Goal: Transaction & Acquisition: Purchase product/service

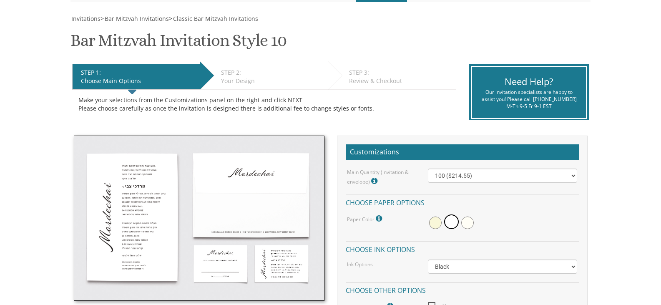
scroll to position [125, 0]
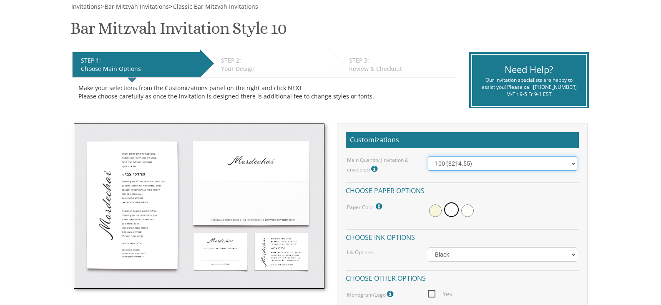
click at [452, 163] on select "100 ($214.55) 200 ($254.60) 300 ($294.25) 400 ($333.55) 500 ($373.90) 600 ($413…" at bounding box center [502, 164] width 149 height 14
select select "300"
click at [428, 157] on select "100 ($214.55) 200 ($254.60) 300 ($294.25) 400 ($333.55) 500 ($373.90) 600 ($413…" at bounding box center [502, 164] width 149 height 14
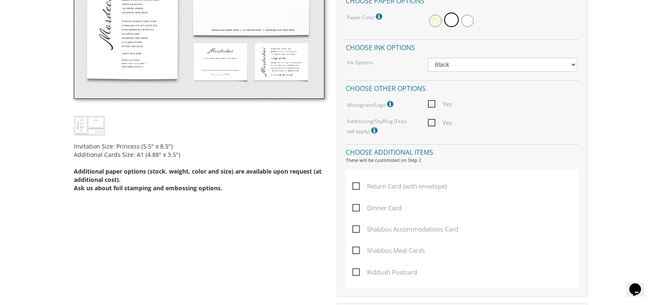
scroll to position [334, 0]
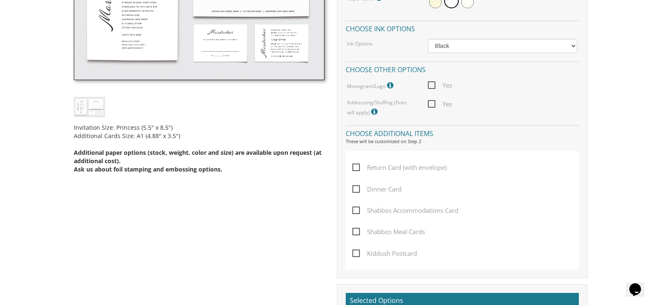
click at [374, 189] on span "Dinner Card" at bounding box center [377, 189] width 49 height 10
click at [358, 189] on input "Dinner Card" at bounding box center [355, 188] width 5 height 5
checkbox input "true"
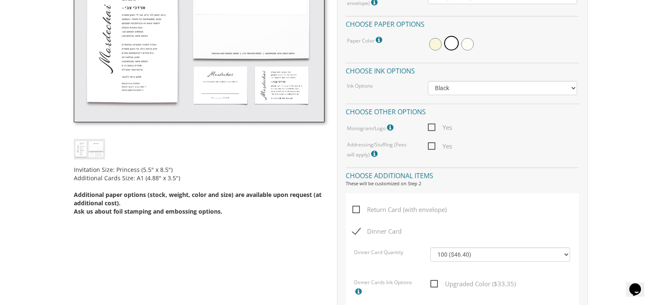
scroll to position [292, 0]
click at [429, 148] on span "Yes" at bounding box center [440, 146] width 24 height 10
click at [429, 148] on input "Yes" at bounding box center [430, 144] width 5 height 5
click at [431, 146] on span "Yes" at bounding box center [440, 146] width 24 height 10
click at [431, 146] on input "Yes" at bounding box center [430, 144] width 5 height 5
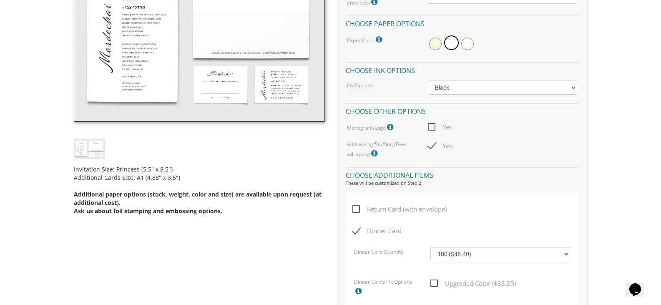
checkbox input "false"
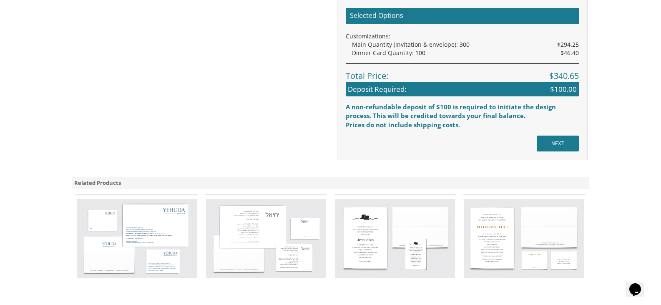
scroll to position [709, 0]
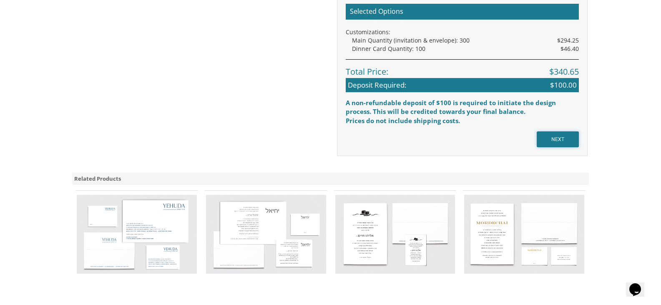
click at [549, 144] on input "NEXT" at bounding box center [558, 139] width 42 height 16
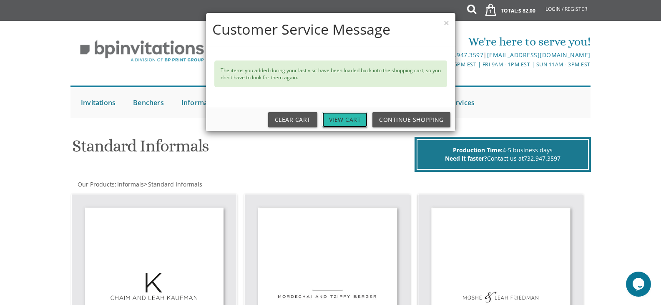
click at [348, 118] on link "View Cart" at bounding box center [345, 119] width 45 height 15
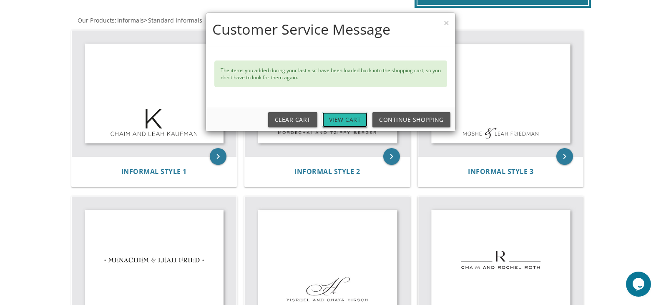
scroll to position [167, 0]
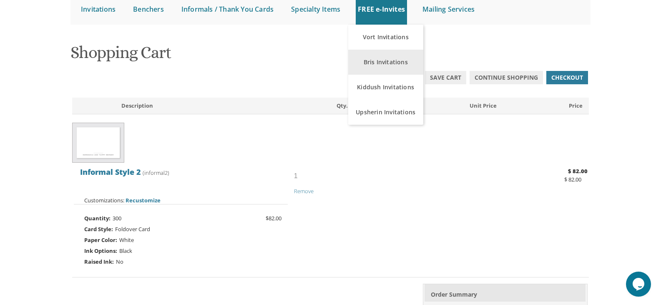
scroll to position [125, 0]
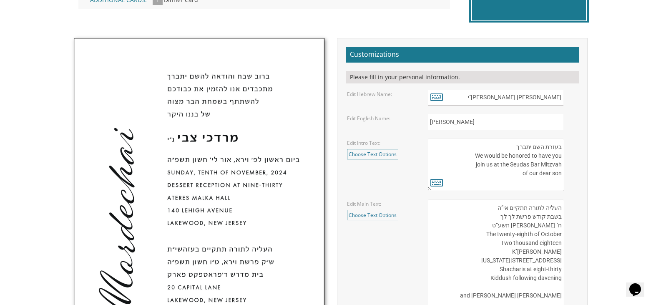
scroll to position [250, 0]
drag, startPoint x: 529, startPoint y: 97, endPoint x: 559, endPoint y: 97, distance: 30.5
click at [559, 97] on input "מרדכי צבי נ"י" at bounding box center [496, 97] width 136 height 16
click at [554, 99] on input "מרדכי צבי נ"י" at bounding box center [496, 97] width 136 height 16
drag, startPoint x: 538, startPoint y: 96, endPoint x: 560, endPoint y: 94, distance: 22.2
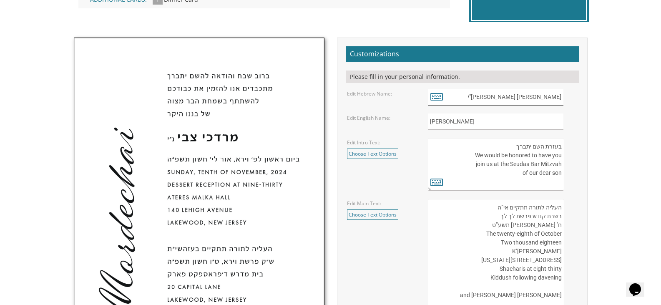
click at [560, 94] on input "מרדכי צבי נ"י" at bounding box center [496, 97] width 136 height 16
click at [560, 96] on input "י נ"י" at bounding box center [496, 97] width 136 height 16
type input "י נ"י"
click at [437, 101] on icon at bounding box center [437, 97] width 13 height 12
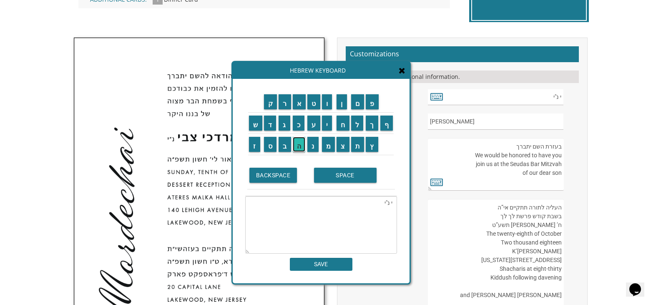
click at [297, 147] on input "ה" at bounding box center [299, 144] width 13 height 15
click at [327, 107] on input "ו" at bounding box center [327, 101] width 10 height 15
click at [271, 126] on input "ד" at bounding box center [270, 123] width 13 height 15
click at [299, 146] on input "ה" at bounding box center [299, 144] width 13 height 15
click at [374, 206] on textarea "י נ"יהודה" at bounding box center [321, 225] width 152 height 58
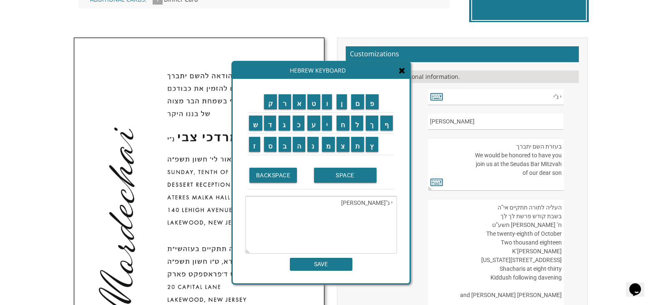
click at [374, 206] on textarea "י נ"יהודה" at bounding box center [321, 225] width 152 height 58
click at [387, 203] on textarea "י נ"יהודה" at bounding box center [321, 225] width 152 height 58
click at [388, 202] on textarea "י נ"יהודה" at bounding box center [321, 225] width 152 height 58
drag, startPoint x: 389, startPoint y: 202, endPoint x: 384, endPoint y: 202, distance: 5.4
click at [384, 202] on textarea "י נ"יהודה" at bounding box center [321, 225] width 152 height 58
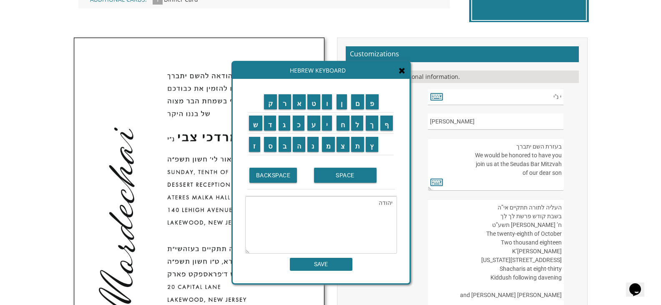
click at [373, 204] on textarea "יהודה" at bounding box center [321, 225] width 152 height 58
paste textarea "נ"י"
type textarea "יהודה נ"י"
click at [333, 266] on input "SAVE" at bounding box center [321, 264] width 63 height 13
type input "יהודה נ"י"
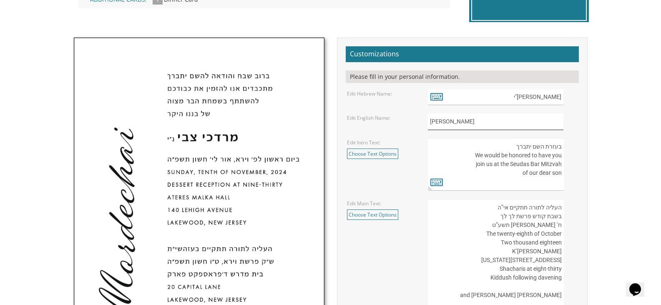
click at [451, 126] on input "Mordechai" at bounding box center [496, 122] width 136 height 16
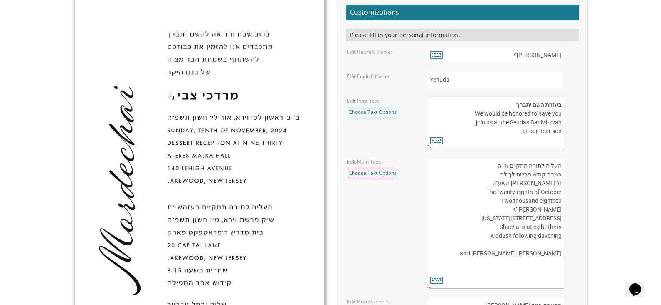
type input "Yehuda"
drag, startPoint x: 561, startPoint y: 102, endPoint x: 441, endPoint y: 131, distance: 123.5
click at [441, 131] on textarea "בעזרת השם יתברך We would be honored to have you join us at the Seudas Bar Mitzv…" at bounding box center [496, 122] width 136 height 53
type textarea "ח"
type textarea "ה"
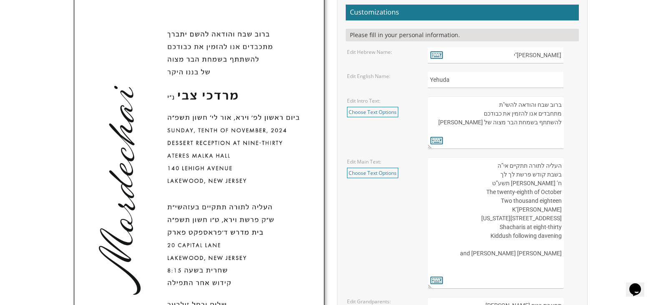
click at [561, 102] on textarea "בעזרת השם יתברך We would be honored to have you join us at the Seudas Bar Mitzv…" at bounding box center [496, 122] width 136 height 53
type textarea "ברוב שבח והודאה להשי"ת מתחבדים אנו להזמין את כבודכם להשתתף בשמחת הבר מצוה של בנ…"
click at [526, 135] on textarea "בעזרת השם יתברך We would be honored to have you join us at the Seudas Bar Mitzv…" at bounding box center [496, 122] width 136 height 53
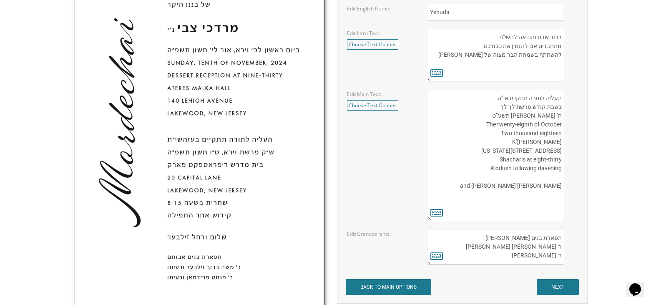
scroll to position [334, 0]
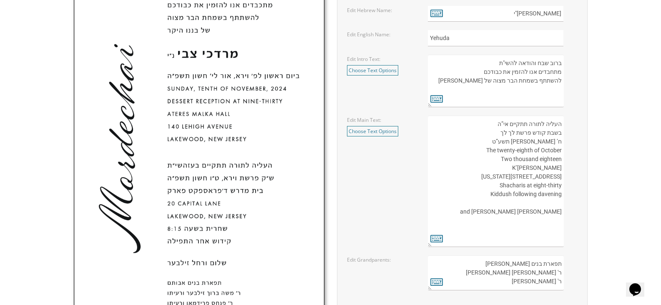
drag, startPoint x: 560, startPoint y: 124, endPoint x: 483, endPoint y: 237, distance: 136.9
click at [483, 237] on textarea "העליה לתורה תתקיים אי”ה בשבת קודש פרשת לך לך ח’ חשון תשע”ט The twenty-eighth of…" at bounding box center [496, 181] width 136 height 131
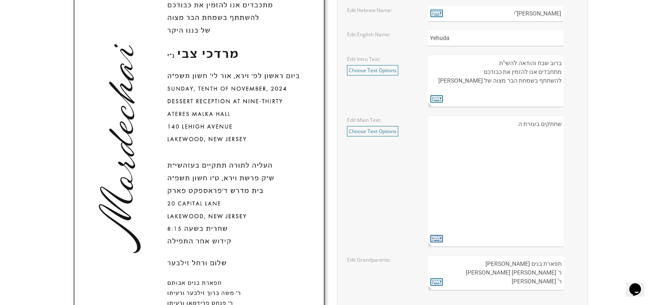
type textarea "שתתקים בעזרת ה"
click at [442, 242] on icon at bounding box center [437, 238] width 13 height 12
type textarea "שתתקים בעזרת ה"
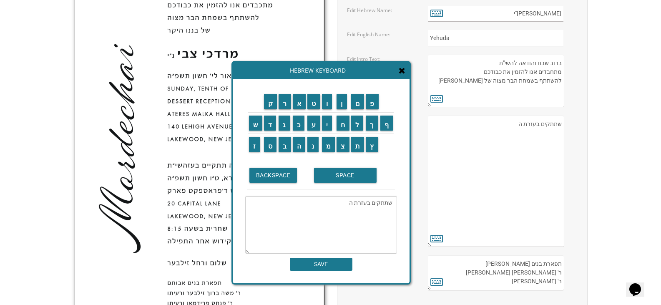
click at [500, 125] on textarea "העליה לתורה תתקיים אי”ה בשבת קודש פרשת לך לך ח’ חשון תשע”ט The twenty-eighth of…" at bounding box center [496, 181] width 136 height 131
click at [515, 125] on textarea "העליה לתורה תתקיים אי”ה בשבת קודש פרשת לך לך ח’ חשון תשע”ט The twenty-eighth of…" at bounding box center [496, 181] width 136 height 131
click at [514, 125] on textarea "העליה לתורה תתקיים אי”ה בשבת קודש פרשת לך לך ח’ חשון תשע”ט The twenty-eighth of…" at bounding box center [496, 181] width 136 height 131
click at [480, 126] on textarea "העליה לתורה תתקיים אי”ה בשבת קודש פרשת לך לך ח’ חשון תשע”ט The twenty-eighth of…" at bounding box center [496, 181] width 136 height 131
click at [560, 134] on textarea "העליה לתורה תתקיים אי”ה בשבת קודש פרשת לך לך ח’ חשון תשע”ט The twenty-eighth of…" at bounding box center [496, 181] width 136 height 131
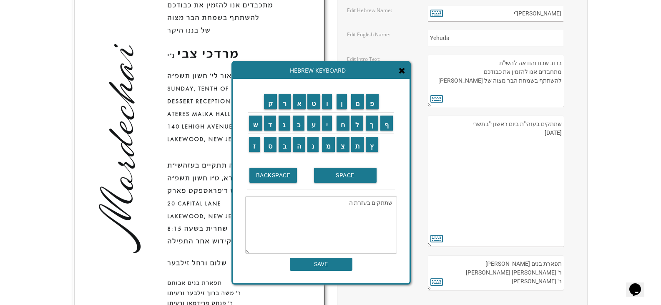
click at [562, 134] on textarea "העליה לתורה תתקיים אי”ה בשבת קודש פרשת לך לך ח’ חשון תשע”ט The twenty-eighth of…" at bounding box center [496, 181] width 136 height 131
click at [553, 136] on textarea "העליה לתורה תתקיים אי”ה בשבת קודש פרשת לך לך ח’ חשון תשע”ט The twenty-eighth of…" at bounding box center [496, 181] width 136 height 131
click at [493, 132] on textarea "העליה לתורה תתקיים אי”ה בשבת קודש פרשת לך לך ח’ חשון תשע”ט The twenty-eighth of…" at bounding box center [496, 181] width 136 height 131
paste textarea "Sunday October Fifth Dessert Reception 8:15 PM Khal Bnei Torah 304 Monmouth Ave…"
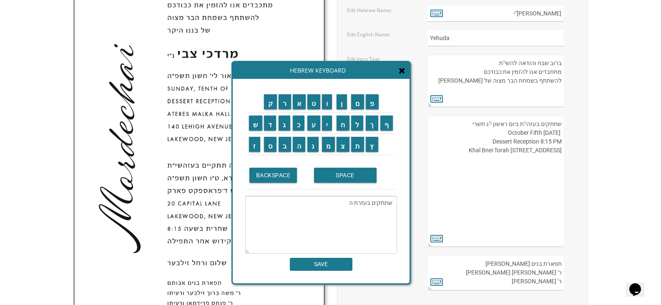
click at [401, 76] on span at bounding box center [402, 70] width 7 height 9
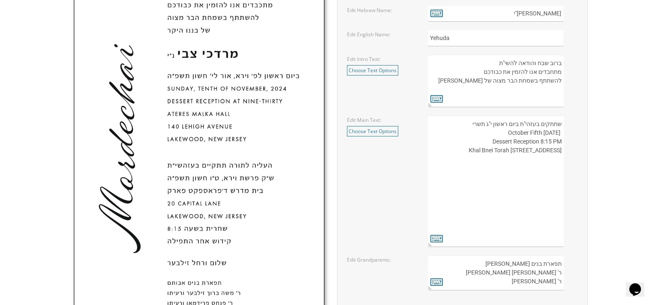
click at [497, 184] on textarea "העליה לתורה תתקיים אי”ה בשבת קודש פרשת לך לך ח’ חשון תשע”ט The twenty-eighth of…" at bounding box center [496, 181] width 136 height 131
drag, startPoint x: 518, startPoint y: 124, endPoint x: 537, endPoint y: 124, distance: 18.8
click at [537, 124] on textarea "העליה לתורה תתקיים אי”ה בשבת קודש פרשת לך לך ח’ חשון תשע”ט The twenty-eighth of…" at bounding box center [496, 181] width 136 height 131
click at [493, 162] on textarea "העליה לתורה תתקיים אי”ה בשבת קודש פרשת לך לך ח’ חשון תשע”ט The twenty-eighth of…" at bounding box center [496, 181] width 136 height 131
click at [492, 171] on textarea "העליה לתורה תתקיים אי”ה בשבת קודש פרשת לך לך ח’ חשון תשע”ט The twenty-eighth of…" at bounding box center [496, 181] width 136 height 131
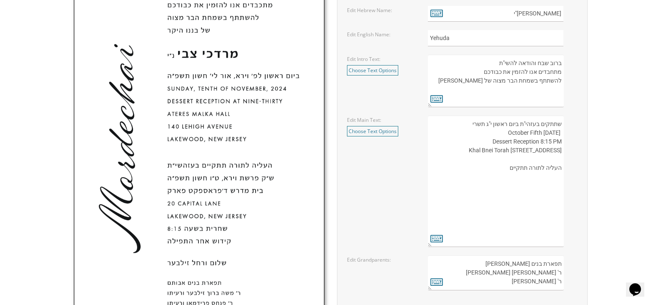
paste textarea "בעזהי"ת"
click at [509, 159] on textarea "העליה לתורה תתקיים אי”ה בשבת קודש פרשת לך לך ח’ חשון תשע”ט The twenty-eighth of…" at bounding box center [496, 181] width 136 height 131
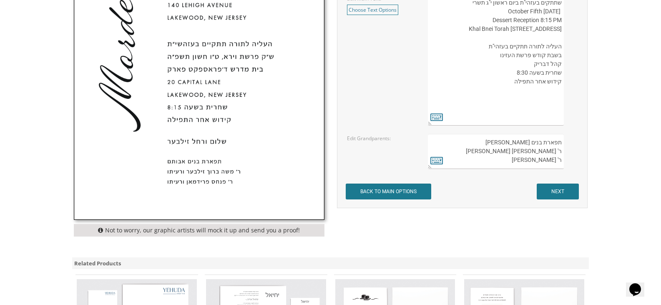
scroll to position [459, 0]
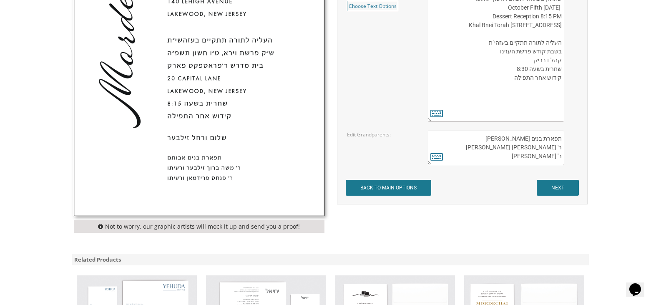
click at [524, 108] on textarea "העליה לתורה תתקיים אי”ה בשבת קודש פרשת לך לך ח’ חשון תשע”ט The twenty-eighth of…" at bounding box center [496, 55] width 136 height 131
click at [505, 98] on textarea "העליה לתורה תתקיים אי”ה בשבת קודש פרשת לך לך ח’ חשון תשע”ט The twenty-eighth of…" at bounding box center [496, 55] width 136 height 131
click at [558, 149] on textarea "תפארת בנים אבותם ר' משה ברוך זילבער ורעיתו ר' פנחס פרידמאן ורעיתו" at bounding box center [496, 147] width 136 height 35
drag, startPoint x: 555, startPoint y: 96, endPoint x: 563, endPoint y: 94, distance: 8.2
click at [563, 94] on textarea "העליה לתורה תתקיים אי”ה בשבת קודש פרשת לך לך ח’ חשון תשע”ט The twenty-eighth of…" at bounding box center [496, 55] width 136 height 131
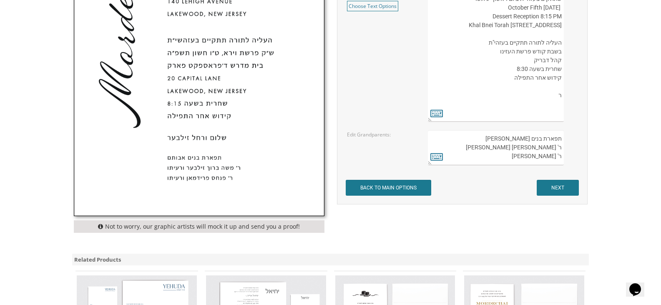
paste textarea "'"
type textarea "שתתקים בעזהי"ת ביום ראשון י"ג תשרי Sunday October Fifth Dessert Reception 8:15 …"
drag, startPoint x: 555, startPoint y: 149, endPoint x: 512, endPoint y: 150, distance: 42.6
click at [512, 150] on textarea "תפארת בנים אבותם ר' משה ברוך זילבער ורעיתו ר' פנחס פרידמאן ורעיתו" at bounding box center [496, 147] width 136 height 35
type textarea "תפארת בנים אבותם ר' אהרון ורעיתו ר' פנחס פרידמאן ורעיתו"
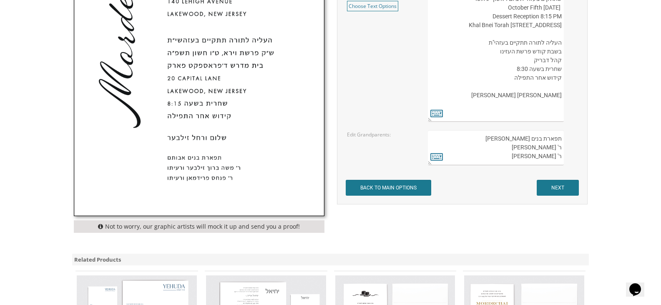
click at [512, 98] on textarea "העליה לתורה תתקיים אי”ה בשבת קודש פרשת לך לך ח’ חשון תשע”ט The twenty-eighth of…" at bounding box center [496, 55] width 136 height 131
type textarea "שתתקים בעזהי"ת ביום ראשון י"ג תשרי Sunday October Fifth Dessert Reception 8:15 …"
click at [540, 147] on textarea "תפארת בנים אבותם ר' משה ברוך זילבער ורעיתו ר' פנחס פרידמאן ורעיתו" at bounding box center [496, 147] width 136 height 35
paste textarea "לנדסברג"
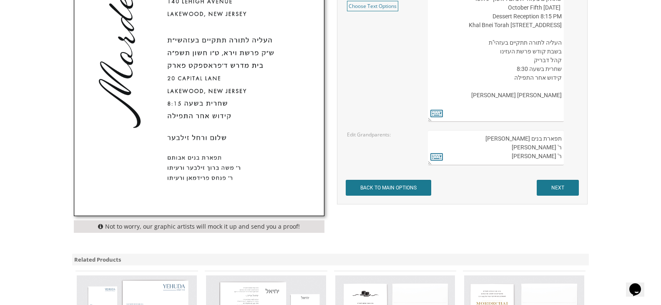
drag, startPoint x: 554, startPoint y: 156, endPoint x: 520, endPoint y: 156, distance: 34.6
click at [520, 156] on textarea "תפארת בנים אבותם ר' משה ברוך זילבער ורעיתו ר' פנחס פרידמאן ורעיתו" at bounding box center [496, 147] width 136 height 35
click at [475, 155] on textarea "תפארת בנים אבותם ר' משה ברוך זילבער ורעיתו ר' פנחס פרידמאן ורעיתו" at bounding box center [496, 147] width 136 height 35
paste textarea "לנדסברג"
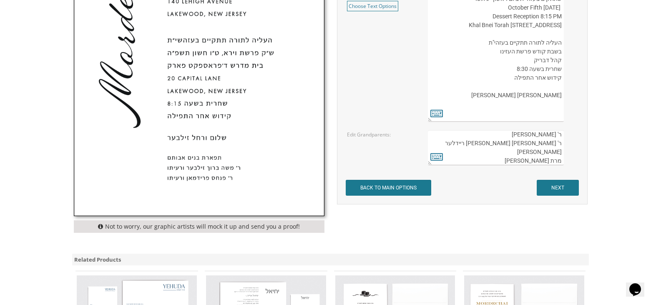
scroll to position [22, 0]
type textarea "תפארת בנים אבותם ר' אהרון לנדסברג ורעיתו ר' ישראל אליעזר ריידלער ורעיתו מרת שוש…"
drag, startPoint x: 562, startPoint y: 96, endPoint x: 486, endPoint y: 98, distance: 76.4
click at [486, 98] on textarea "העליה לתורה תתקיים אי”ה בשבת קודש פרשת לך לך ח’ חשון תשע”ט The twenty-eighth of…" at bounding box center [496, 55] width 136 height 131
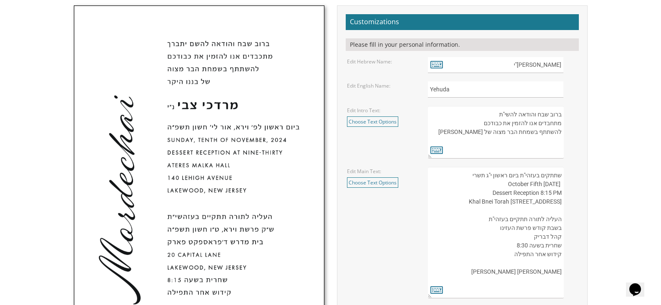
scroll to position [209, 0]
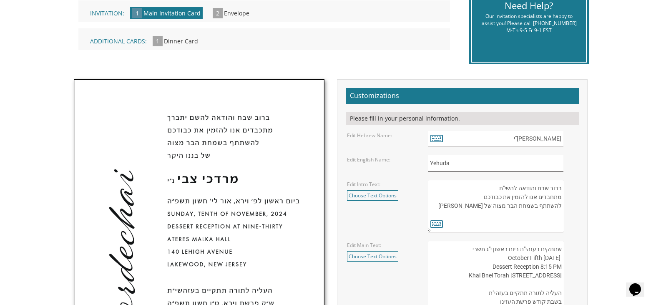
drag, startPoint x: 449, startPoint y: 163, endPoint x: 419, endPoint y: 165, distance: 29.7
click at [419, 165] on div "Edit English Name: Yehuda" at bounding box center [462, 163] width 243 height 16
click at [588, 154] on div "Customizations Please fill in your personal information. Edit Hebrew Name: יהוד…" at bounding box center [462, 267] width 251 height 376
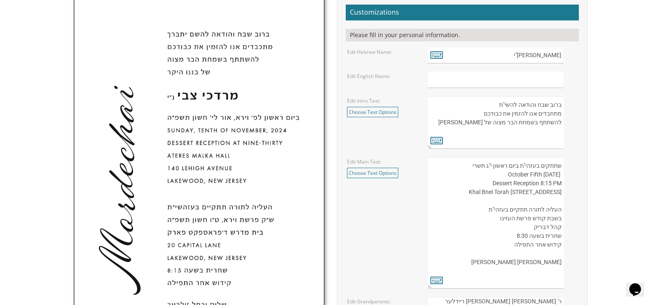
scroll to position [334, 0]
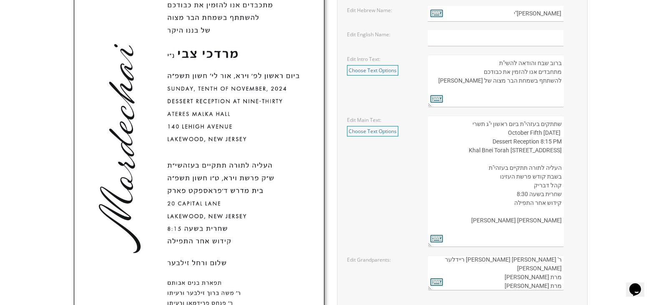
click at [528, 187] on textarea "העליה לתורה תתקיים אי”ה בשבת קודש פרשת לך לך ח’ חשון תשע”ט The twenty-eighth of…" at bounding box center [496, 181] width 136 height 131
paste textarea "1610 Burrsville Rd"
click at [524, 184] on textarea "העליה לתורה תתקיים אי”ה בשבת קודש פרשת לך לך ח’ חשון תשע”ט The twenty-eighth of…" at bounding box center [496, 181] width 136 height 131
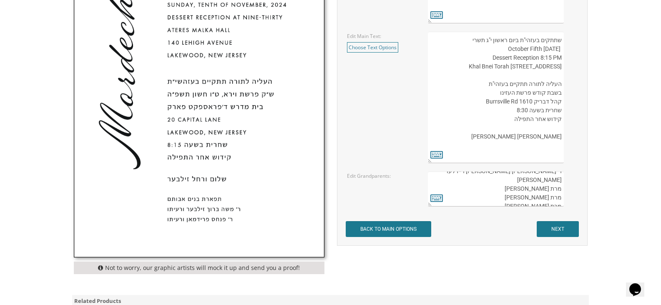
scroll to position [417, 0]
click at [522, 101] on textarea "העליה לתורה תתקיים אי”ה בשבת קודש פרשת לך לך ח’ חשון תשע”ט The twenty-eighth of…" at bounding box center [496, 97] width 136 height 131
click at [533, 103] on textarea "העליה לתורה תתקיים אי”ה בשבת קודש פרשת לך לך ח’ חשון תשע”ט The twenty-eighth of…" at bounding box center [496, 97] width 136 height 131
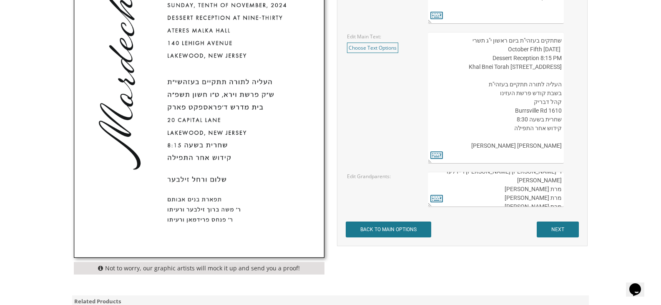
click at [557, 112] on textarea "העליה לתורה תתקיים אי”ה בשבת קודש פרשת לך לך ח’ חשון תשע”ט The twenty-eighth of…" at bounding box center [496, 97] width 136 height 131
click at [510, 111] on textarea "העליה לתורה תתקיים אי”ה בשבת קודש פרשת לך לך ח’ חשון תשע”ט The twenty-eighth of…" at bounding box center [496, 97] width 136 height 131
paste textarea "1610"
click at [531, 111] on textarea "העליה לתורה תתקיים אי”ה בשבת קודש פרשת לך לך ח’ חשון תשע”ט The twenty-eighth of…" at bounding box center [496, 97] width 136 height 131
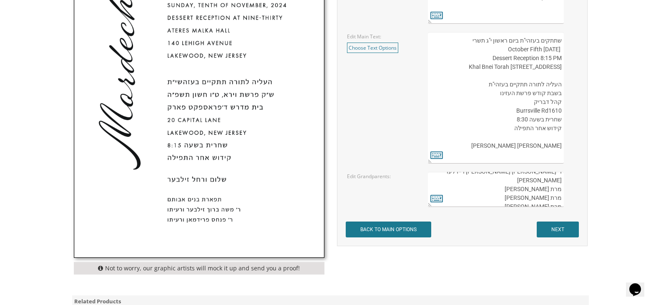
click at [560, 109] on textarea "העליה לתורה תתקיים אי”ה בשבת קודש פרשת לך לך ח’ חשון תשע”ט The twenty-eighth of…" at bounding box center [496, 97] width 136 height 131
paste textarea "1610 Burrsville Rd"
type textarea "שתתקים בעזהי"ת ביום ראשון י"ג תשרי Sunday October Fifth Dessert Reception 8:15 …"
click at [591, 137] on div "Customizations Please fill in your personal information. Edit Hebrew Name:" at bounding box center [462, 59] width 263 height 376
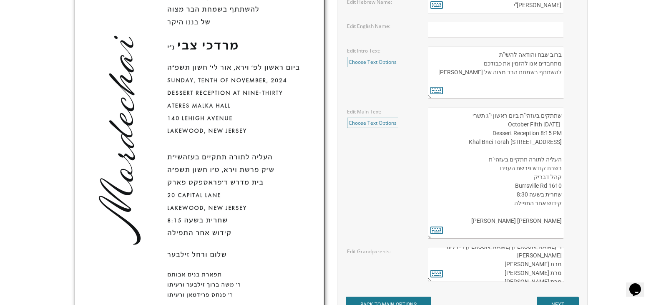
scroll to position [334, 0]
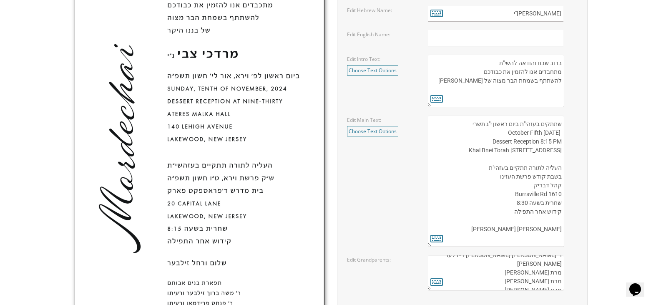
click at [557, 263] on textarea "תפארת בנים אבותם ר' משה ברוך זילבער ורעיתו ר' פנחס פרידמאן ורעיתו" at bounding box center [496, 272] width 136 height 35
click at [557, 265] on textarea "תפארת בנים אבותם ר' משה ברוך זילבער ורעיתו ר' פנחס פרידמאן ורעיתו" at bounding box center [496, 272] width 136 height 35
type textarea "תפארת בנים אבותם ר' אהרון לנדסברג ורעיתו ר' ישראל אליעזר ריידלער ורעיתו רבנית ש…"
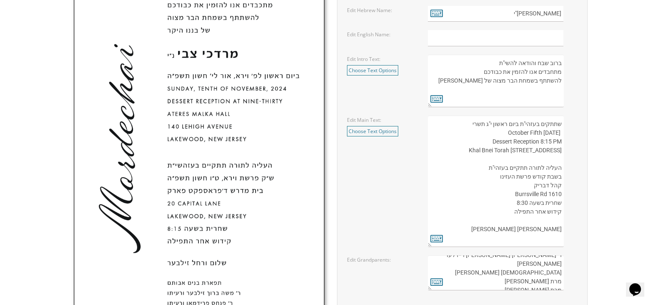
click at [517, 197] on textarea "העליה לתורה תתקיים אי”ה בשבת קודש פרשת לך לך ח’ חשון תשע”ט The twenty-eighth of…" at bounding box center [496, 181] width 136 height 131
type textarea "שתתקים בעזהי"ת ביום ראשון י"ג תשרי Sunday October Fifth Dessert Reception 8:15 …"
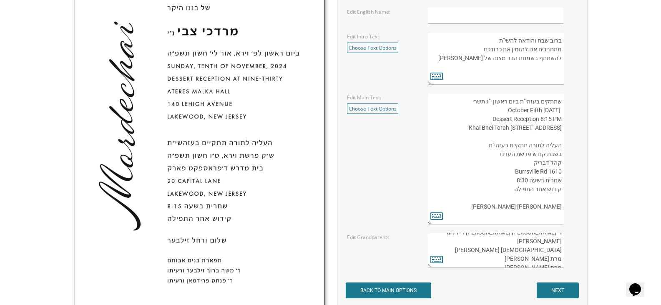
scroll to position [376, 0]
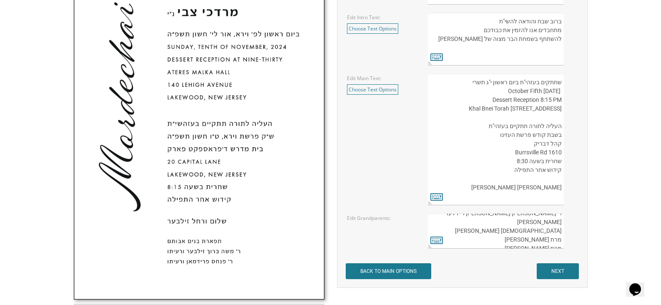
click at [525, 222] on textarea "תפארת בנים אבותם ר' משה ברוך זילבער ורעיתו ר' פנחס פרידמאן ורעיתו" at bounding box center [496, 231] width 136 height 35
type textarea "תפארת בנים אבותם ר' אהרון לנדסברג ורעיתו ר' ישראל אליעזר ריידלער ורעיתו רבנית ש…"
click at [590, 216] on div "Customizations Please fill in your personal information. Edit Hebrew Name:" at bounding box center [462, 100] width 263 height 376
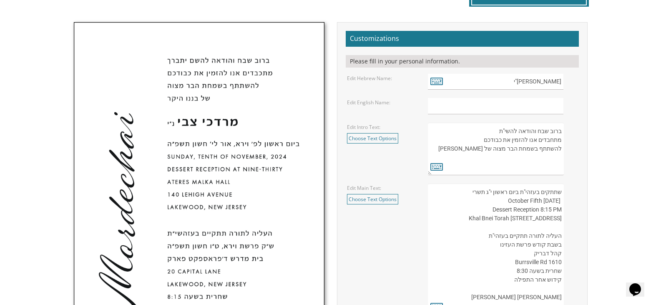
scroll to position [292, 0]
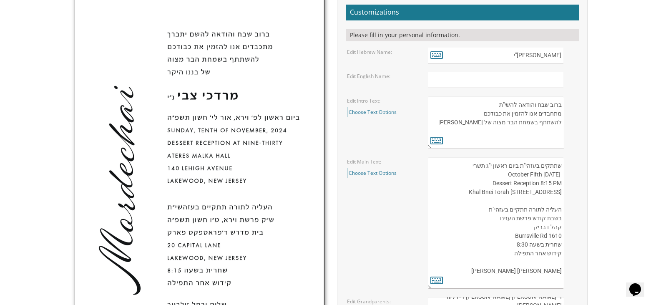
click at [467, 122] on textarea "בעזרת השם יתברך We would be honored to have you join us at the Seudas Bar Mitzv…" at bounding box center [496, 122] width 136 height 53
click at [588, 133] on div "Customizations Please fill in your personal information. Edit Hebrew Name:" at bounding box center [462, 184] width 263 height 376
drag, startPoint x: 430, startPoint y: 193, endPoint x: 568, endPoint y: 194, distance: 137.3
click at [568, 194] on div "העליה לתורה תתקיים אי”ה בשבת קודש פרשת לך לך ח’ חשון תשע”ט The twenty-eighth of…" at bounding box center [502, 222] width 149 height 131
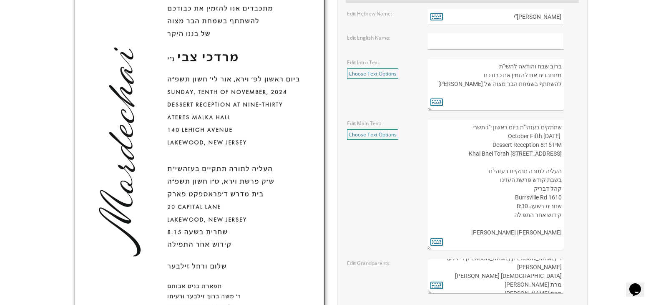
scroll to position [334, 0]
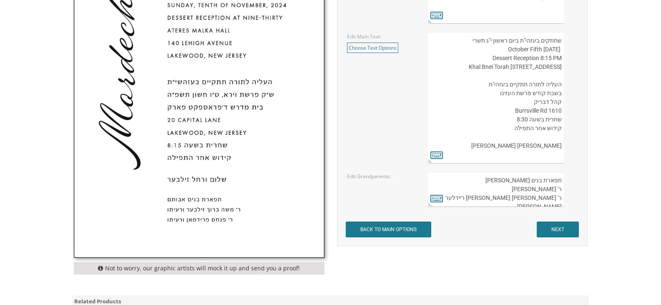
scroll to position [26, 0]
click at [564, 227] on input "NEXT" at bounding box center [558, 230] width 42 height 16
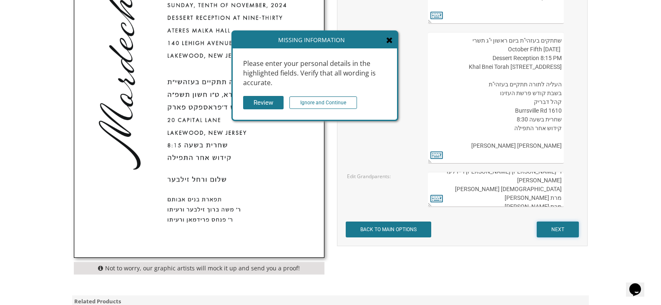
scroll to position [0, 0]
click at [262, 102] on input "Review" at bounding box center [263, 103] width 40 height 14
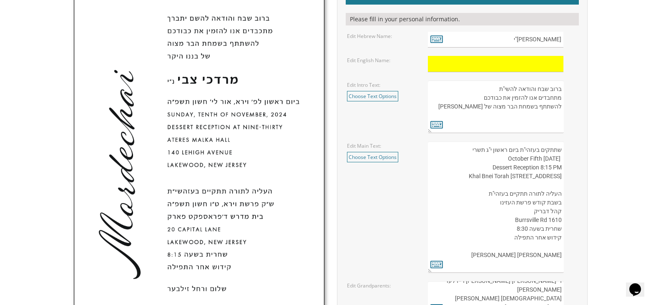
scroll to position [459, 0]
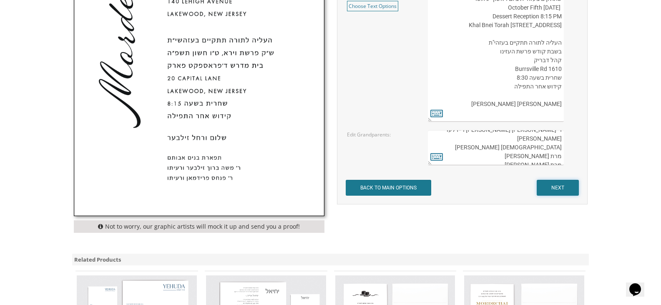
click at [553, 186] on input "NEXT" at bounding box center [558, 188] width 42 height 16
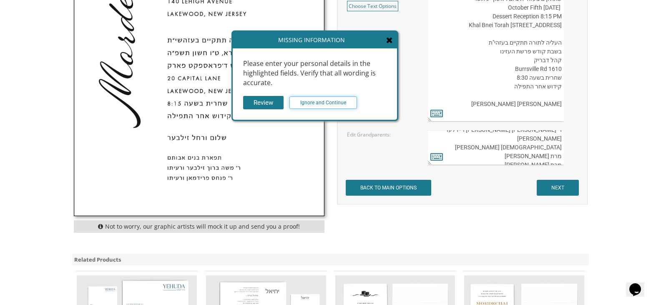
click at [323, 102] on input "Ignore and Continue" at bounding box center [324, 102] width 68 height 13
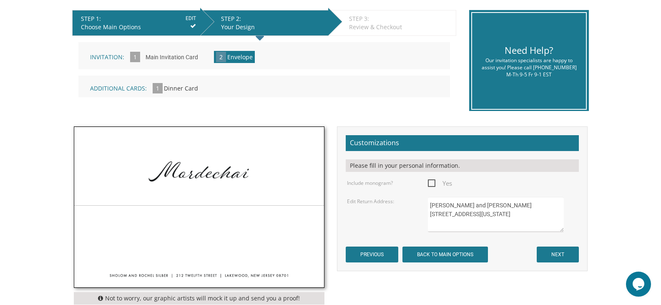
drag, startPoint x: 510, startPoint y: 224, endPoint x: 423, endPoint y: 201, distance: 90.6
click at [423, 201] on div "[PERSON_NAME] and [PERSON_NAME] [STREET_ADDRESS][US_STATE]" at bounding box center [503, 214] width 162 height 35
type textarea "[PERSON_NAME] and [PERSON_NAME] [STREET_ADDRESS]"
click at [432, 185] on span "Yes" at bounding box center [440, 183] width 24 height 10
click at [432, 185] on input "Yes" at bounding box center [430, 182] width 5 height 5
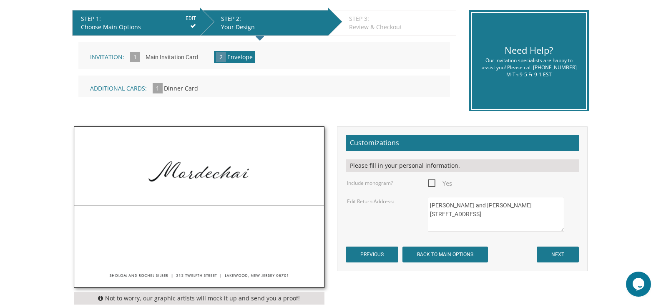
checkbox input "true"
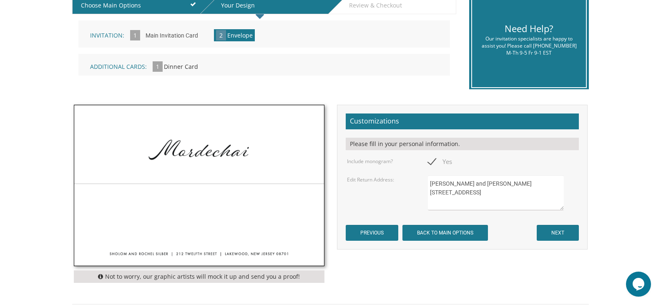
scroll to position [209, 0]
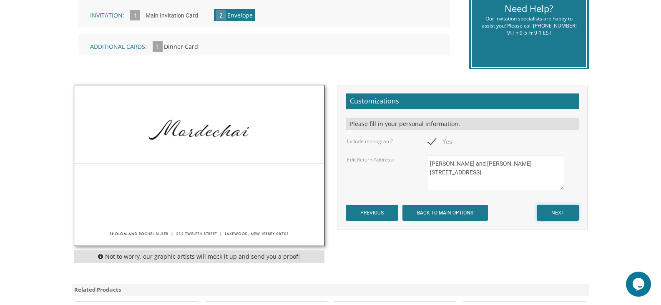
click at [563, 212] on input "NEXT" at bounding box center [558, 213] width 42 height 16
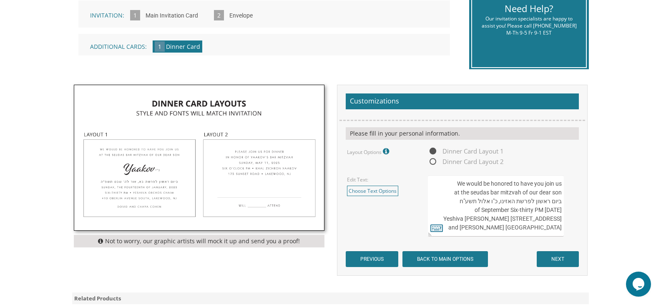
drag, startPoint x: 516, startPoint y: 199, endPoint x: 475, endPoint y: 198, distance: 41.7
click at [475, 198] on textarea "We would be honored to have you join us at the seudas bar mitzvah of our dear s…" at bounding box center [496, 205] width 136 height 61
click at [500, 201] on textarea "We would be honored to have you join us at the seudas bar mitzvah of our dear s…" at bounding box center [496, 205] width 136 height 61
click at [494, 202] on textarea "We would be honored to have you join us at the seudas bar mitzvah of our dear s…" at bounding box center [496, 205] width 136 height 61
drag, startPoint x: 471, startPoint y: 210, endPoint x: 537, endPoint y: 210, distance: 65.5
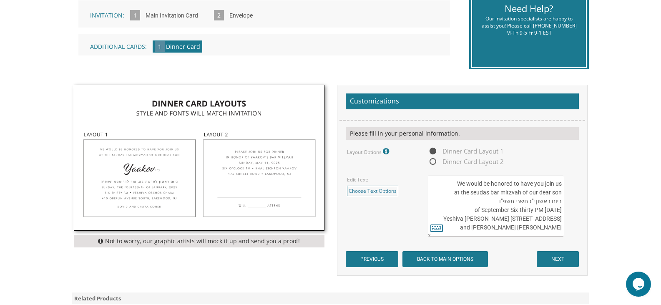
click at [537, 210] on textarea "We would be honored to have you join us at the seudas bar mitzvah of our dear s…" at bounding box center [496, 205] width 136 height 61
drag, startPoint x: 537, startPoint y: 210, endPoint x: 551, endPoint y: 208, distance: 14.3
click at [551, 208] on textarea "We would be honored to have you join us at the seudas bar mitzvah of our dear s…" at bounding box center [496, 205] width 136 height 61
click at [533, 208] on textarea "We would be honored to have you join us at the seudas bar mitzvah of our dear s…" at bounding box center [496, 205] width 136 height 61
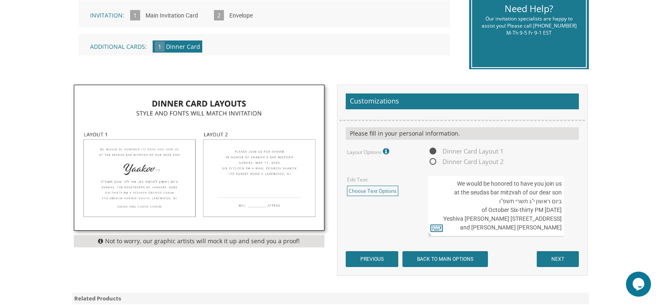
click at [535, 208] on textarea "We would be honored to have you join us at the seudas bar mitzvah of our dear s…" at bounding box center [496, 205] width 136 height 61
click at [545, 210] on textarea "We would be honored to have you join us at the seudas bar mitzvah of our dear s…" at bounding box center [496, 205] width 136 height 61
drag, startPoint x: 452, startPoint y: 218, endPoint x: 547, endPoint y: 225, distance: 95.0
click at [547, 225] on textarea "We would be honored to have you join us at the seudas bar mitzvah of our dear s…" at bounding box center [496, 205] width 136 height 61
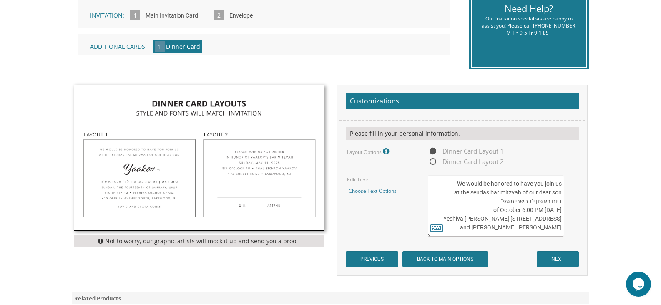
drag, startPoint x: 561, startPoint y: 217, endPoint x: 497, endPoint y: 225, distance: 64.3
click at [497, 225] on textarea "We would be honored to have you join us at the seudas bar mitzvah of our dear s…" at bounding box center [496, 205] width 136 height 61
click at [560, 219] on textarea "We would be honored to have you join us at the seudas bar mitzvah of our dear s…" at bounding box center [496, 205] width 136 height 61
click at [557, 219] on textarea "We would be honored to have you join us at the seudas bar mitzvah of our dear s…" at bounding box center [496, 205] width 136 height 61
drag, startPoint x: 560, startPoint y: 220, endPoint x: 435, endPoint y: 219, distance: 125.2
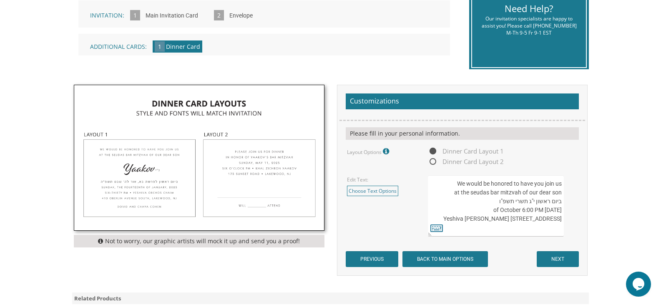
click at [435, 219] on textarea "We would be honored to have you join us at the seudas bar mitzvah of our dear s…" at bounding box center [496, 205] width 136 height 61
paste textarea "Khal Bnei Torah 304 Monmouth Ave Lakewood, NJ"
click at [562, 201] on textarea "We would be honored to have you join us at the seudas bar mitzvah of our dear s…" at bounding box center [496, 205] width 136 height 61
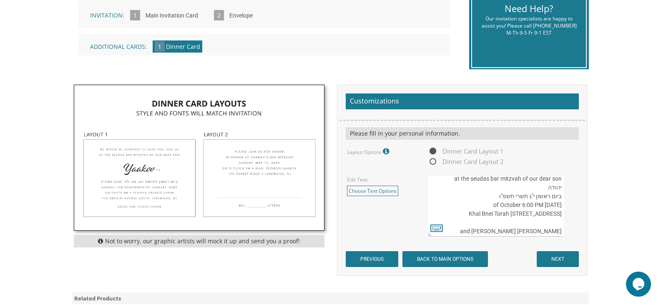
scroll to position [26, 0]
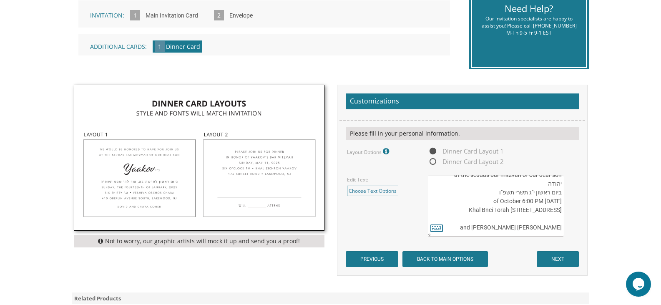
type textarea "We would be honored to have you join us at the seudas bar mitzvah of our dear s…"
click at [559, 253] on input "NEXT" at bounding box center [558, 259] width 42 height 16
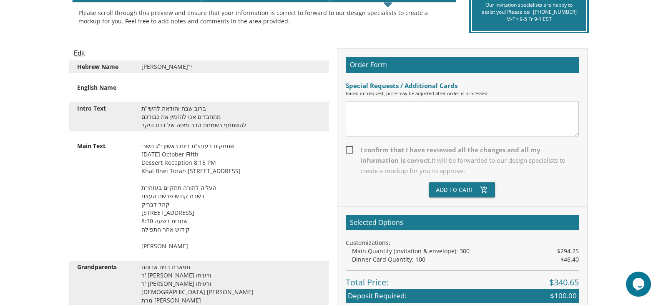
scroll to position [167, 0]
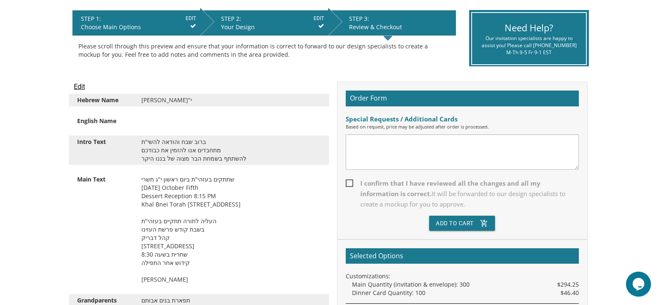
click at [349, 184] on span "I confirm that I have reviewed all the changes and all my information is correc…" at bounding box center [462, 193] width 233 height 31
click at [349, 184] on input "I confirm that I have reviewed all the changes and all my information is correc…" at bounding box center [348, 182] width 5 height 5
checkbox input "true"
click at [361, 165] on textarea at bounding box center [462, 151] width 233 height 35
click at [413, 144] on textarea "Can we do the name in Hebrew down the side instead of English?" at bounding box center [462, 151] width 233 height 35
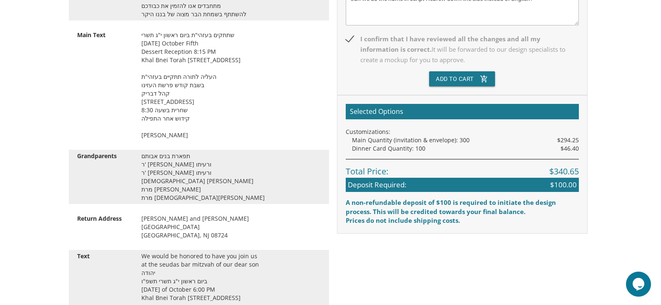
scroll to position [292, 0]
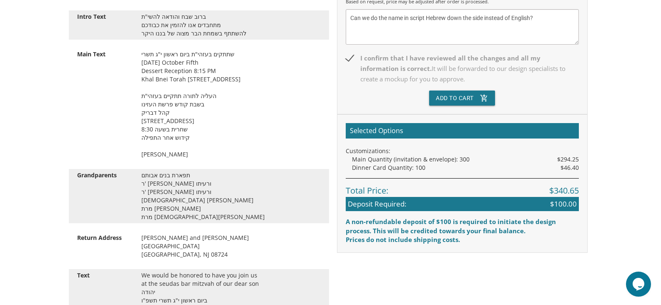
type textarea "Can we do the name in script Hebrew down the side instead of English?"
click at [438, 96] on button "Add To Cart add_shopping_cart" at bounding box center [462, 98] width 66 height 15
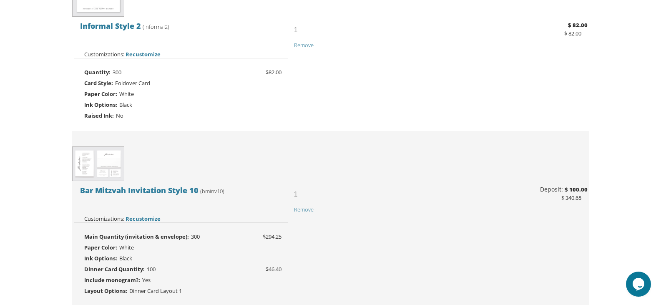
scroll to position [250, 0]
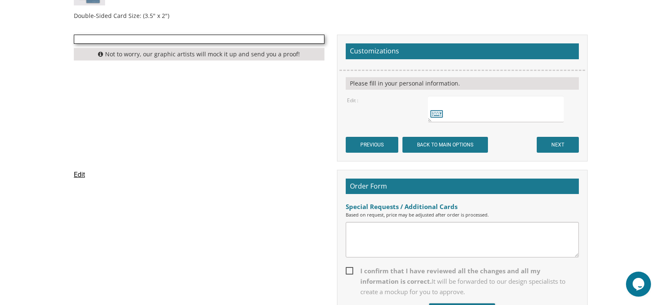
scroll to position [626, 0]
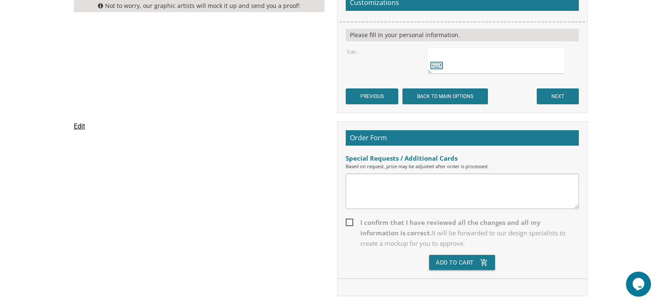
click at [462, 65] on textarea at bounding box center [496, 61] width 136 height 26
click at [396, 100] on input "PREVIOUS" at bounding box center [372, 96] width 53 height 16
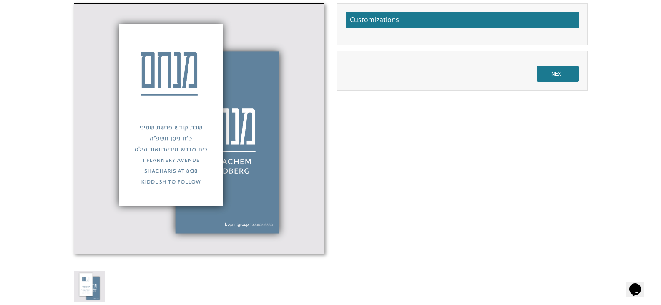
scroll to position [376, 0]
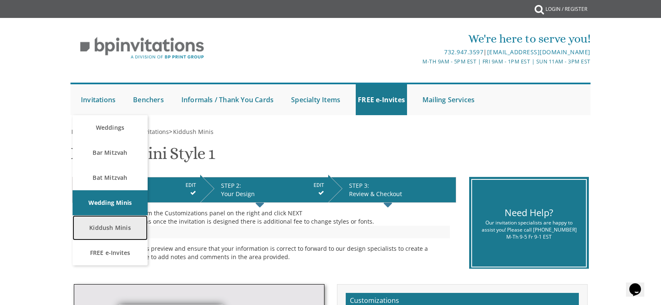
click at [114, 229] on link "Kiddush Minis" at bounding box center [110, 227] width 75 height 25
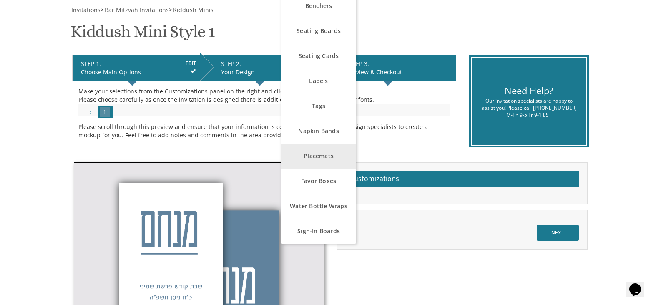
scroll to position [250, 0]
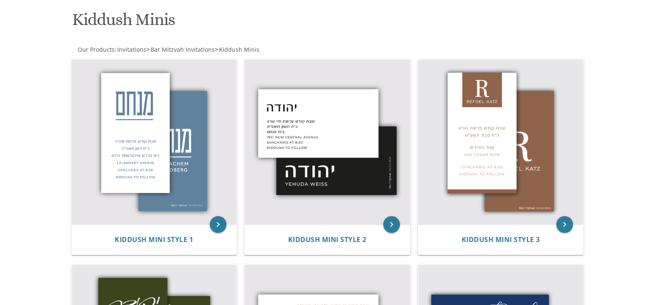
scroll to position [83, 0]
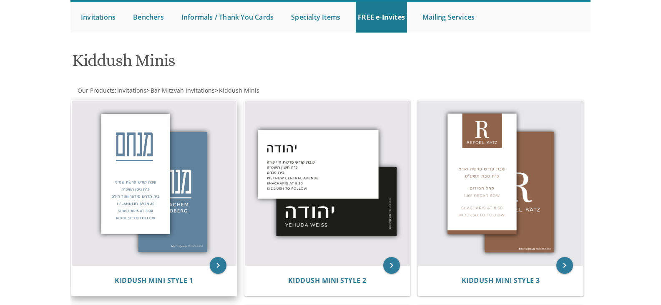
click at [189, 159] on img at bounding box center [154, 183] width 165 height 165
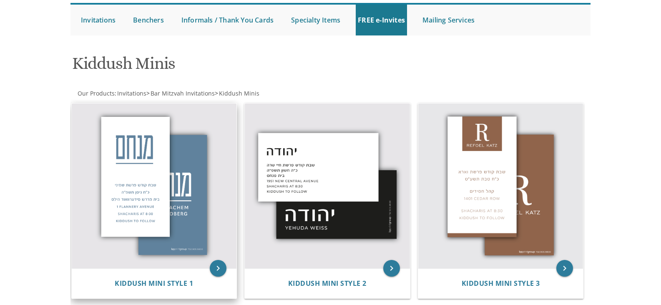
scroll to position [86, 0]
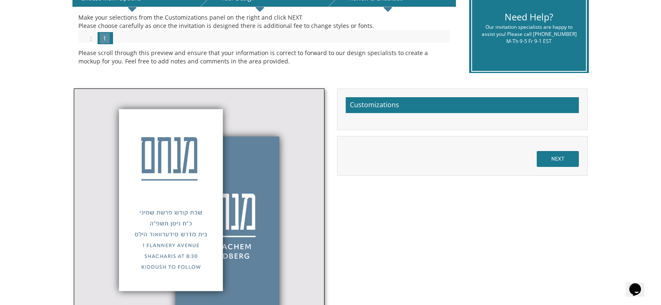
scroll to position [83, 0]
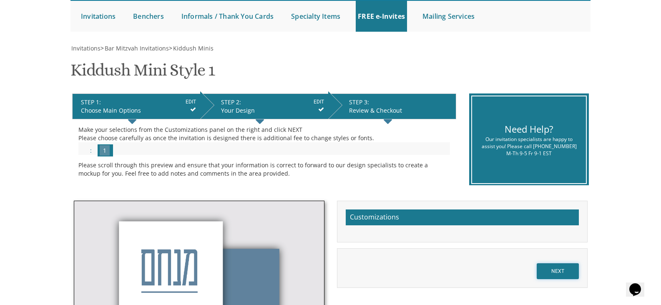
click at [570, 268] on input "NEXT" at bounding box center [558, 271] width 42 height 16
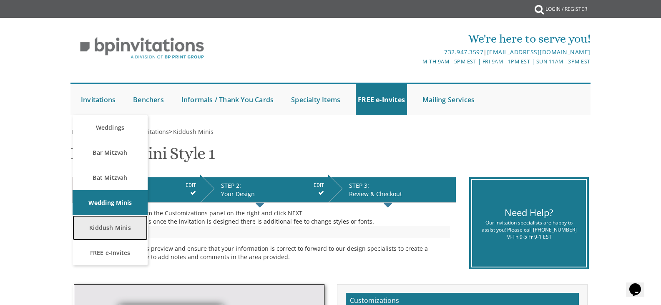
click at [100, 230] on link "Kiddush Minis" at bounding box center [110, 227] width 75 height 25
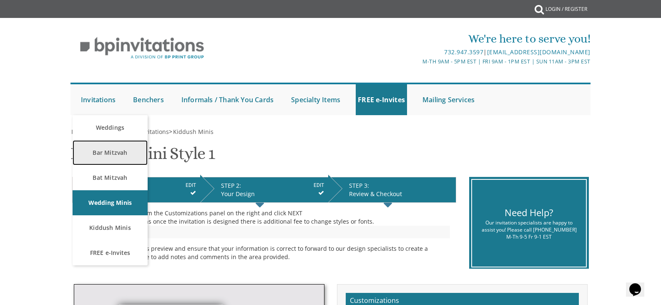
click at [112, 157] on link "Bar Mitzvah" at bounding box center [110, 152] width 75 height 25
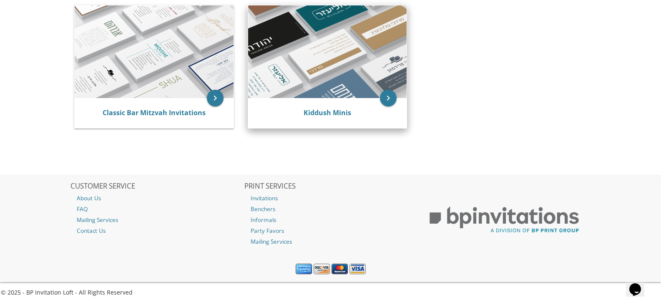
scroll to position [193, 0]
click at [315, 73] on img at bounding box center [327, 51] width 159 height 93
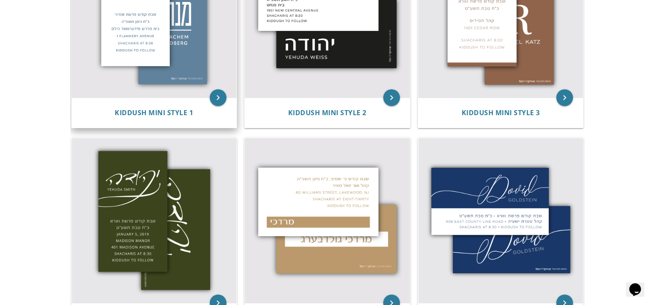
click at [184, 69] on img at bounding box center [154, 15] width 165 height 165
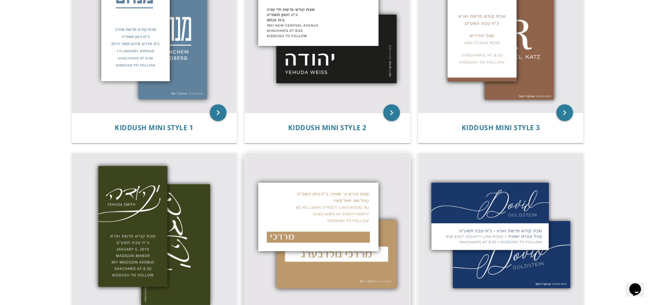
scroll to position [212, 0]
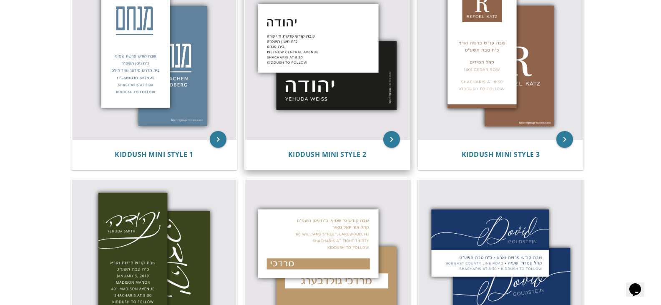
click at [303, 82] on img at bounding box center [327, 57] width 165 height 165
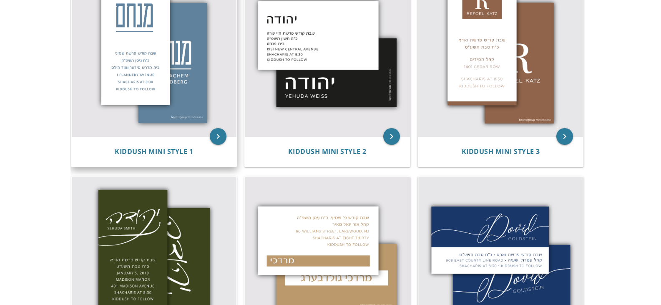
scroll to position [212, 0]
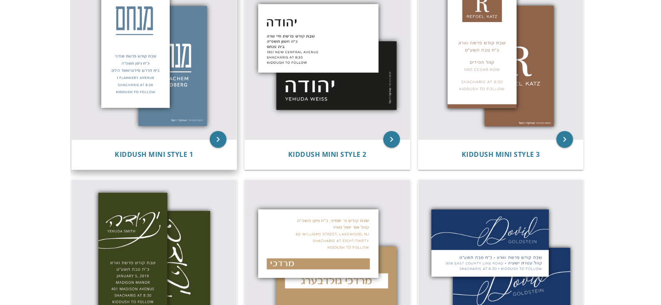
click at [154, 44] on img at bounding box center [154, 57] width 165 height 165
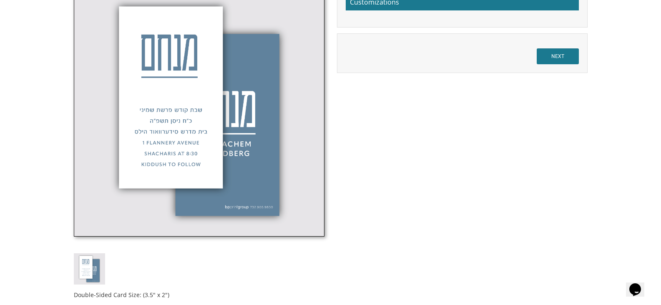
scroll to position [250, 0]
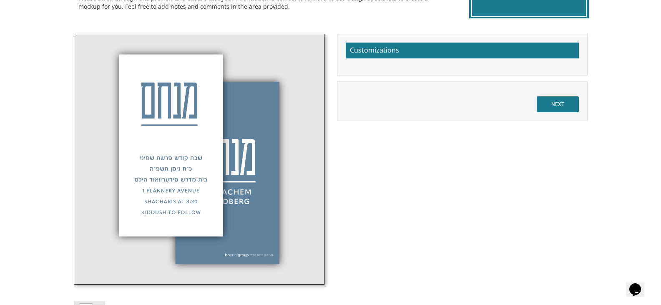
click at [409, 62] on div "Customizations" at bounding box center [462, 55] width 251 height 42
click at [417, 81] on div "NEXT" at bounding box center [462, 101] width 251 height 40
click at [417, 87] on div "NEXT" at bounding box center [462, 101] width 251 height 40
click at [418, 105] on div "NEXT" at bounding box center [462, 101] width 251 height 40
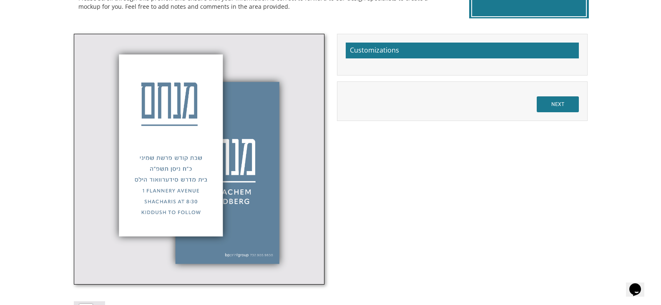
click at [418, 105] on div "NEXT" at bounding box center [462, 101] width 251 height 40
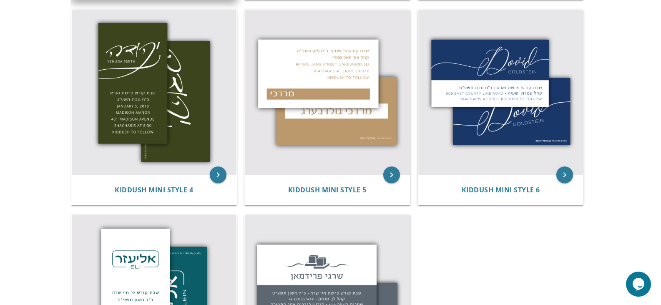
scroll to position [131, 0]
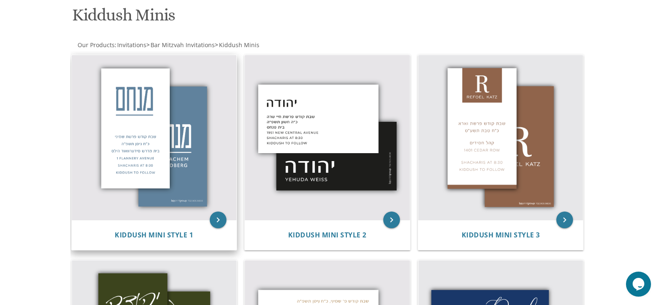
click at [200, 86] on img at bounding box center [154, 137] width 165 height 165
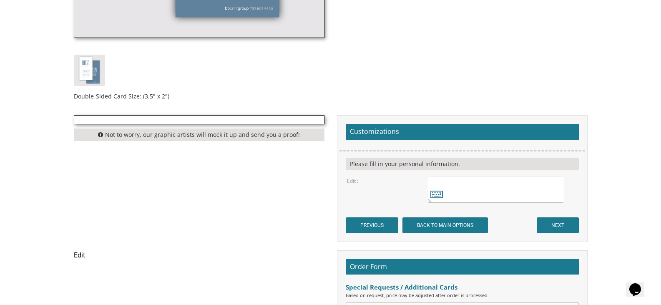
scroll to position [543, 0]
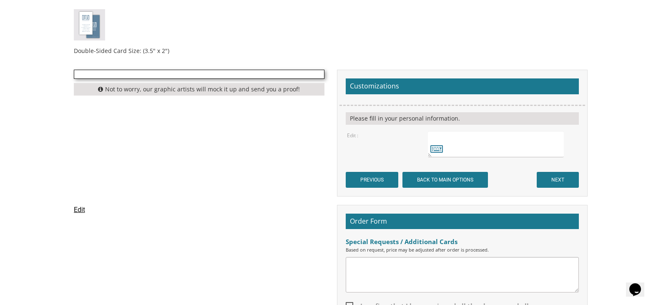
click at [459, 155] on textarea at bounding box center [496, 144] width 136 height 26
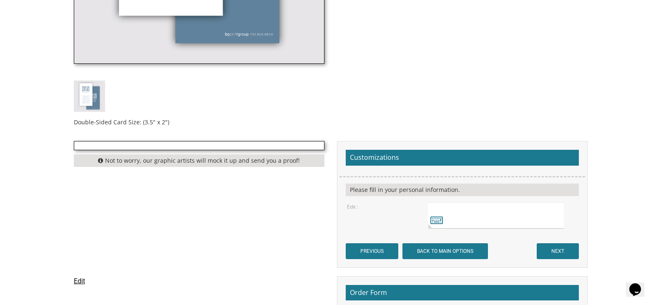
scroll to position [501, 0]
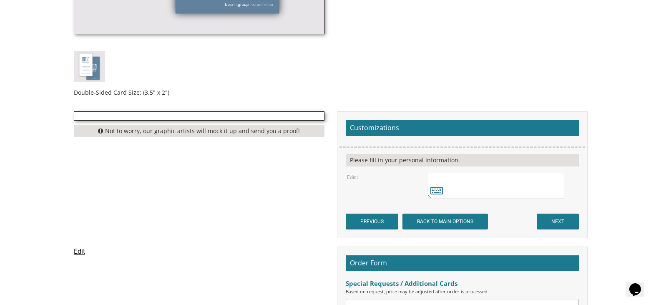
click at [475, 184] on textarea at bounding box center [496, 186] width 136 height 26
paste textarea "שבת קודש פרשת העזינו קהל דבריק 1610 Burrsville Rd שחרית בשעה 8:30 קידוש אחר התפ…"
click at [554, 177] on textarea "שבת קודש פרשת העזינו קהל דבריק 1610 Burrsville Rd שחרית בשעה 8:30 קידוש אחר התפ…" at bounding box center [496, 186] width 136 height 26
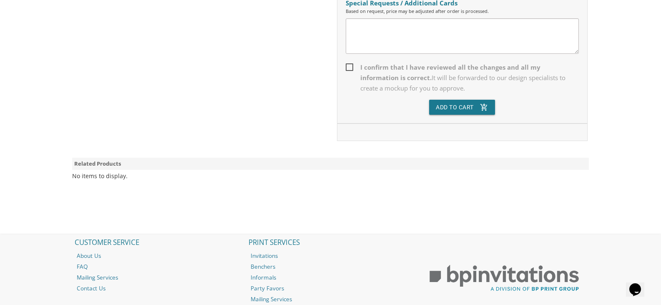
scroll to position [793, 0]
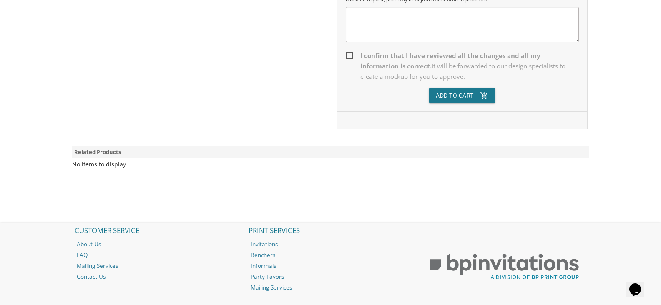
type textarea "יהודה שבת קודש פרשת העזינו קהל דבריק 1610 Burrsville Rd שחרית בשעה 8:30 קידוש א…"
click at [351, 57] on span "I confirm that I have reviewed all the changes and all my information is correc…" at bounding box center [462, 65] width 233 height 31
click at [351, 57] on input "I confirm that I have reviewed all the changes and all my information is correc…" at bounding box center [348, 54] width 5 height 5
checkbox input "true"
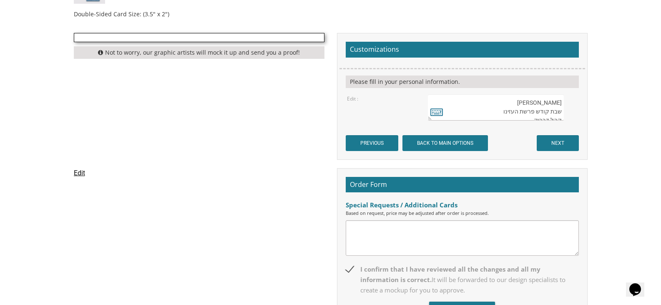
scroll to position [584, 0]
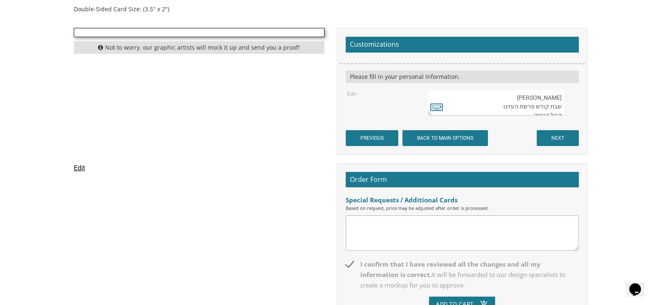
click at [443, 229] on textarea at bounding box center [462, 232] width 233 height 35
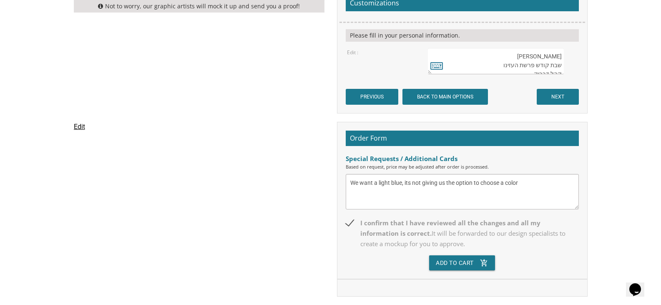
scroll to position [709, 0]
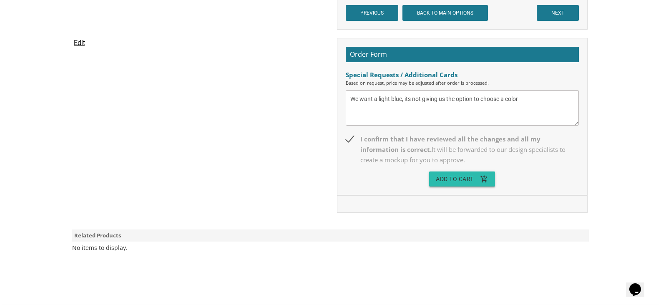
type textarea "We want a light blue, its not giving us the option to choose a color"
click at [464, 180] on button "Add To Cart add_shopping_cart" at bounding box center [462, 179] width 66 height 15
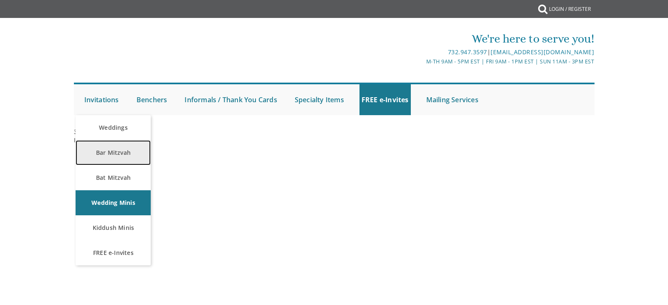
click at [116, 146] on link "Bar Mitzvah" at bounding box center [113, 152] width 75 height 25
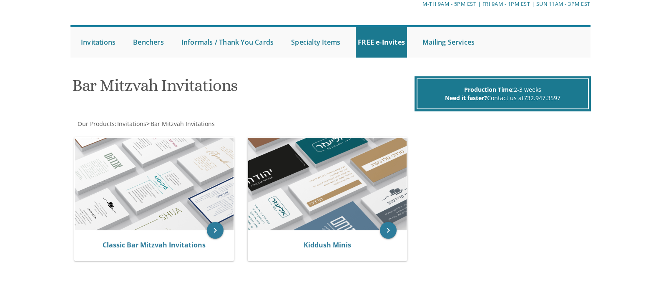
scroll to position [190, 0]
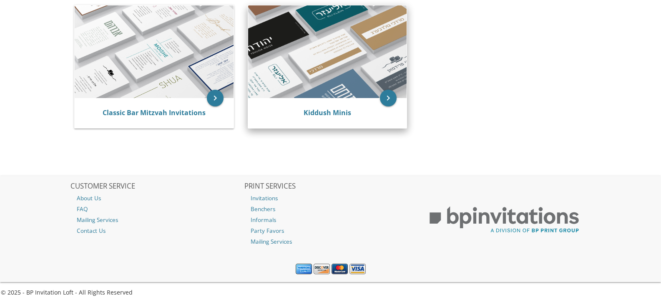
click at [310, 87] on img at bounding box center [327, 51] width 159 height 93
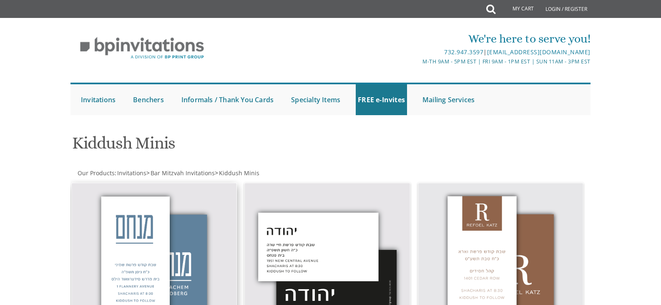
click at [167, 227] on img at bounding box center [154, 265] width 165 height 165
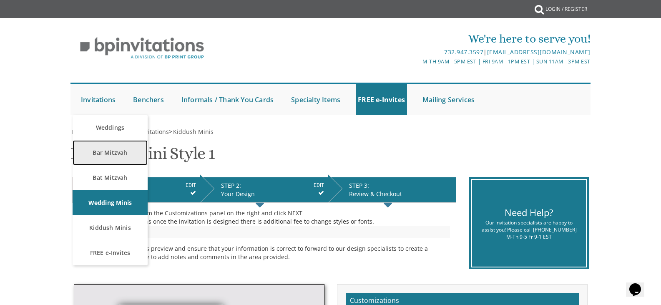
click at [108, 152] on link "Bar Mitzvah" at bounding box center [110, 152] width 75 height 25
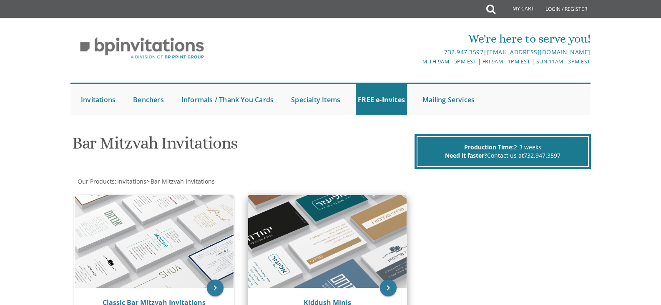
click at [327, 212] on img at bounding box center [327, 241] width 159 height 93
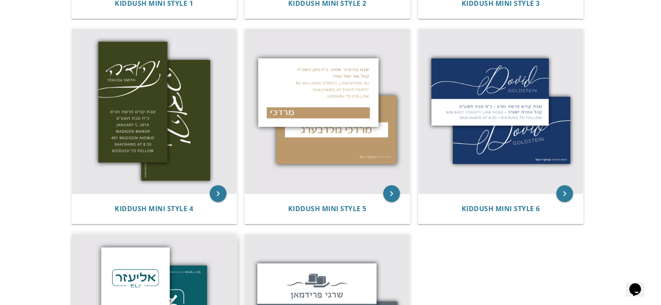
scroll to position [253, 0]
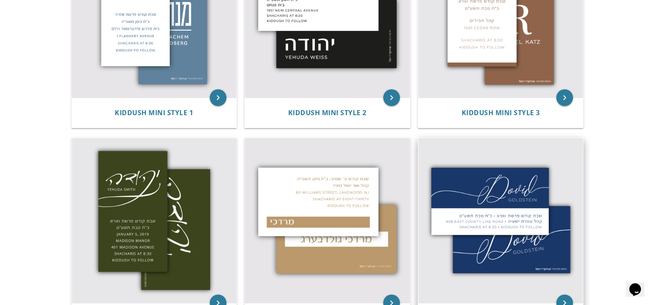
click at [507, 183] on img at bounding box center [501, 220] width 165 height 165
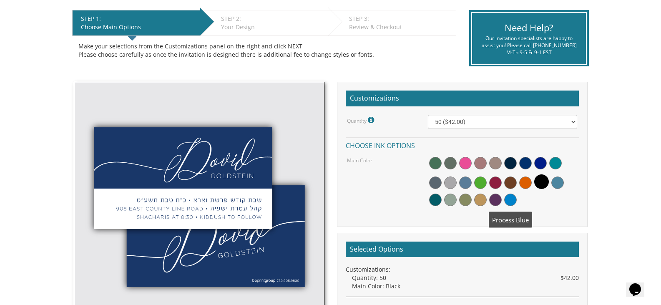
click at [507, 198] on span at bounding box center [511, 200] width 13 height 13
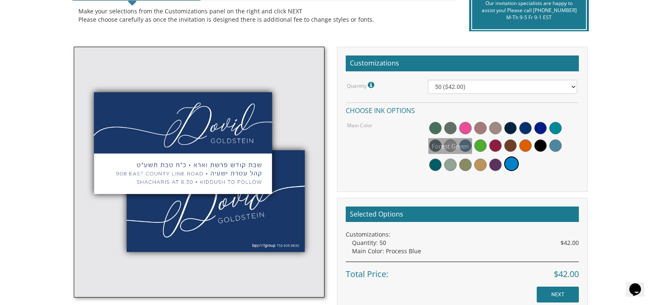
scroll to position [250, 0]
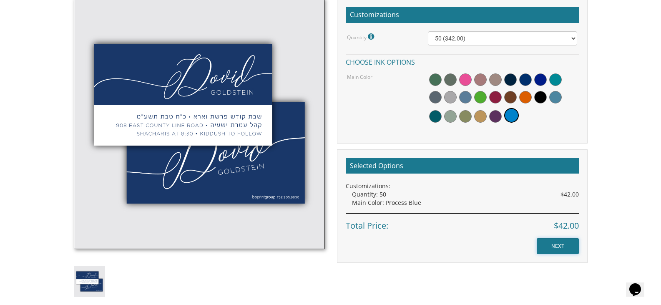
click at [555, 243] on input "NEXT" at bounding box center [558, 246] width 42 height 16
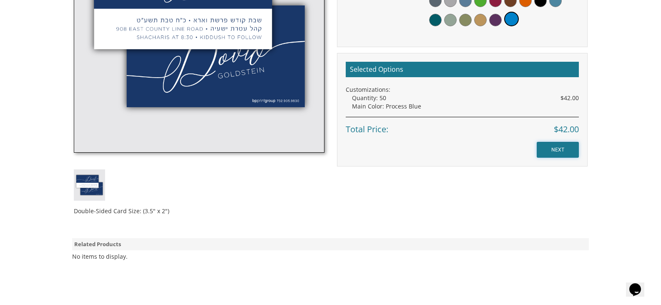
scroll to position [485, 0]
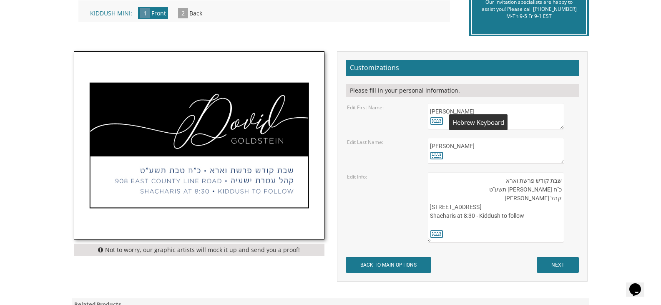
click at [438, 112] on textarea "[PERSON_NAME]" at bounding box center [496, 116] width 136 height 26
type textarea "יהודה"
click at [443, 146] on textarea "[PERSON_NAME]" at bounding box center [496, 151] width 136 height 26
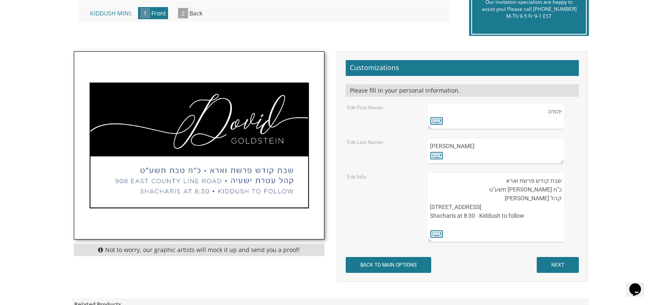
click at [551, 149] on textarea "[PERSON_NAME]" at bounding box center [496, 151] width 136 height 26
click at [551, 149] on textarea "Goldstein" at bounding box center [496, 151] width 136 height 26
type textarea "Landsberg"
drag, startPoint x: 516, startPoint y: 182, endPoint x: 502, endPoint y: 182, distance: 14.2
click at [502, 182] on textarea "שבת קודש פרשת וארא כ"ח טבת תשע"ט קהל עטרת ישעיה 908 East County Line Road Shach…" at bounding box center [496, 207] width 136 height 70
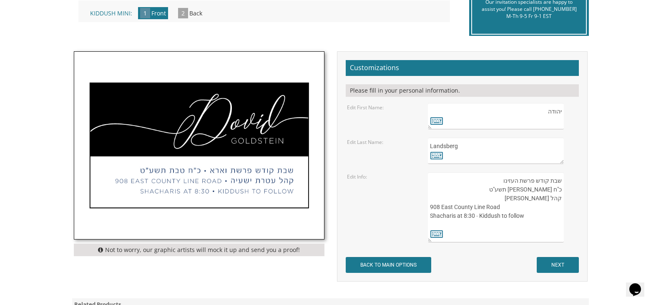
drag, startPoint x: 562, startPoint y: 192, endPoint x: 520, endPoint y: 193, distance: 42.2
click at [520, 193] on textarea "שבת קודש פרשת וארא כ"ח טבת תשע"ט קהל עטרת ישעיה 908 East County Line Road Shach…" at bounding box center [496, 207] width 136 height 70
drag, startPoint x: 549, startPoint y: 199, endPoint x: 515, endPoint y: 199, distance: 33.8
click at [515, 199] on textarea "שבת קודש פרשת וארא כ"ח טבת תשע"ט קהל עטרת ישעיה 908 East County Line Road Shach…" at bounding box center [496, 207] width 136 height 70
drag, startPoint x: 499, startPoint y: 210, endPoint x: 430, endPoint y: 208, distance: 69.3
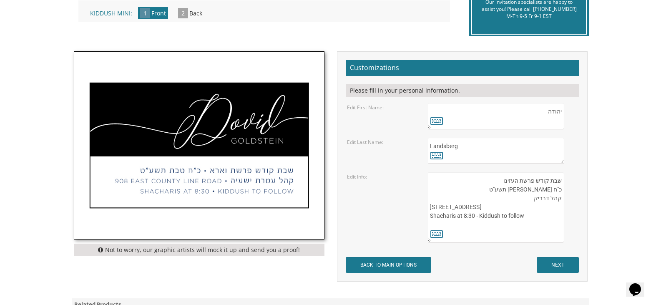
click at [430, 208] on textarea "שבת קודש פרשת וארא כ"ח טבת תשע"ט קהל עטרת ישעיה 908 East County Line Road Shach…" at bounding box center [496, 207] width 136 height 70
click at [542, 189] on textarea "שבת קודש פרשת וארא כ"ח טבת תשע"ט קהל עטרת ישעיה 908 East County Line Road Shach…" at bounding box center [496, 207] width 136 height 70
click at [525, 189] on textarea "שבת קודש פרשת וארא כ"ח טבת תשע"ט קהל עטרת ישעיה 908 East County Line Road Shach…" at bounding box center [496, 207] width 136 height 70
click at [520, 191] on textarea "שבת קודש פרשת וארא כ"ח טבת תשע"ט קהל עטרת ישעיה 908 East County Line Road Shach…" at bounding box center [496, 207] width 136 height 70
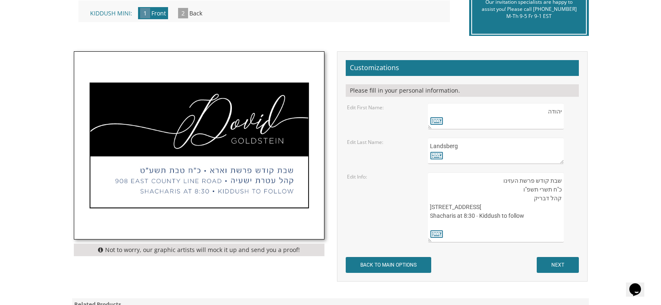
click at [560, 192] on textarea "שבת קודש פרשת וארא כ"ח טבת תשע"ט קהל עטרת ישעיה 908 East County Line Road Shach…" at bounding box center [496, 207] width 136 height 70
click at [555, 191] on textarea "שבת קודש פרשת וארא כ"ח טבת תשע"ט קהל עטרת ישעיה 908 East County Line Road Shach…" at bounding box center [496, 207] width 136 height 70
click at [555, 190] on textarea "שבת קודש פרשת וארא כ"ח טבת תשע"ט קהל עטרת ישעיה 908 East County Line Road Shach…" at bounding box center [496, 207] width 136 height 70
click at [557, 188] on textarea "שבת קודש פרשת וארא כ"ח טבת תשע"ט קהל עטרת ישעיה 908 East County Line Road Shach…" at bounding box center [496, 207] width 136 height 70
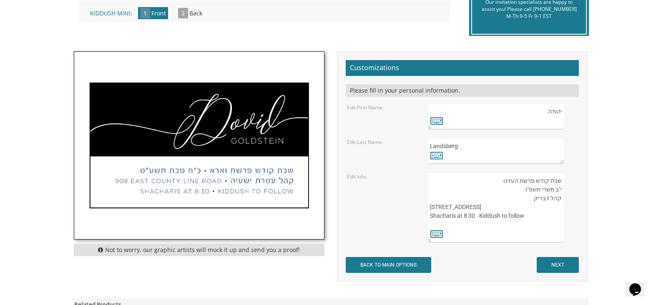
type textarea "שבת קודש פרשת העזינו י"ב תשרי תשפ"ו קהל דבריק 1610 Burrsville Rd Shacharis at 8…"
click at [558, 264] on input "NEXT" at bounding box center [558, 265] width 42 height 16
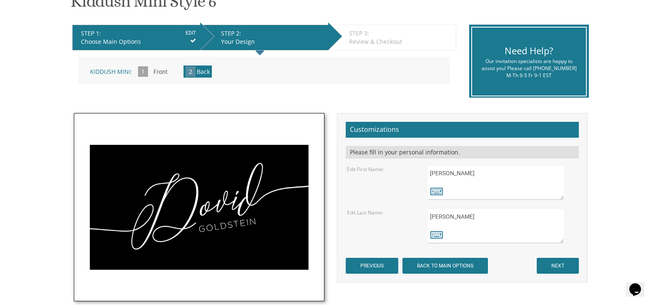
scroll to position [292, 0]
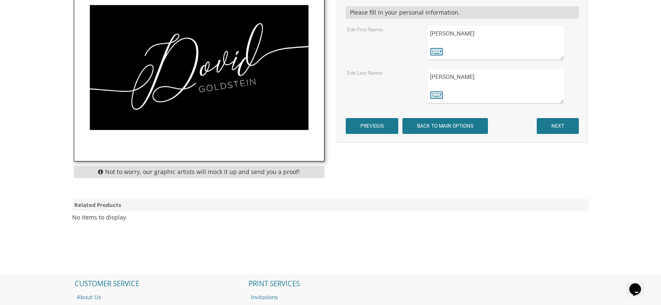
click at [439, 33] on textarea "[PERSON_NAME]" at bounding box center [496, 42] width 136 height 35
drag, startPoint x: 450, startPoint y: 31, endPoint x: 431, endPoint y: 34, distance: 19.1
click at [431, 34] on textarea "[PERSON_NAME]" at bounding box center [496, 42] width 136 height 35
type textarea "יהודה"
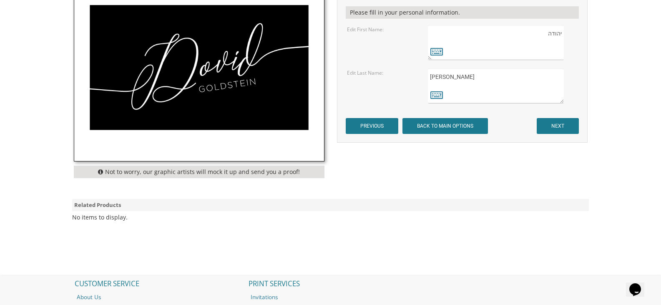
click at [449, 78] on textarea "Goldstein" at bounding box center [496, 85] width 136 height 35
type textarea "Landsberg"
click at [562, 124] on input "NEXT" at bounding box center [558, 126] width 42 height 16
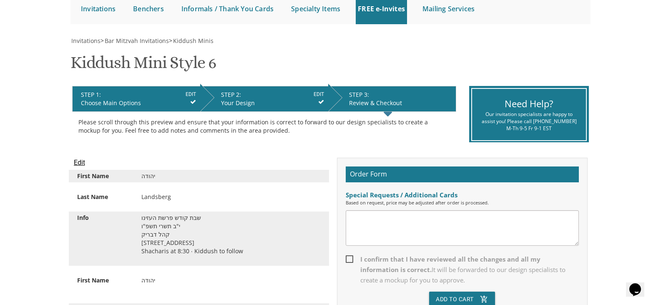
scroll to position [209, 0]
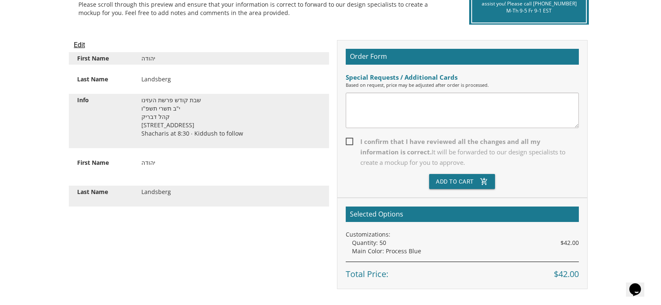
click at [382, 108] on textarea at bounding box center [462, 110] width 233 height 35
type textarea "Can we see a mockup of the name with Hebrew/English? We may want to switch it"
click at [349, 141] on span "I confirm that I have reviewed all the changes and all my information is correc…" at bounding box center [462, 151] width 233 height 31
click at [349, 141] on input "I confirm that I have reviewed all the changes and all my information is correc…" at bounding box center [348, 140] width 5 height 5
checkbox input "true"
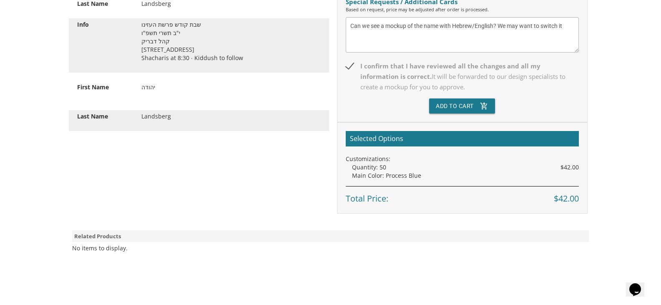
scroll to position [292, 0]
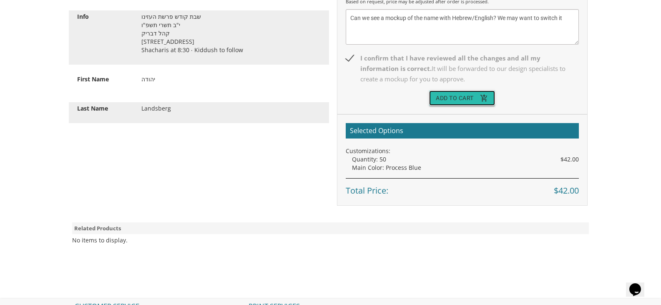
click at [472, 97] on button "Add To Cart add_shopping_cart" at bounding box center [462, 98] width 66 height 15
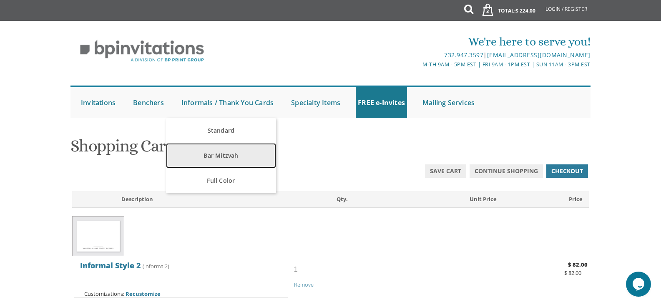
click at [228, 159] on link "Bar Mitzvah" at bounding box center [221, 155] width 110 height 25
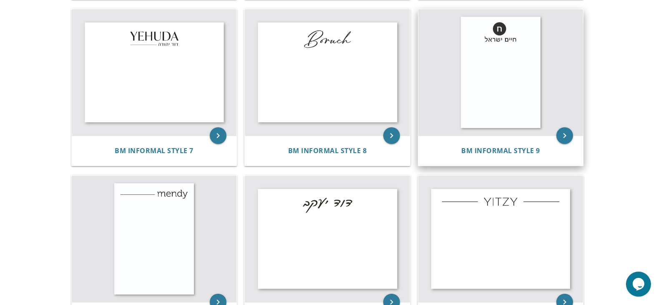
scroll to position [545, 0]
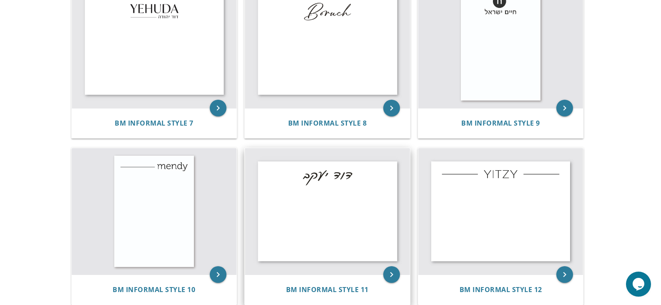
click at [325, 195] on img at bounding box center [327, 211] width 165 height 126
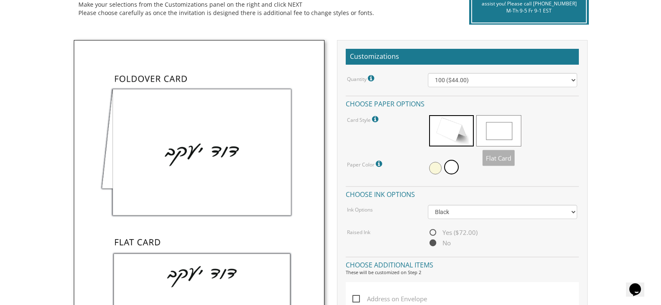
click at [498, 137] on span at bounding box center [499, 130] width 45 height 31
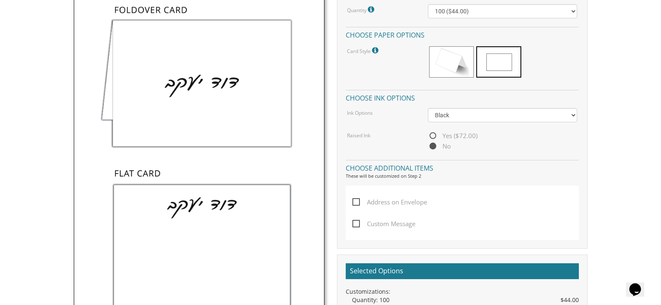
scroll to position [292, 0]
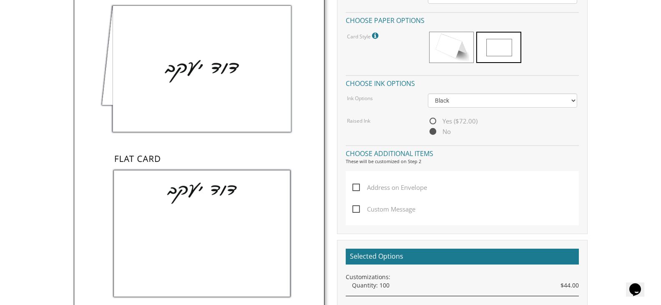
click at [411, 192] on span "Address on Envelope" at bounding box center [390, 187] width 75 height 10
click at [358, 189] on input "Address on Envelope" at bounding box center [355, 186] width 5 height 5
click at [411, 190] on span "Address on Envelope" at bounding box center [390, 187] width 75 height 10
click at [358, 189] on input "Address on Envelope" at bounding box center [355, 186] width 5 height 5
checkbox input "false"
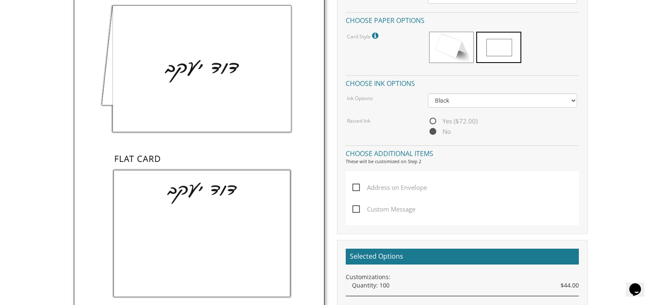
scroll to position [250, 0]
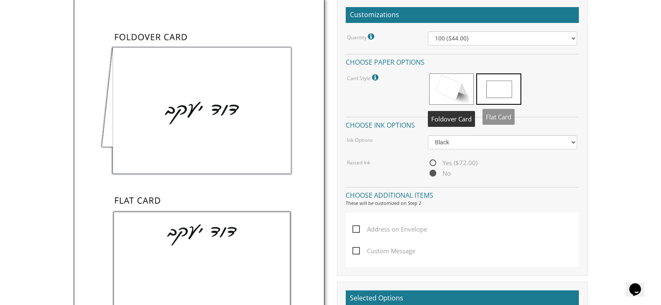
click at [496, 94] on span at bounding box center [499, 88] width 45 height 31
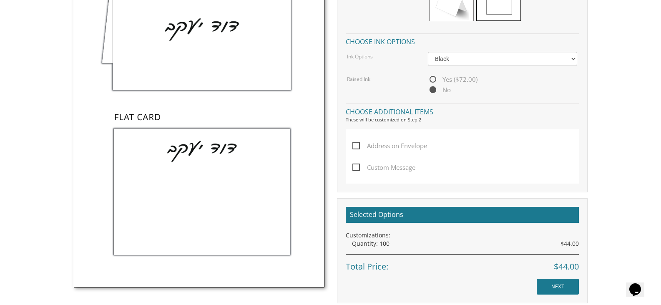
scroll to position [376, 0]
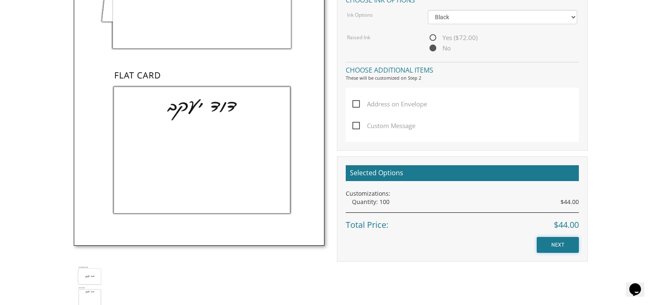
click at [550, 242] on input "NEXT" at bounding box center [558, 245] width 42 height 16
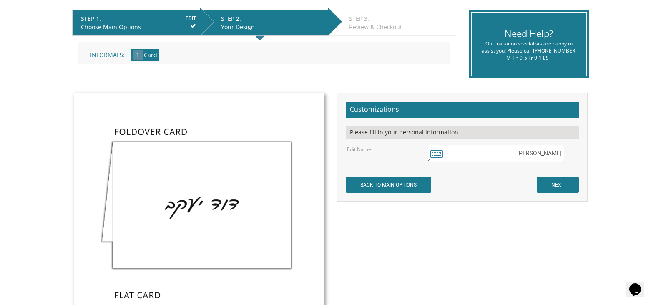
drag, startPoint x: 537, startPoint y: 154, endPoint x: 575, endPoint y: 157, distance: 38.5
click at [575, 157] on div "[PERSON_NAME]" at bounding box center [502, 154] width 149 height 18
type textarea "יהודה"
click at [557, 186] on input "NEXT" at bounding box center [558, 185] width 42 height 16
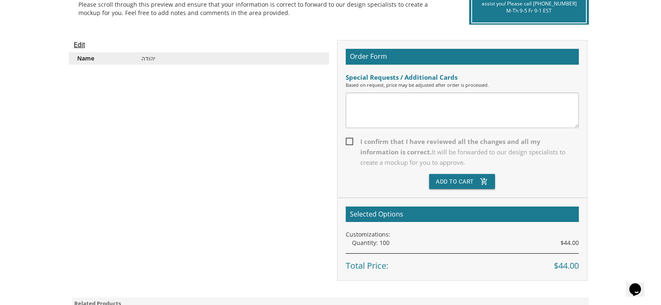
click at [351, 140] on span "I confirm that I have reviewed all the changes and all my information is correc…" at bounding box center [462, 151] width 233 height 31
click at [351, 140] on input "I confirm that I have reviewed all the changes and all my information is correc…" at bounding box center [348, 140] width 5 height 5
checkbox input "true"
click at [449, 178] on button "Add To Cart add_shopping_cart" at bounding box center [462, 181] width 66 height 15
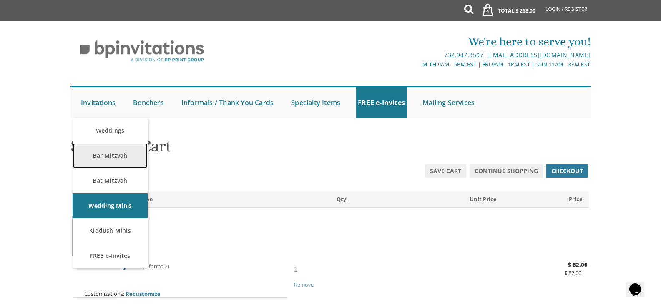
click at [109, 158] on link "Bar Mitzvah" at bounding box center [110, 155] width 75 height 25
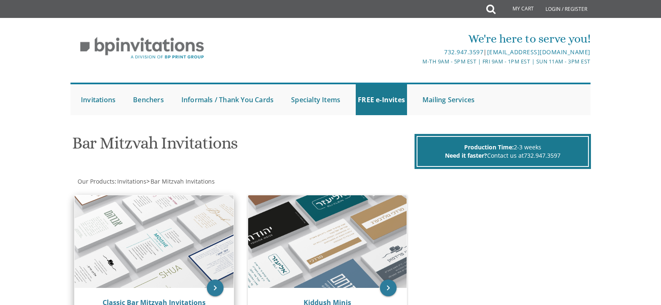
click at [149, 219] on img at bounding box center [154, 241] width 159 height 93
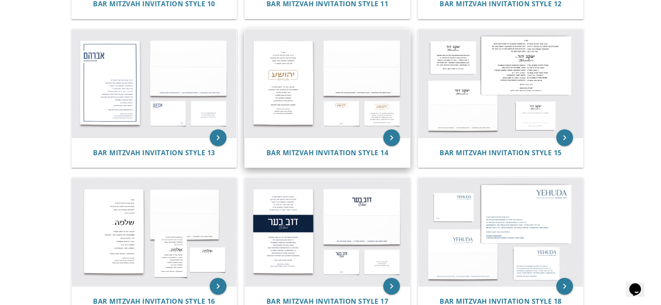
scroll to position [587, 0]
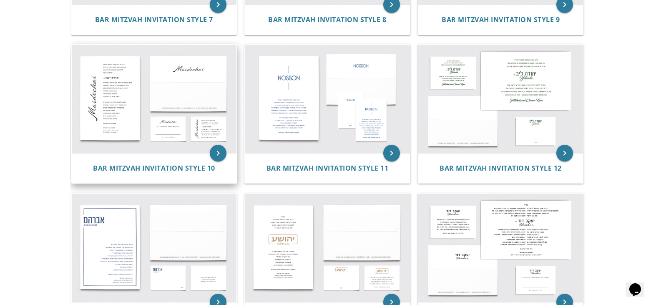
click at [189, 94] on img at bounding box center [154, 99] width 165 height 109
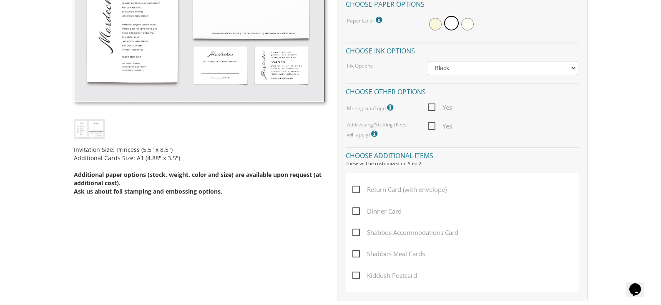
scroll to position [334, 0]
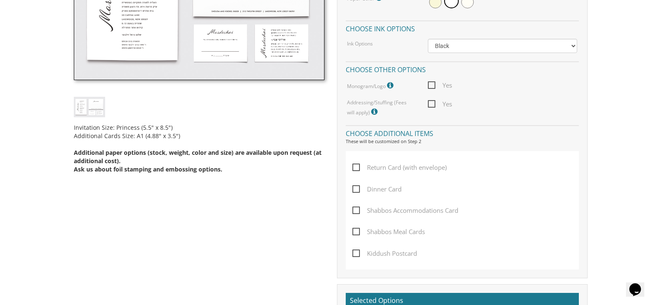
click at [359, 164] on span "Return Card (with envelope)" at bounding box center [400, 167] width 94 height 10
click at [358, 164] on input "Return Card (with envelope)" at bounding box center [355, 166] width 5 height 5
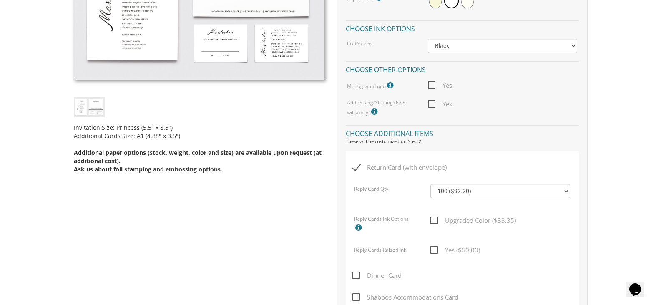
click at [358, 167] on span "Return Card (with envelope)" at bounding box center [400, 167] width 94 height 10
click at [358, 167] on input "Return Card (with envelope)" at bounding box center [355, 166] width 5 height 5
checkbox input "false"
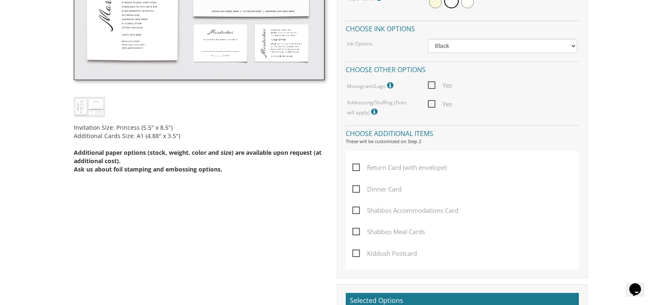
click at [353, 187] on span "Dinner Card" at bounding box center [377, 189] width 49 height 10
click at [353, 187] on input "Dinner Card" at bounding box center [355, 188] width 5 height 5
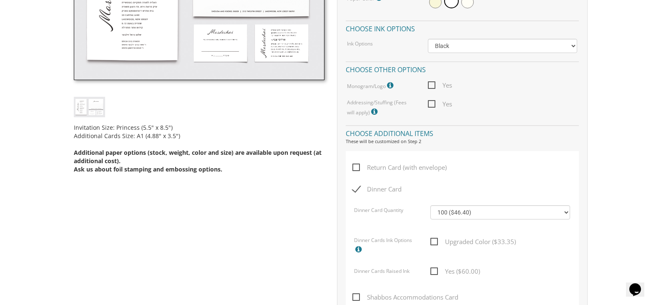
click at [358, 191] on span "Dinner Card" at bounding box center [377, 189] width 49 height 10
click at [358, 191] on input "Dinner Card" at bounding box center [355, 188] width 5 height 5
checkbox input "false"
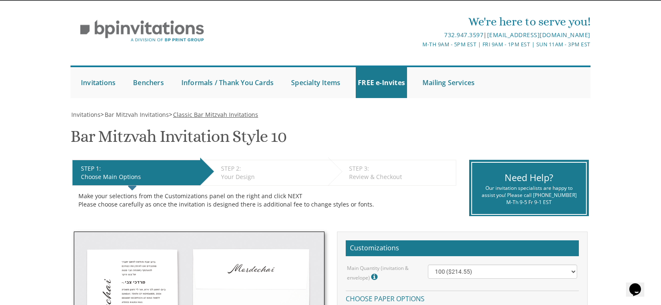
scroll to position [0, 0]
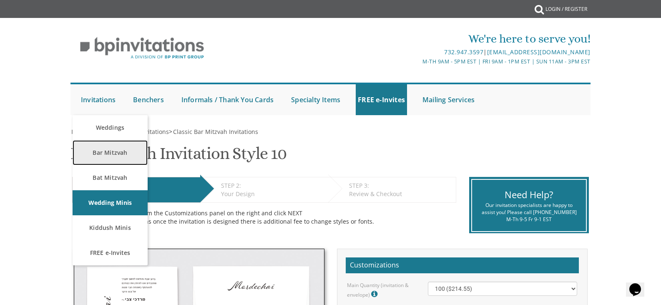
click at [109, 157] on link "Bar Mitzvah" at bounding box center [110, 152] width 75 height 25
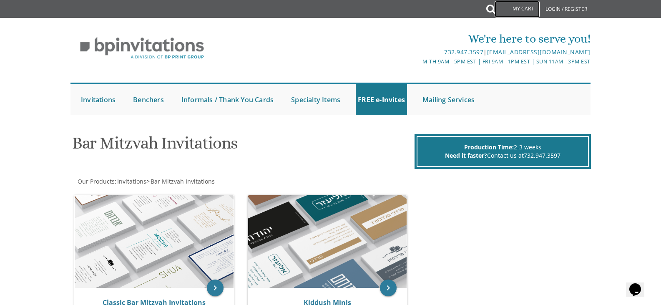
click at [523, 8] on link "My Cart" at bounding box center [517, 9] width 45 height 17
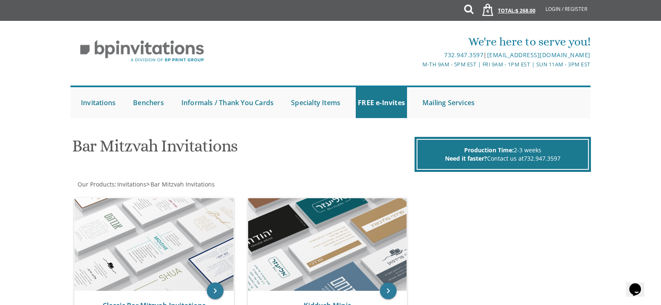
click at [520, 12] on span "$ 268.00" at bounding box center [526, 10] width 20 height 7
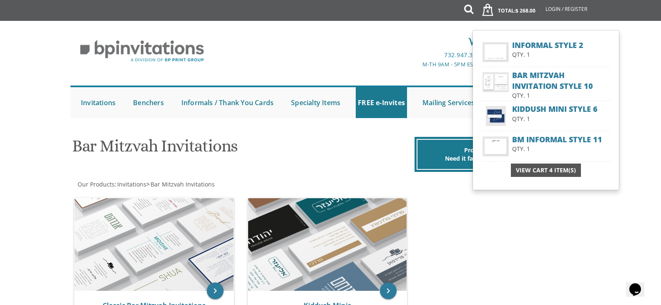
click at [537, 171] on span "View Cart 4 Item(s)" at bounding box center [546, 170] width 60 height 8
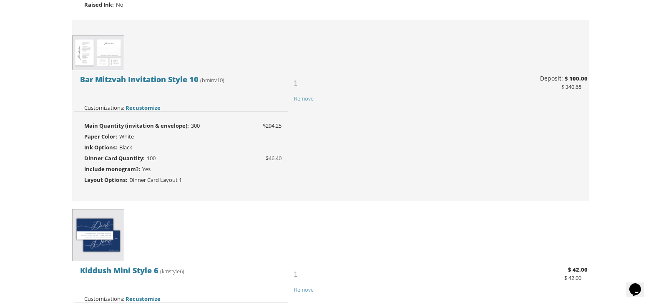
scroll to position [379, 0]
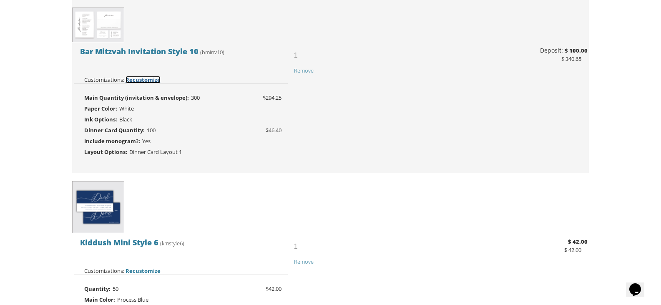
click at [151, 78] on span "Recustomize" at bounding box center [143, 80] width 35 height 8
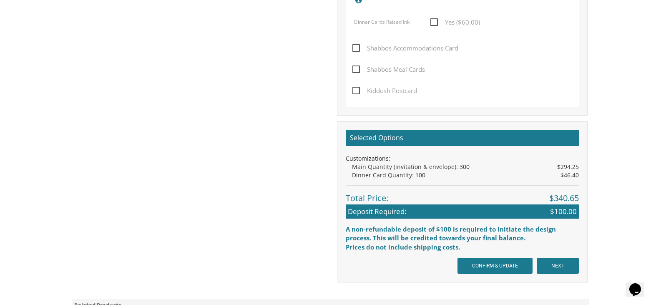
scroll to position [584, 0]
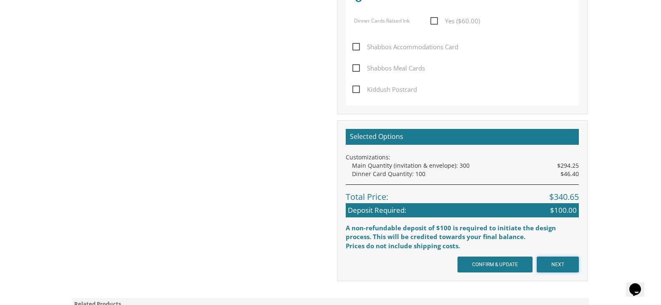
click at [567, 264] on input "NEXT" at bounding box center [558, 265] width 42 height 16
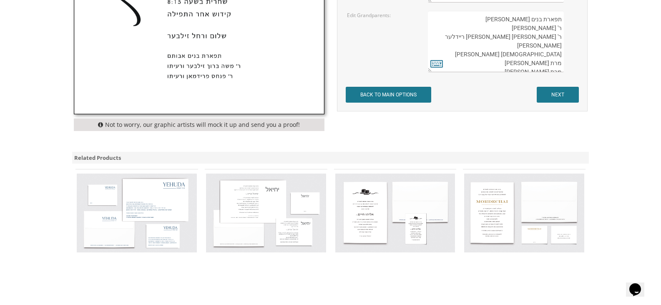
scroll to position [584, 0]
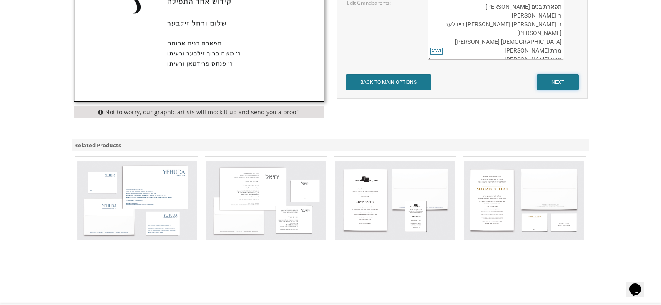
click at [555, 81] on input "NEXT" at bounding box center [558, 82] width 42 height 16
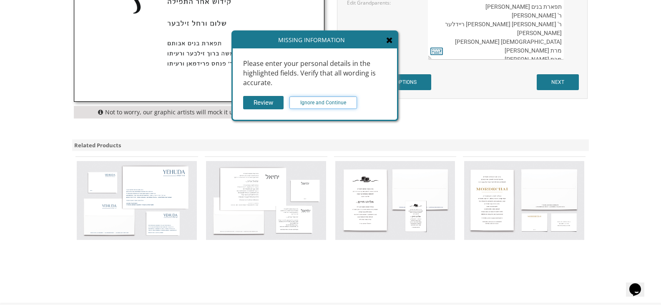
click at [303, 98] on input "Ignore and Continue" at bounding box center [324, 102] width 68 height 13
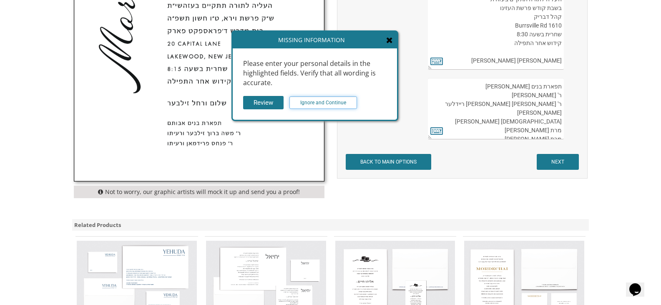
scroll to position [334, 0]
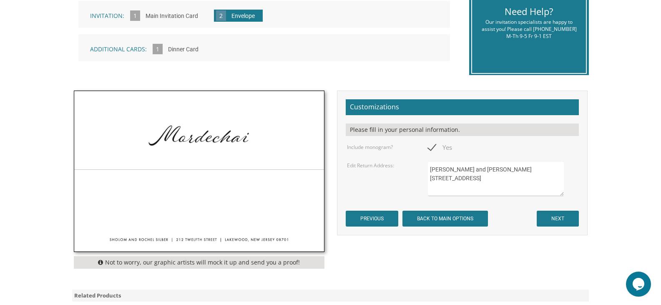
scroll to position [209, 0]
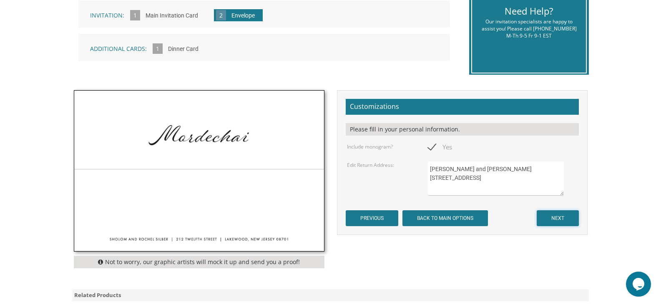
click at [545, 213] on input "NEXT" at bounding box center [558, 218] width 42 height 16
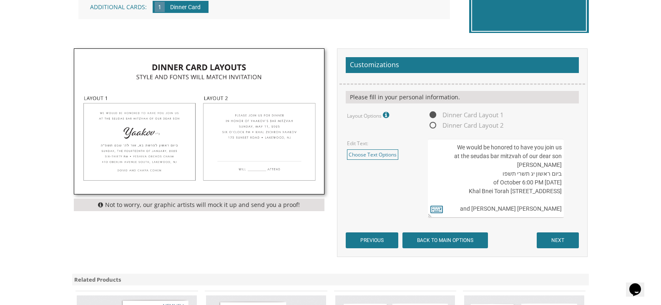
click at [526, 194] on textarea "We would be honored to have you join us at the seudas bar mitzvah of our dear s…" at bounding box center [496, 178] width 136 height 79
click at [561, 240] on input "NEXT" at bounding box center [558, 240] width 42 height 16
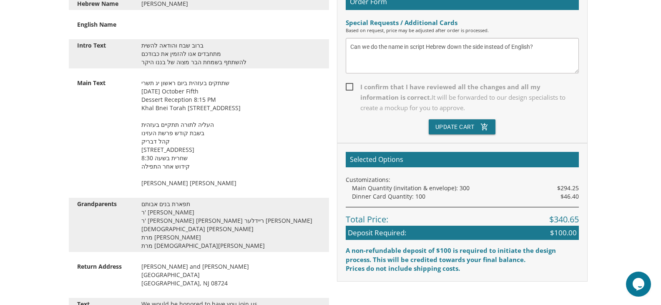
scroll to position [250, 0]
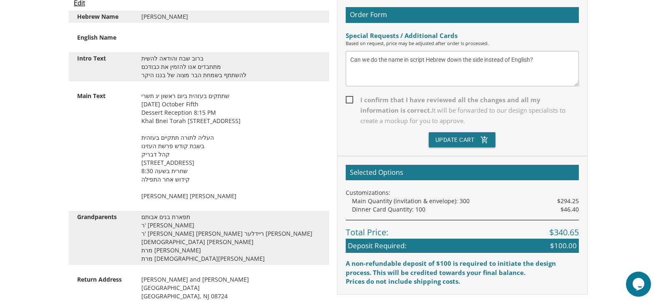
click at [350, 99] on span "I confirm that I have reviewed all the changes and all my information is correc…" at bounding box center [462, 110] width 233 height 31
click at [350, 99] on input "I confirm that I have reviewed all the changes and all my information is correc…" at bounding box center [348, 98] width 5 height 5
checkbox input "true"
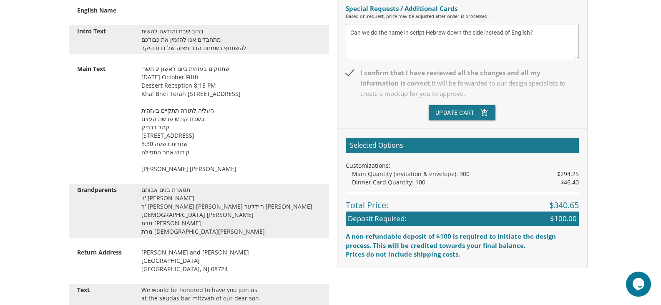
scroll to position [292, 0]
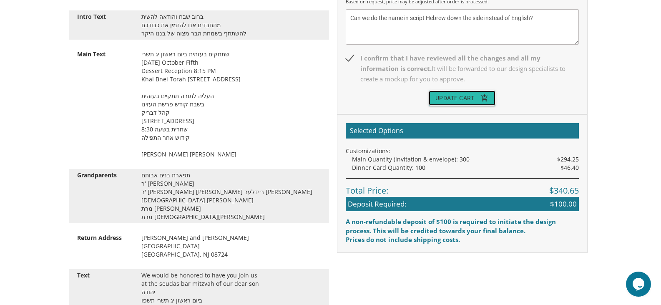
click at [451, 98] on button "Update Cart add_shopping_cart" at bounding box center [462, 98] width 67 height 15
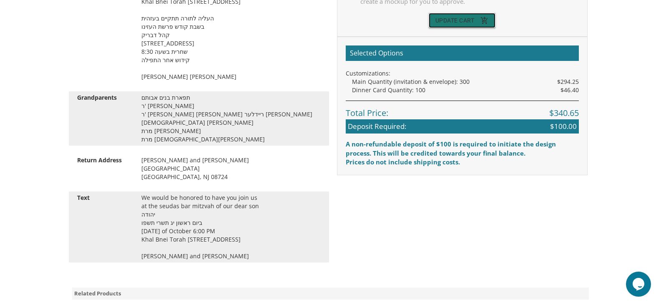
scroll to position [501, 0]
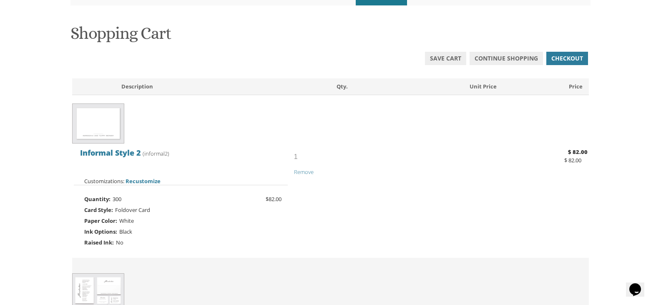
scroll to position [125, 0]
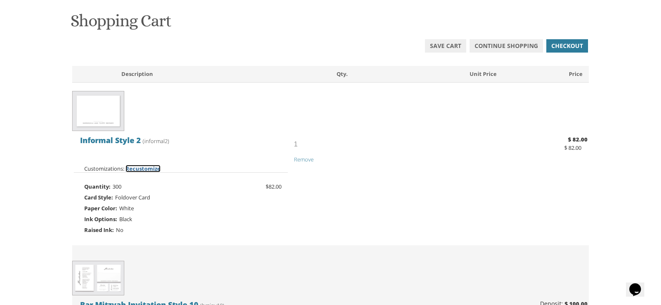
click at [147, 169] on span "Recustomize" at bounding box center [143, 169] width 35 height 8
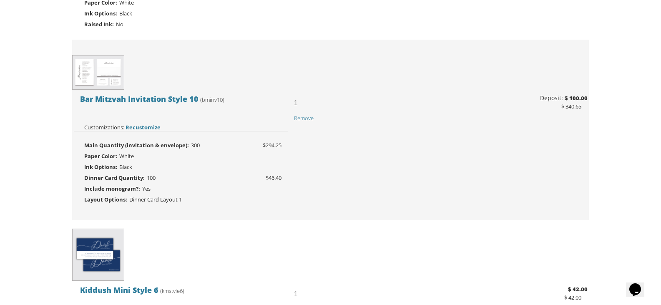
scroll to position [334, 0]
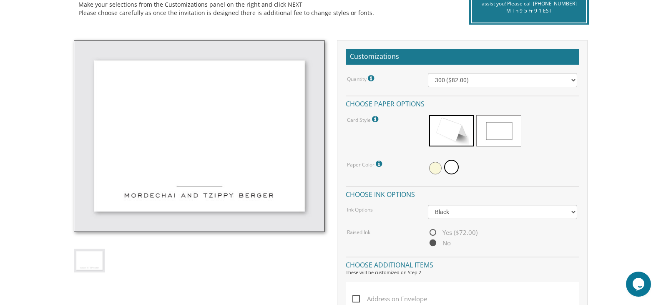
scroll to position [417, 0]
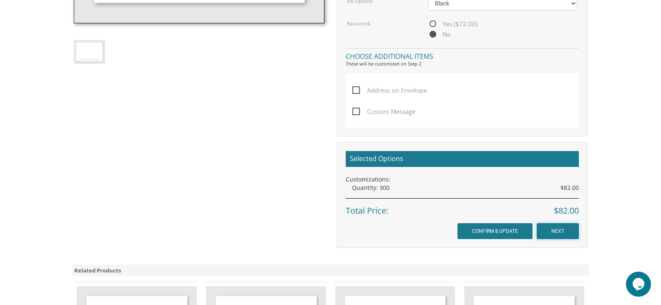
click at [552, 230] on input "NEXT" at bounding box center [558, 231] width 42 height 16
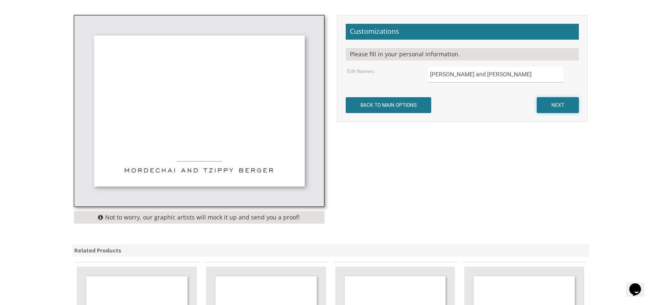
click at [548, 105] on input "NEXT" at bounding box center [558, 105] width 42 height 16
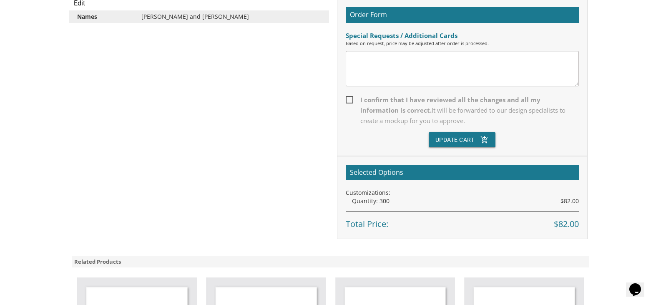
click at [347, 103] on span "I confirm that I have reviewed all the changes and all my information is correc…" at bounding box center [462, 110] width 233 height 31
click at [347, 102] on input "I confirm that I have reviewed all the changes and all my information is correc…" at bounding box center [348, 98] width 5 height 5
checkbox input "true"
click at [436, 135] on button "Update Cart add_shopping_cart" at bounding box center [462, 139] width 67 height 15
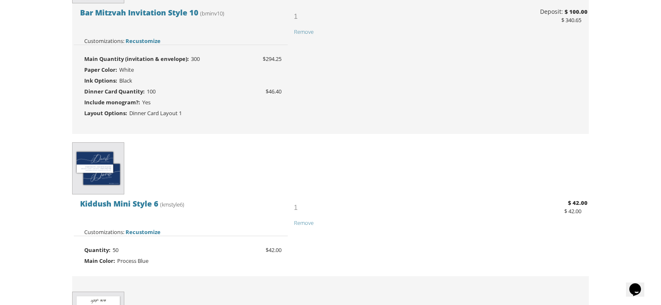
scroll to position [372, 0]
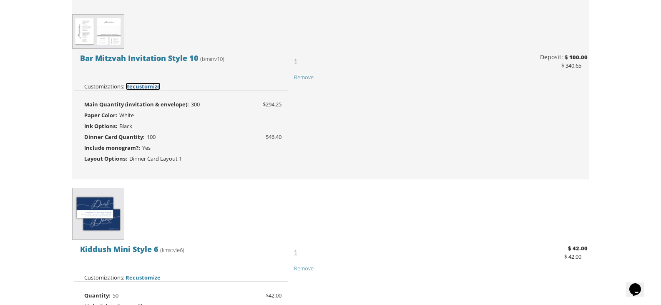
click at [146, 87] on span "Recustomize" at bounding box center [143, 87] width 35 height 8
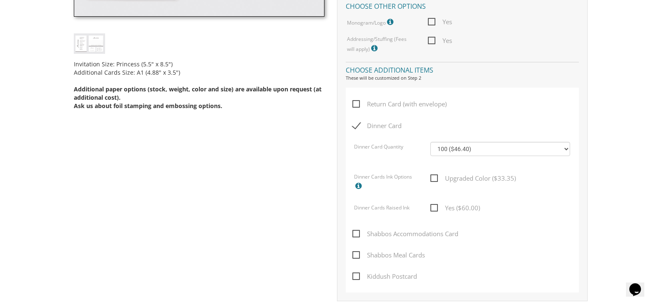
scroll to position [417, 0]
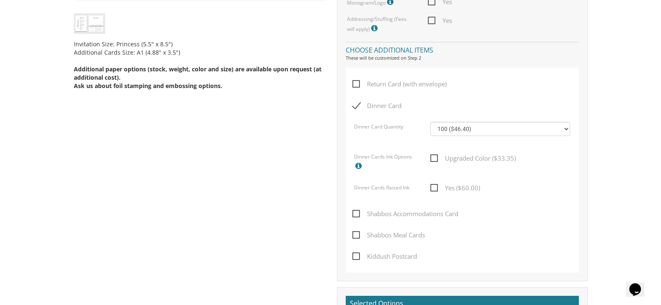
click at [356, 105] on span "Dinner Card" at bounding box center [377, 106] width 49 height 10
click at [356, 105] on input "Dinner Card" at bounding box center [355, 104] width 5 height 5
checkbox input "false"
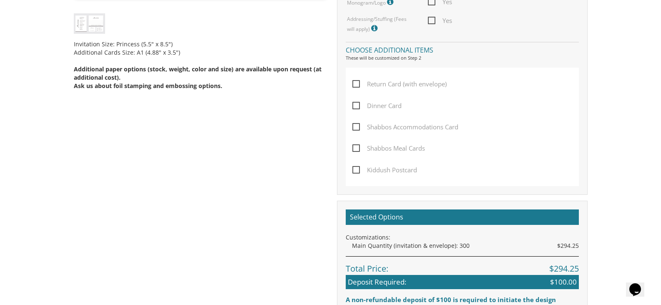
click at [358, 85] on span "Return Card (with envelope)" at bounding box center [400, 84] width 94 height 10
click at [358, 85] on input "Return Card (with envelope)" at bounding box center [355, 83] width 5 height 5
checkbox input "true"
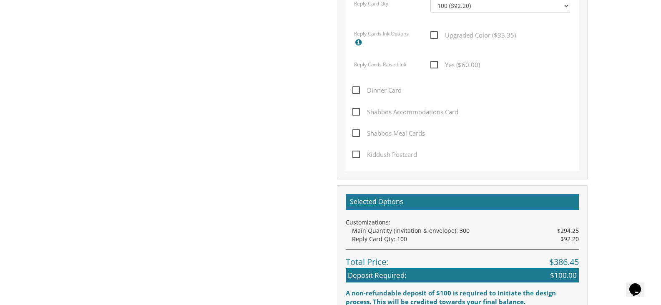
scroll to position [626, 0]
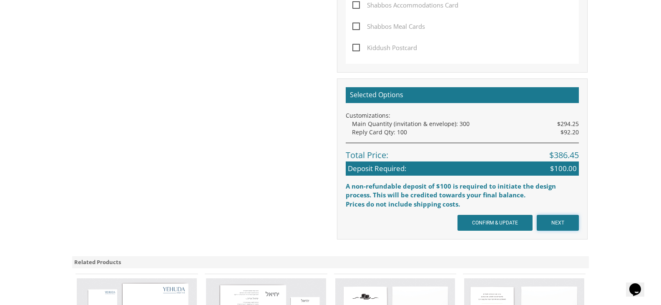
click at [564, 220] on input "NEXT" at bounding box center [558, 223] width 42 height 16
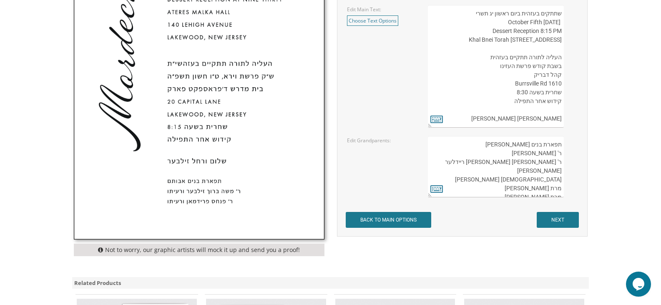
scroll to position [459, 0]
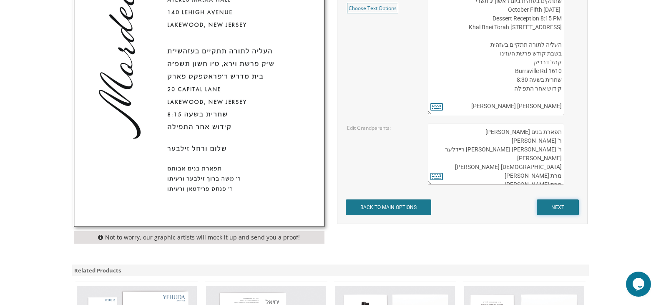
click at [559, 210] on input "NEXT" at bounding box center [558, 207] width 42 height 16
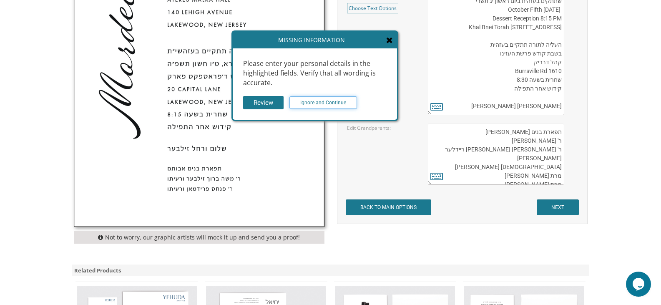
click at [318, 100] on input "Ignore and Continue" at bounding box center [324, 102] width 68 height 13
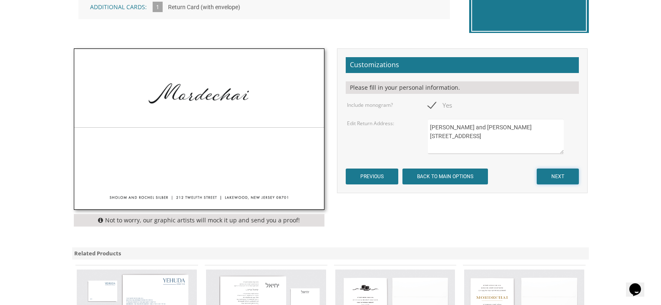
click at [549, 174] on input "NEXT" at bounding box center [558, 177] width 42 height 16
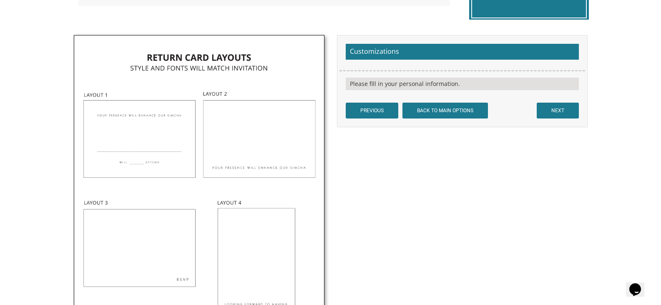
scroll to position [250, 0]
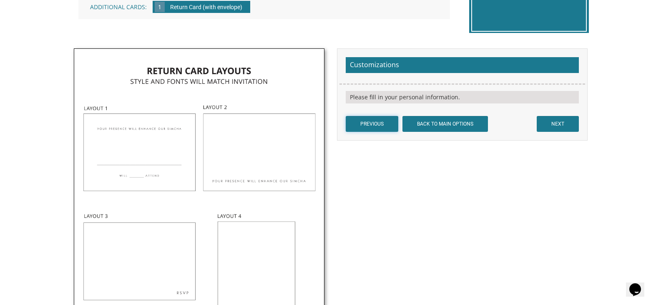
click at [370, 120] on input "PREVIOUS" at bounding box center [372, 124] width 53 height 16
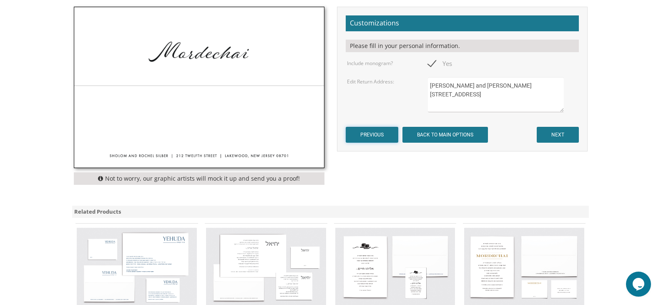
click at [381, 130] on input "PREVIOUS" at bounding box center [372, 135] width 53 height 16
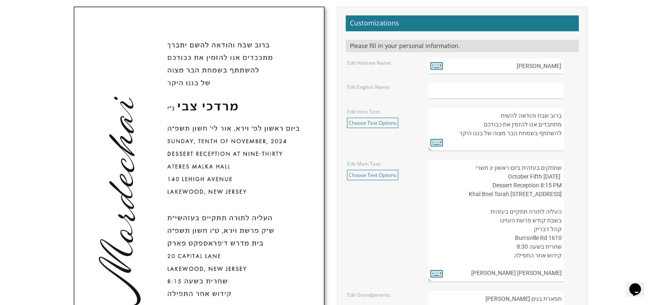
scroll to position [501, 0]
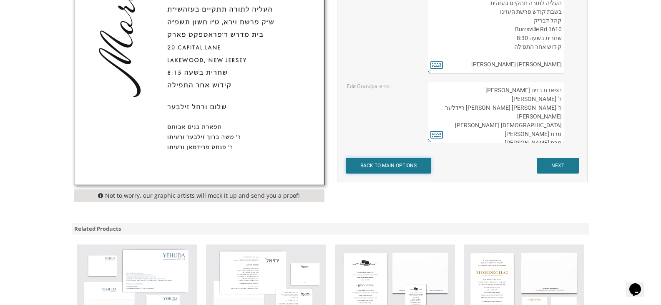
click at [389, 170] on input "BACK TO MAIN OPTIONS" at bounding box center [389, 166] width 86 height 16
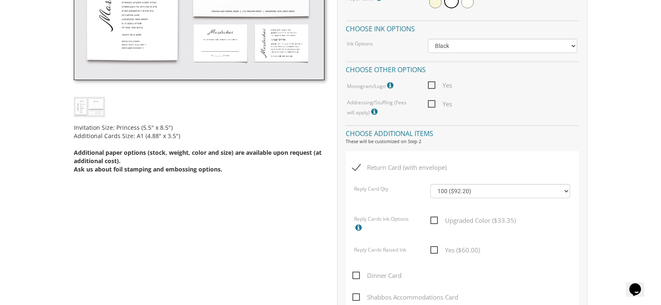
click at [356, 165] on span "Return Card (with envelope)" at bounding box center [400, 167] width 94 height 10
click at [356, 165] on input "Return Card (with envelope)" at bounding box center [355, 166] width 5 height 5
checkbox input "false"
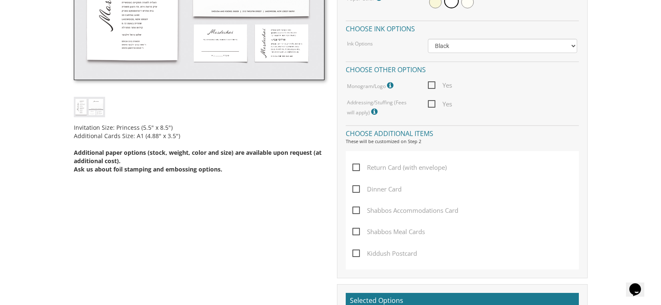
click at [356, 232] on span "Shabbos Meal Cards" at bounding box center [389, 232] width 73 height 10
click at [356, 232] on input "Shabbos Meal Cards" at bounding box center [355, 230] width 5 height 5
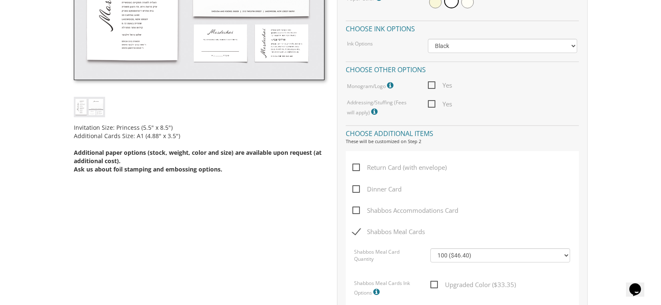
click at [356, 232] on span "Shabbos Meal Cards" at bounding box center [389, 232] width 73 height 10
click at [356, 232] on input "Shabbos Meal Cards" at bounding box center [355, 230] width 5 height 5
checkbox input "false"
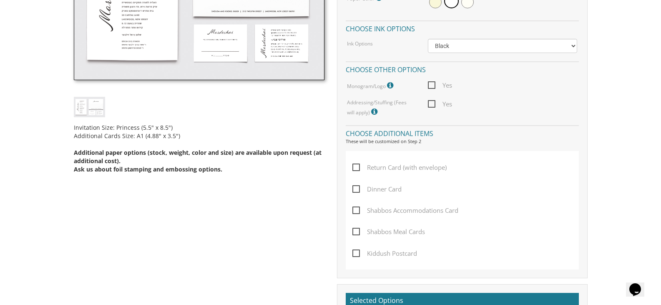
click at [357, 187] on span "Dinner Card" at bounding box center [377, 189] width 49 height 10
click at [357, 187] on input "Dinner Card" at bounding box center [355, 188] width 5 height 5
checkbox input "true"
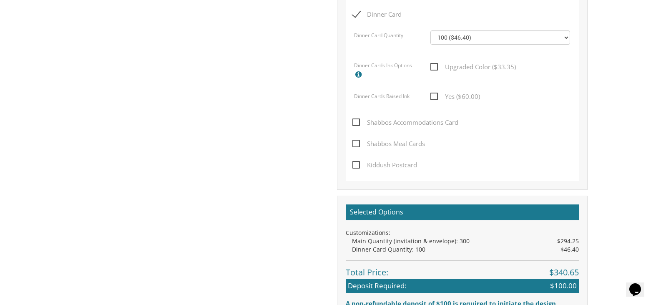
scroll to position [584, 0]
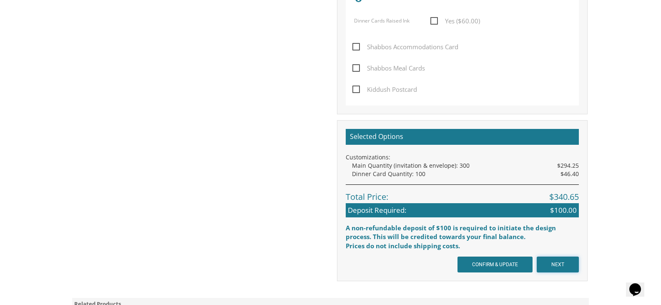
click at [564, 266] on input "NEXT" at bounding box center [558, 265] width 42 height 16
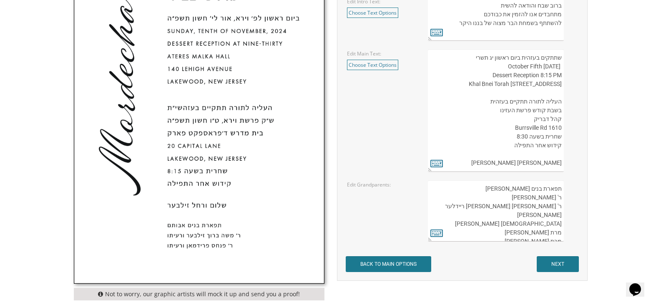
scroll to position [417, 0]
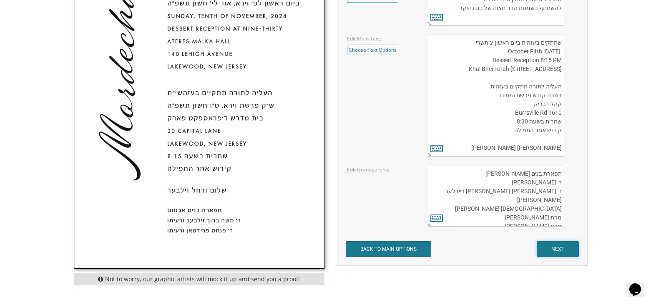
click at [566, 251] on input "NEXT" at bounding box center [558, 249] width 42 height 16
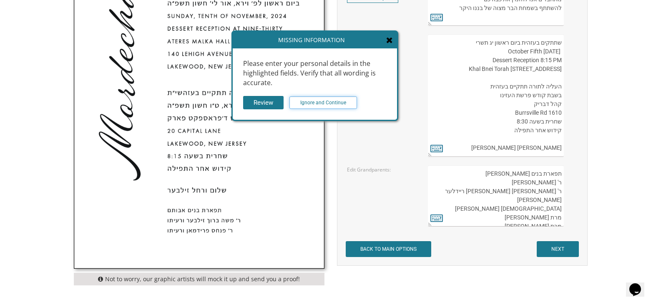
click at [330, 103] on input "Ignore and Continue" at bounding box center [324, 102] width 68 height 13
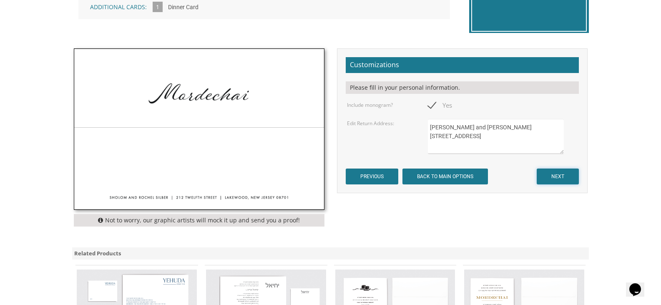
click at [544, 177] on input "NEXT" at bounding box center [558, 177] width 42 height 16
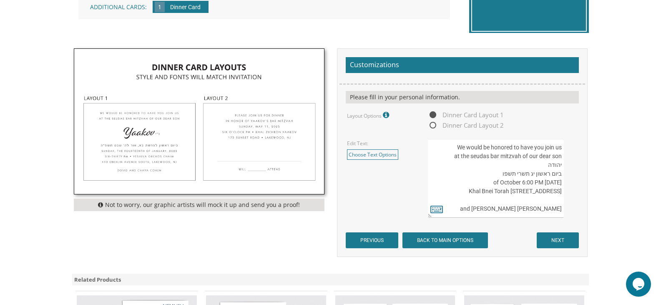
click at [500, 172] on textarea "We would be honored to have you join us at the seudas bar mitzvah of our dear s…" at bounding box center [496, 178] width 136 height 79
type textarea "We would be honored to have you join us at the seudas bar mitzvah of our dear s…"
click at [549, 237] on input "NEXT" at bounding box center [558, 240] width 42 height 16
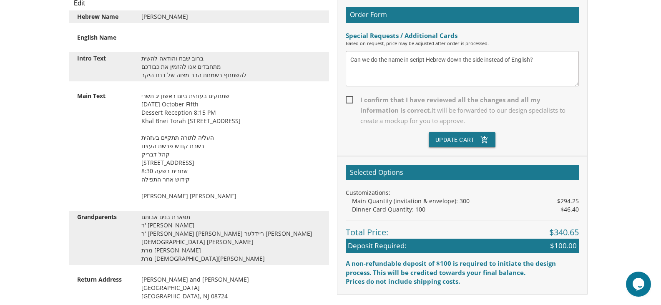
click at [543, 63] on textarea "Can we do the name in script Hebrew down the side instead of English?" at bounding box center [462, 68] width 233 height 35
type textarea "Can we do the name in script Hebrew down the side instead of English? Can we ad…"
click at [349, 100] on span "I confirm that I have reviewed all the changes and all my information is correc…" at bounding box center [462, 110] width 233 height 31
click at [349, 100] on input "I confirm that I have reviewed all the changes and all my information is correc…" at bounding box center [348, 98] width 5 height 5
click at [464, 129] on label "I confirm that I have reviewed all the changes and all my information is correc…" at bounding box center [462, 114] width 233 height 38
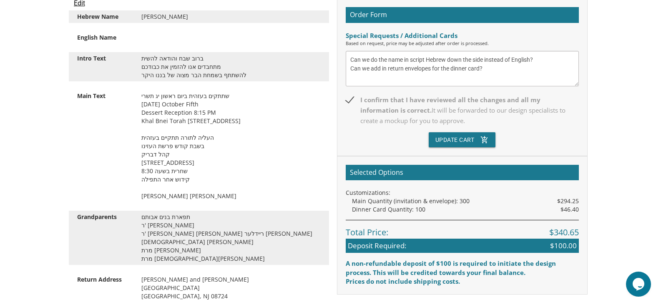
click at [351, 102] on input "I confirm that I have reviewed all the changes and all my information is correc…" at bounding box center [348, 98] width 5 height 5
click at [463, 134] on button "Update Cart add_shopping_cart" at bounding box center [462, 139] width 67 height 15
click at [352, 99] on span "I confirm that I have reviewed all the changes and all my information is correc…" at bounding box center [462, 110] width 233 height 31
click at [351, 99] on input "I confirm that I have reviewed all the changes and all my information is correc…" at bounding box center [348, 98] width 5 height 5
checkbox input "true"
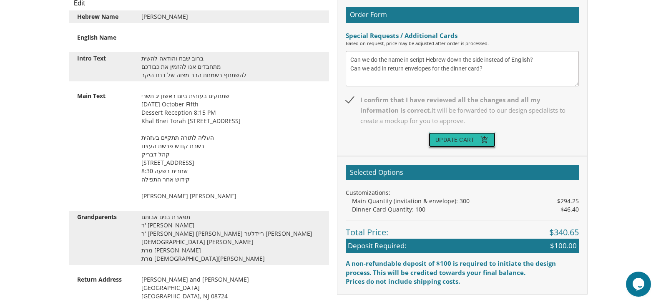
click at [457, 137] on button "Update Cart add_shopping_cart" at bounding box center [462, 139] width 67 height 15
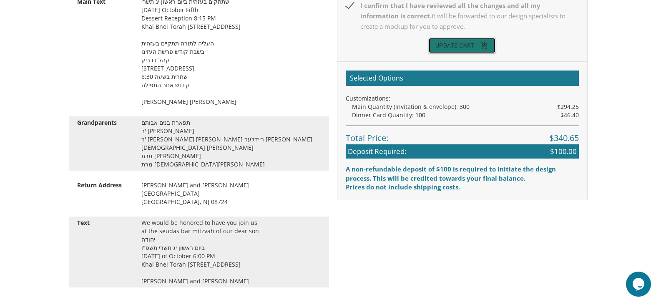
scroll to position [334, 0]
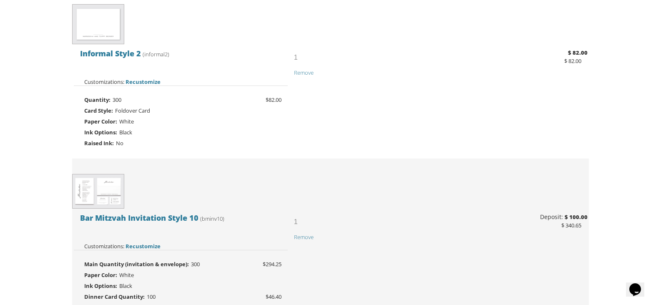
scroll to position [253, 0]
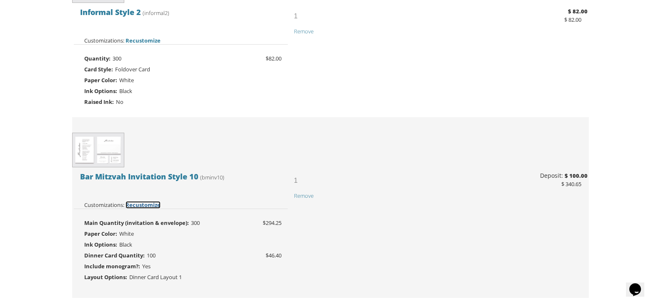
click at [148, 204] on span "Recustomize" at bounding box center [143, 205] width 35 height 8
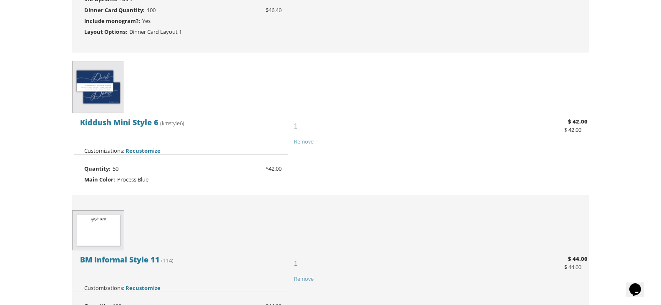
scroll to position [504, 0]
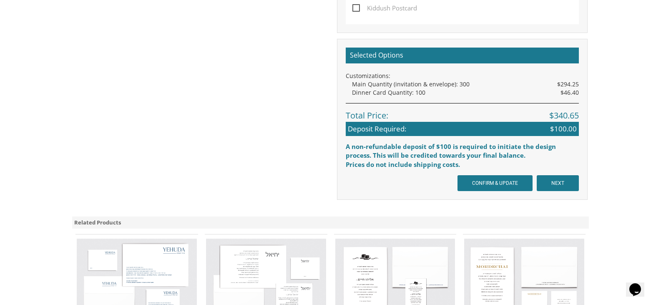
scroll to position [751, 0]
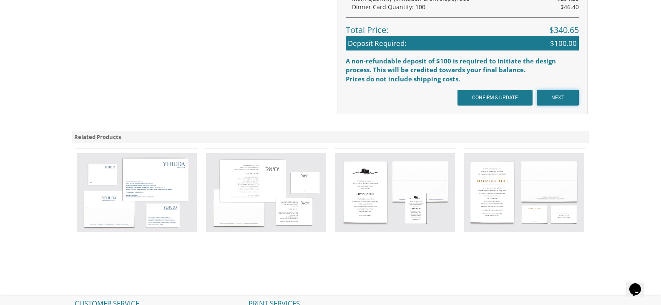
click at [556, 90] on input "NEXT" at bounding box center [558, 98] width 42 height 16
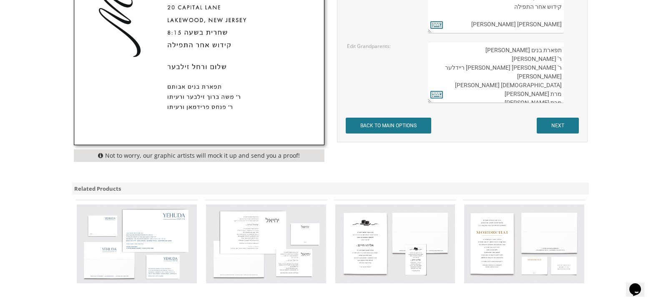
scroll to position [543, 0]
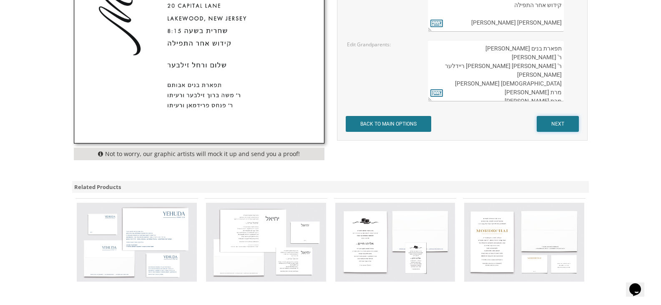
click at [550, 125] on input "NEXT" at bounding box center [558, 124] width 42 height 16
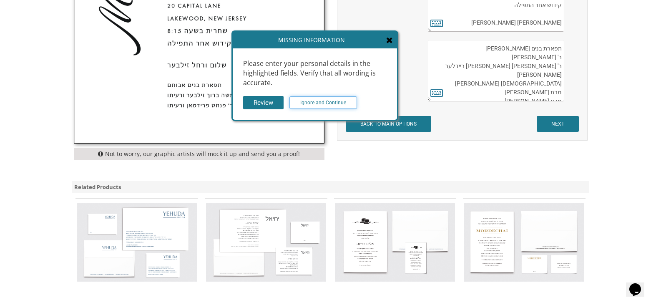
click at [318, 96] on input "Ignore and Continue" at bounding box center [324, 102] width 68 height 13
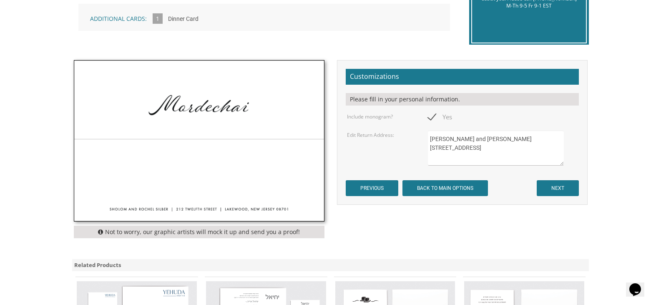
scroll to position [250, 0]
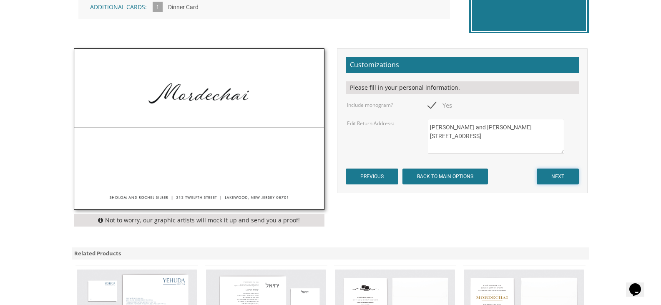
click at [552, 177] on input "NEXT" at bounding box center [558, 177] width 42 height 16
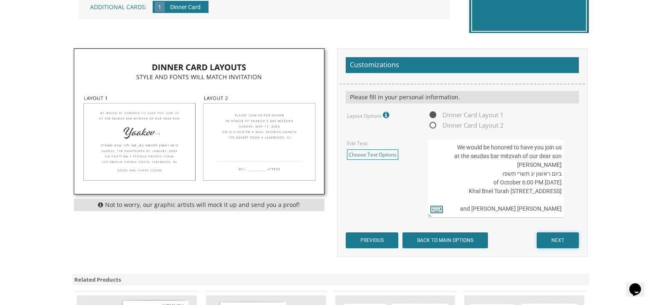
click at [554, 242] on input "NEXT" at bounding box center [558, 240] width 42 height 16
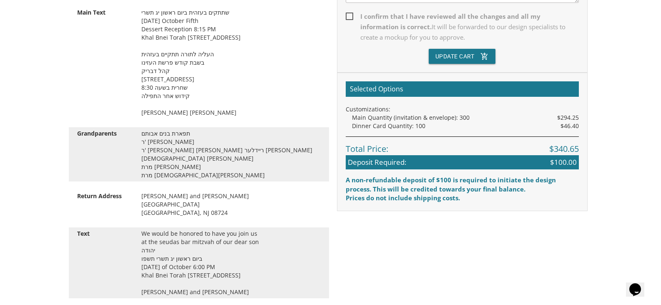
scroll to position [167, 0]
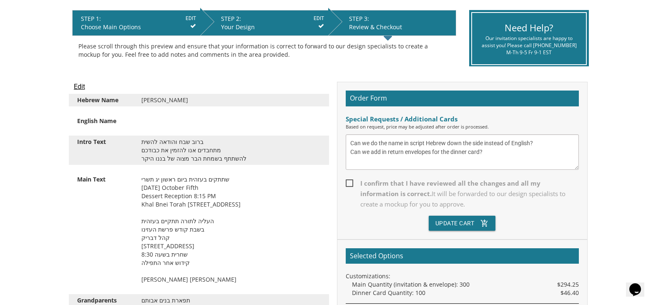
click at [351, 177] on div "Order Form Special Requests / Additional Cards Based on request, price may be a…" at bounding box center [462, 161] width 251 height 158
click at [351, 181] on span "I confirm that I have reviewed all the changes and all my information is correc…" at bounding box center [462, 193] width 233 height 31
click at [351, 181] on input "I confirm that I have reviewed all the changes and all my information is correc…" at bounding box center [348, 182] width 5 height 5
checkbox input "true"
click at [440, 222] on button "Update Cart add_shopping_cart" at bounding box center [462, 223] width 67 height 15
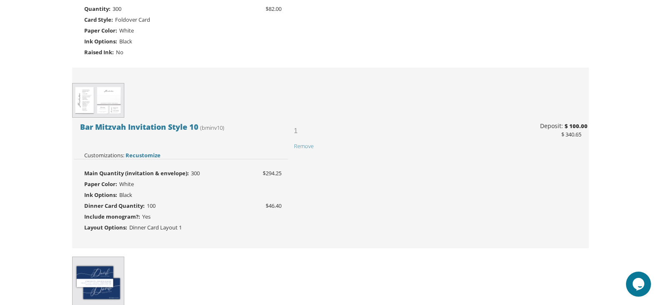
scroll to position [288, 0]
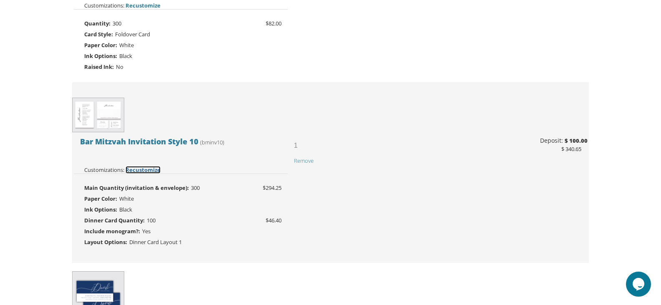
click at [151, 171] on span "Recustomize" at bounding box center [143, 170] width 35 height 8
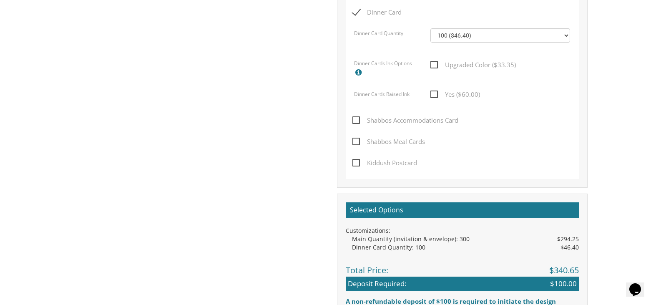
scroll to position [709, 0]
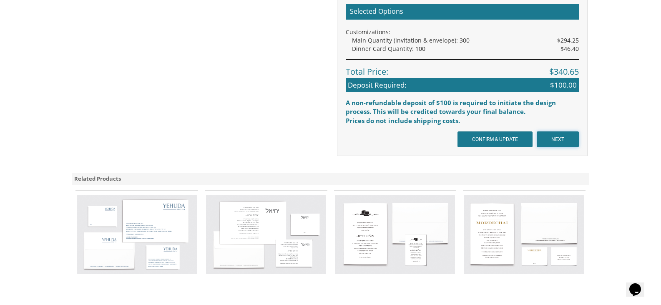
click at [550, 136] on input "NEXT" at bounding box center [558, 139] width 42 height 16
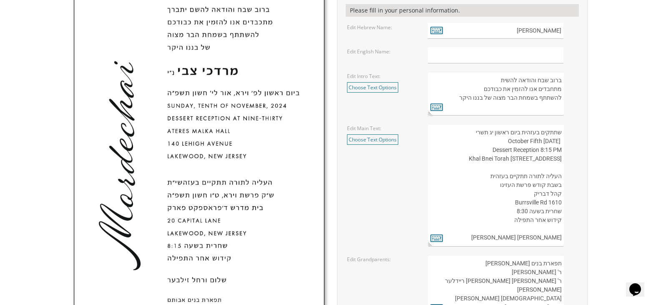
scroll to position [376, 0]
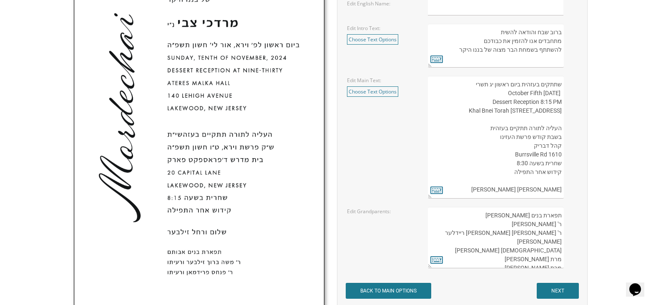
click at [543, 226] on textarea "תפארת בנים אבותם ר' אהרון לנדסברג ורעיתו ר' ישראל אליעזר ריידלער ורעיתו רבנית ש…" at bounding box center [496, 237] width 136 height 61
type textarea "תפארת בנים אבותם ר' אהרן לנדסברג ורעיתו ר' ישראל אליעזר ריידלער ורעיתו רבנית שו…"
click at [607, 227] on body "My Cart {{shoppingcart.totalQuantityDisplay}} Total: {{shoppingcart.subtotal}} …" at bounding box center [330, 132] width 661 height 1017
click at [564, 291] on input "NEXT" at bounding box center [558, 291] width 42 height 16
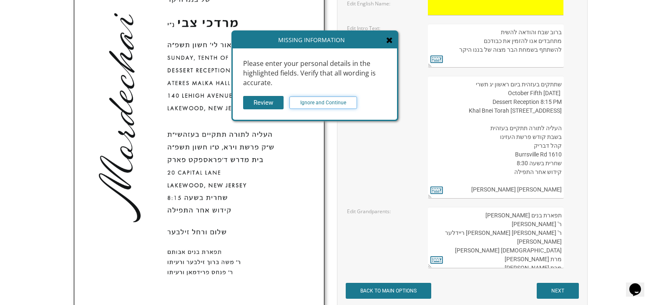
click at [343, 106] on input "Ignore and Continue" at bounding box center [324, 102] width 68 height 13
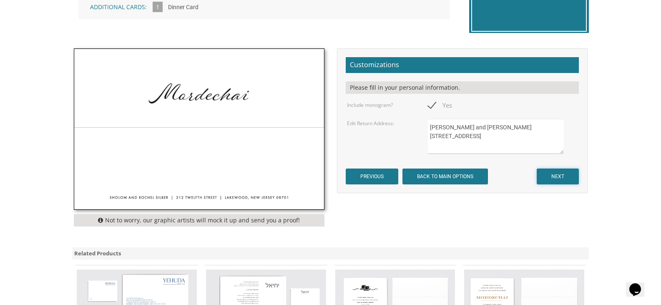
click at [553, 176] on input "NEXT" at bounding box center [558, 177] width 42 height 16
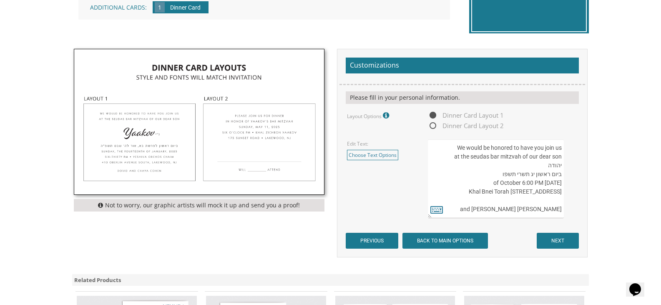
scroll to position [250, 0]
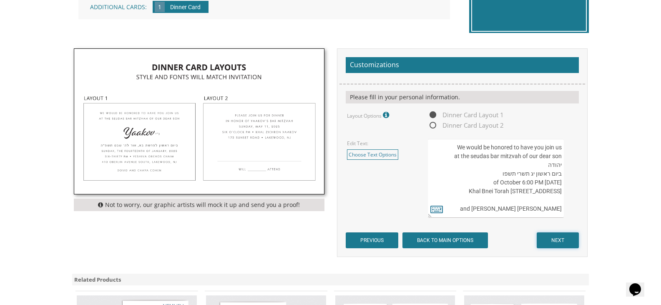
click at [559, 242] on input "NEXT" at bounding box center [558, 240] width 42 height 16
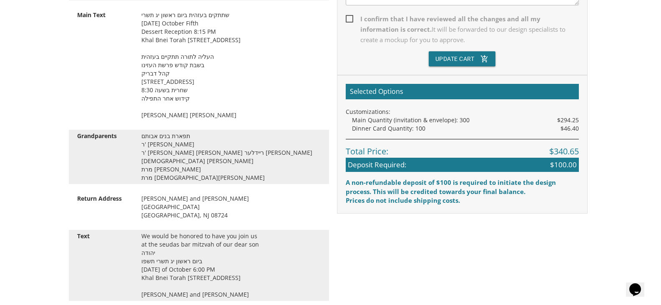
scroll to position [209, 0]
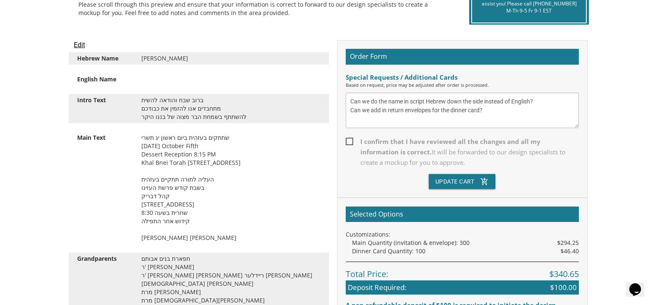
click at [345, 143] on div "Order Form Special Requests / Additional Cards Based on request, price may be a…" at bounding box center [462, 119] width 251 height 158
click at [353, 141] on span "I confirm that I have reviewed all the changes and all my information is correc…" at bounding box center [462, 151] width 233 height 31
click at [351, 141] on input "I confirm that I have reviewed all the changes and all my information is correc…" at bounding box center [348, 140] width 5 height 5
checkbox input "true"
click at [450, 179] on button "Update Cart add_shopping_cart" at bounding box center [462, 181] width 67 height 15
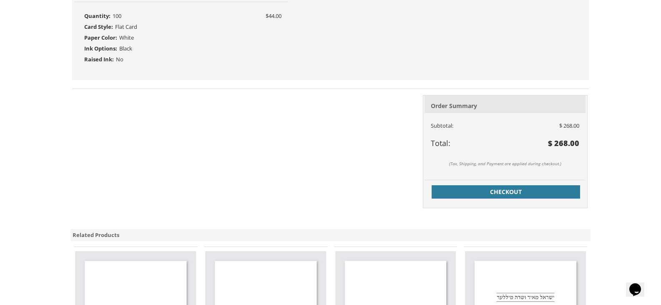
scroll to position [796, 0]
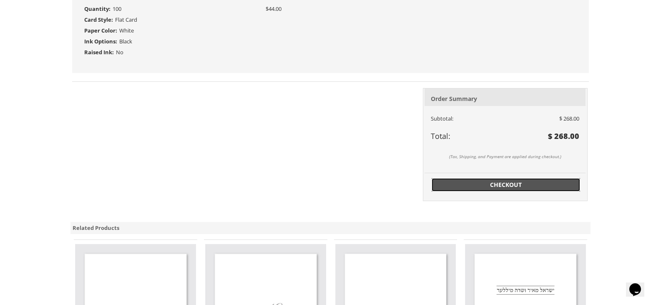
click at [511, 189] on span "Checkout" at bounding box center [506, 185] width 139 height 8
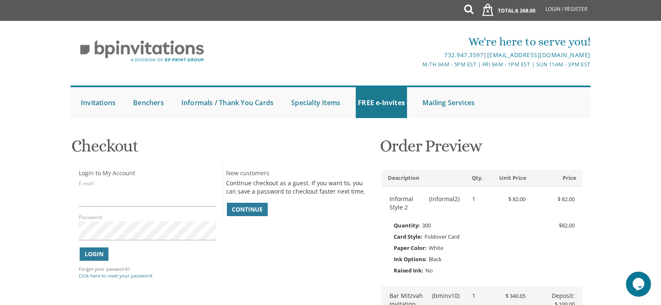
scroll to position [42, 0]
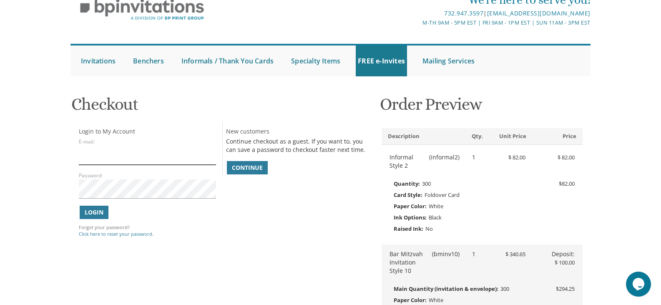
click at [152, 156] on input "E-mail:" at bounding box center [147, 155] width 137 height 19
type input "sreidler@gmail.com"
click at [238, 167] on span "Continue" at bounding box center [247, 168] width 31 height 8
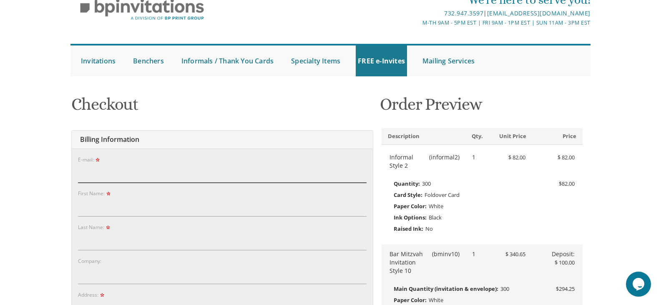
click at [186, 175] on input "E-mail:" at bounding box center [222, 173] width 289 height 19
type input "sreidler@gmail.com"
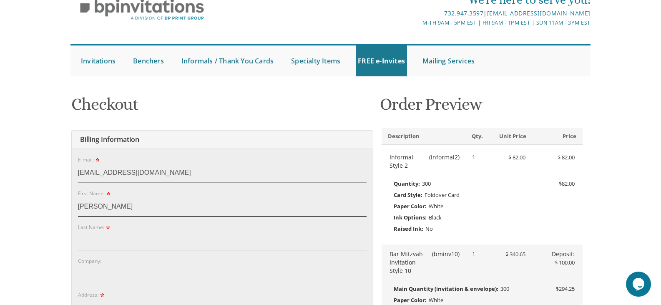
click at [186, 203] on input "Sarah" at bounding box center [222, 206] width 289 height 19
type input "Sara"
type input "Landsberg"
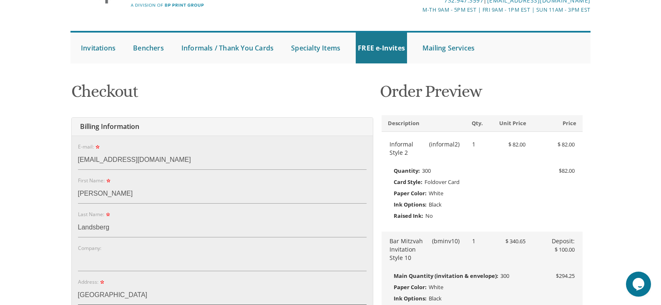
type input "1431 Green Grove Rd"
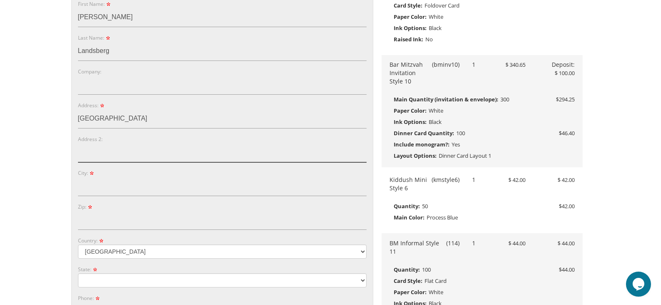
type input "B"
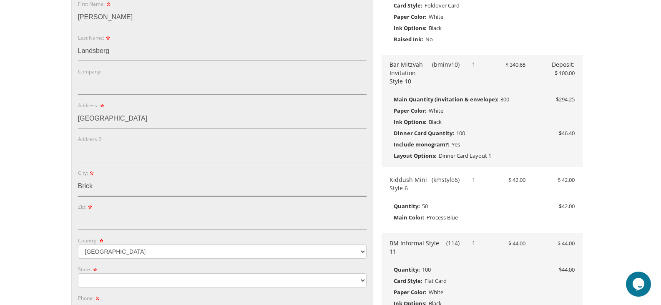
type input "Brick"
type input "08721"
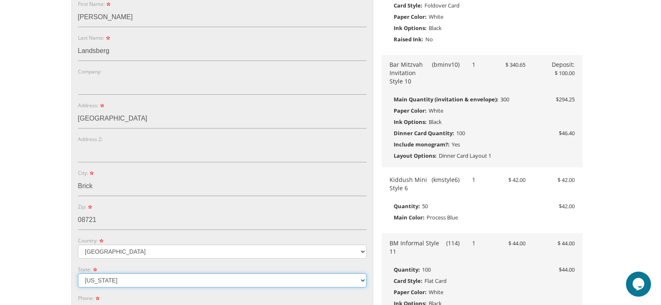
select select "NJ"
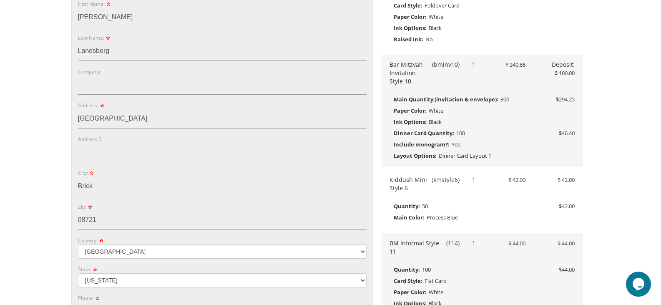
scroll to position [247, 0]
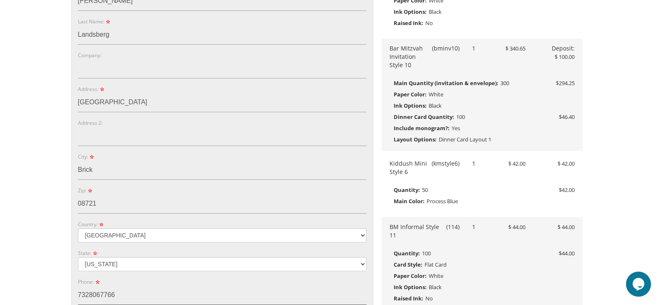
type input "7328067766"
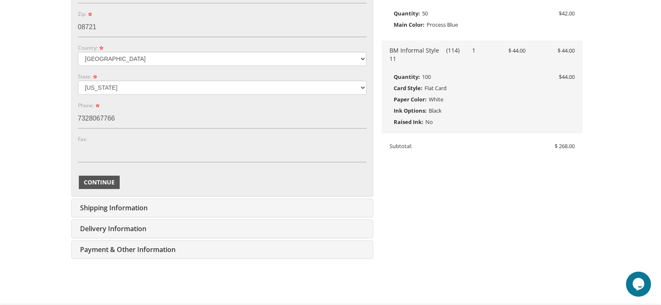
click at [104, 184] on span "Continue" at bounding box center [99, 182] width 31 height 8
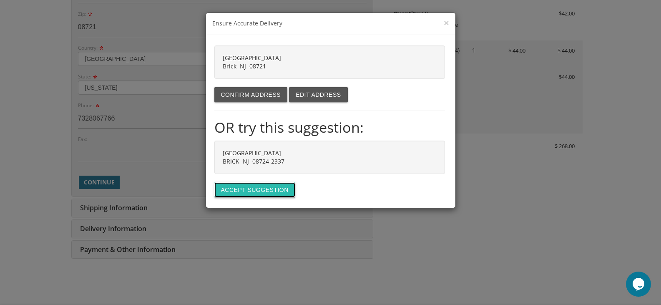
click at [252, 185] on button "Accept suggestion" at bounding box center [255, 189] width 81 height 15
type input "1431 GREEN GROVE RD"
type input "BRICK"
type input "08724-2337"
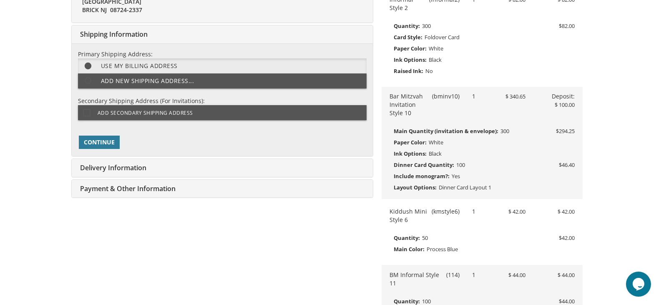
scroll to position [210, 0]
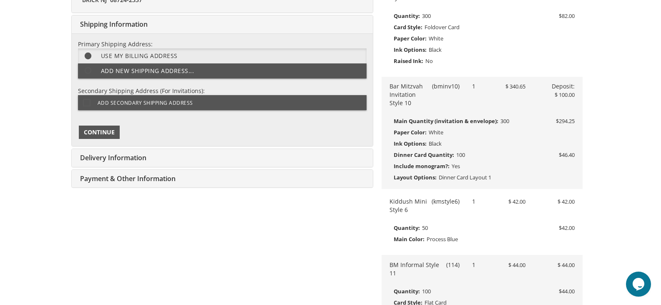
click at [110, 130] on span "Continue" at bounding box center [99, 132] width 31 height 8
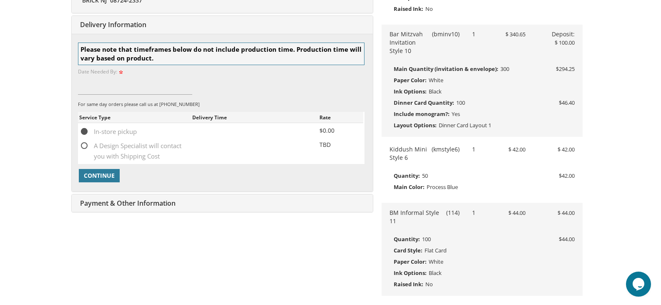
scroll to position [262, 0]
click at [85, 146] on span "A Design Specialist will contact you with Shipping Cost" at bounding box center [135, 145] width 113 height 10
click at [85, 146] on input "A Design Specialist will contact you with Shipping Cost" at bounding box center [81, 144] width 5 height 5
radio input "true"
click at [81, 86] on input at bounding box center [135, 84] width 115 height 19
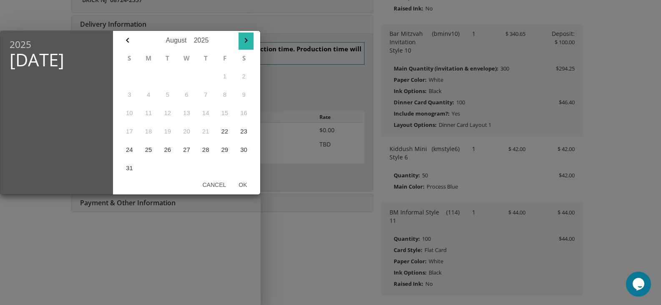
click at [248, 42] on icon "button" at bounding box center [246, 40] width 10 height 10
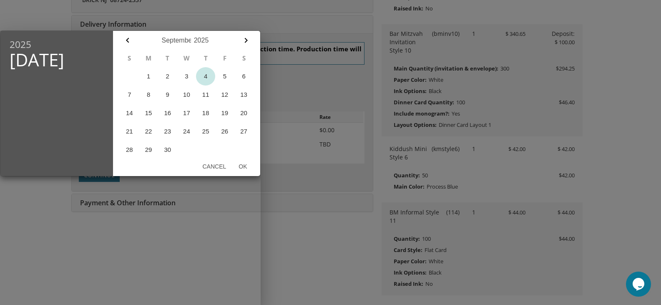
click at [204, 76] on button "4" at bounding box center [205, 76] width 19 height 18
click at [242, 164] on button "Ok" at bounding box center [242, 166] width 21 height 15
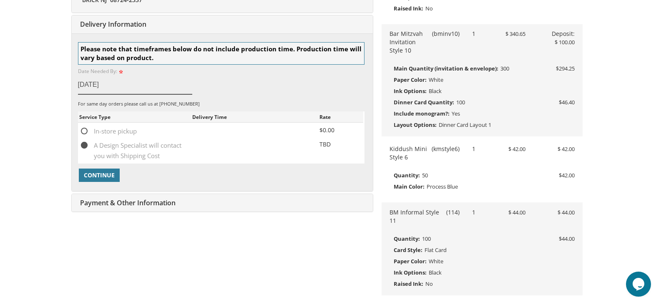
click at [132, 85] on input "Sep 04, 2025" at bounding box center [135, 84] width 115 height 19
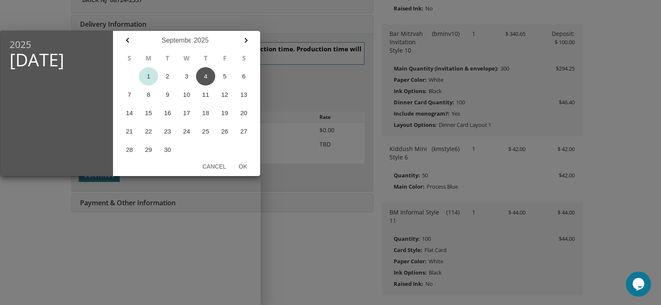
click at [150, 74] on button "1" at bounding box center [148, 76] width 19 height 18
click at [247, 169] on button "Ok" at bounding box center [242, 166] width 21 height 15
type input "Sep 01, 2025"
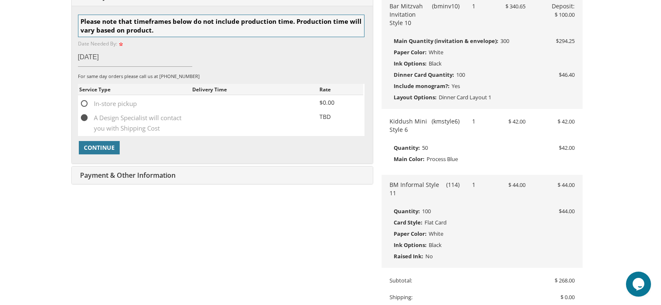
scroll to position [346, 0]
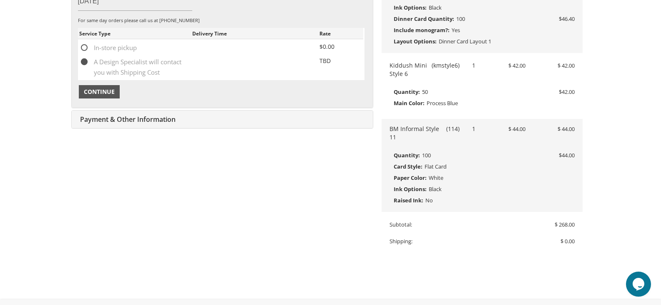
click at [99, 93] on span "Continue" at bounding box center [99, 92] width 31 height 8
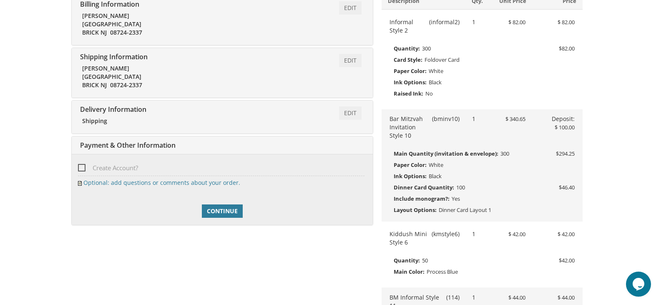
scroll to position [172, 0]
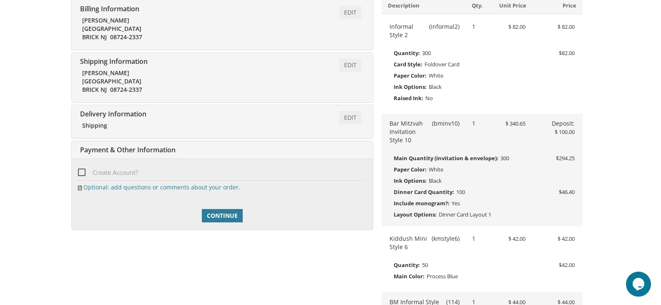
click at [84, 174] on span "Create Account?" at bounding box center [108, 172] width 60 height 10
click at [83, 174] on input "Create Account?" at bounding box center [80, 171] width 5 height 5
checkbox input "true"
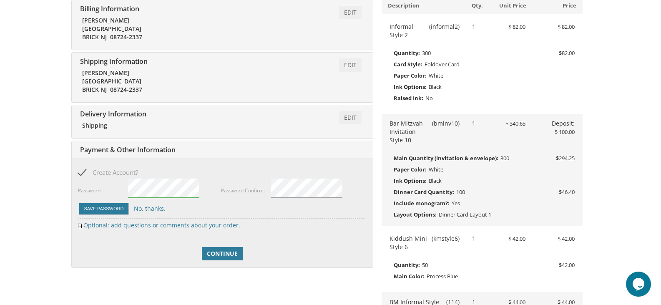
click at [195, 105] on div "Delivery Information Edit Shipping Loading shipping options, please wait.......…" at bounding box center [222, 122] width 302 height 34
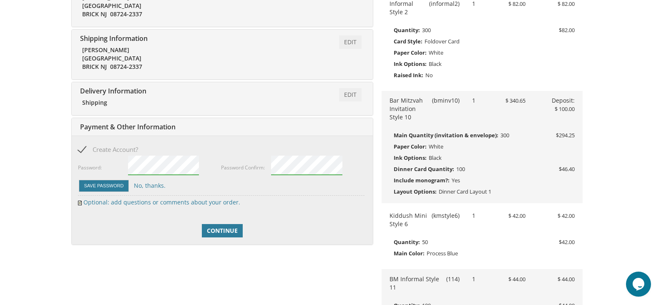
scroll to position [214, 0]
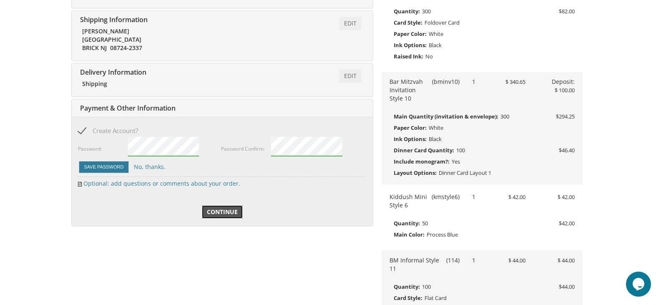
click at [216, 212] on span "Continue" at bounding box center [222, 212] width 31 height 8
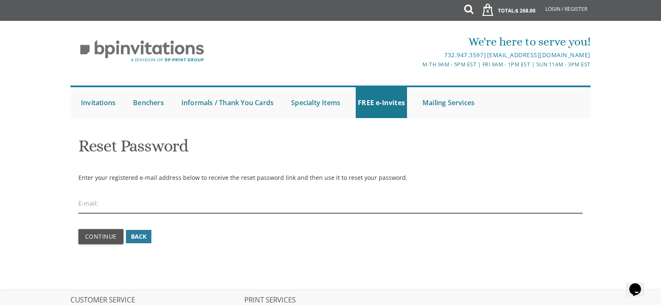
click at [121, 204] on input "email" at bounding box center [330, 203] width 505 height 19
type input "sreidler@gmail.com"
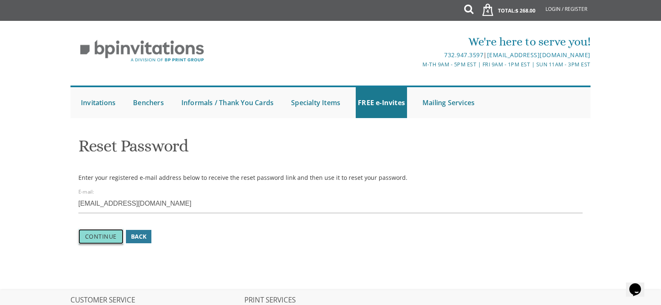
click at [105, 234] on span "Continue" at bounding box center [101, 236] width 32 height 8
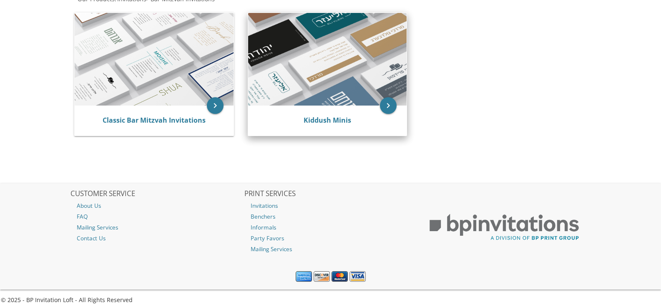
scroll to position [190, 0]
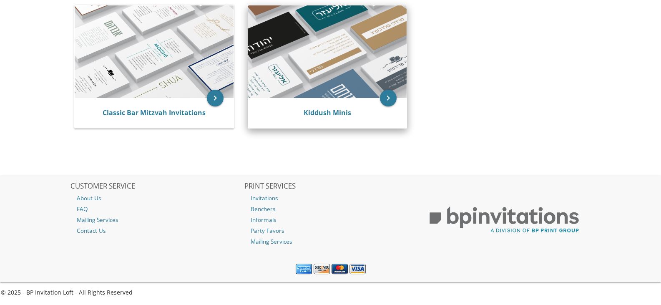
click at [314, 101] on div "Kiddush Minis" at bounding box center [327, 113] width 159 height 30
click at [300, 76] on img at bounding box center [327, 51] width 159 height 93
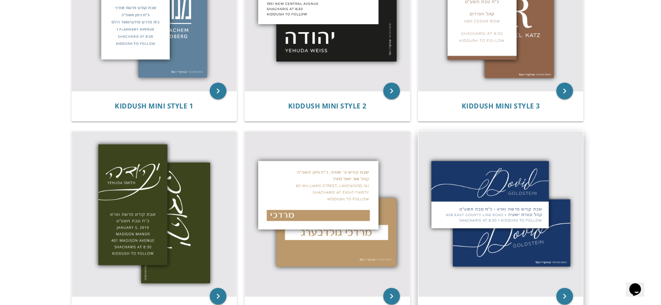
scroll to position [212, 0]
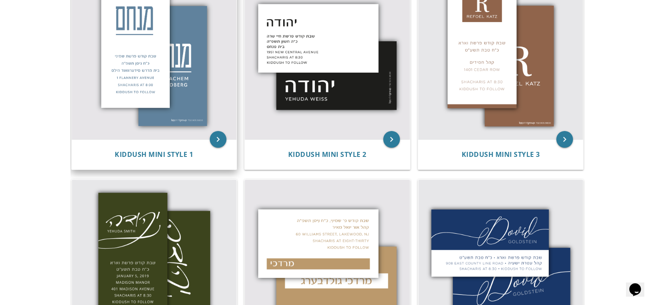
click at [162, 53] on img at bounding box center [154, 57] width 165 height 165
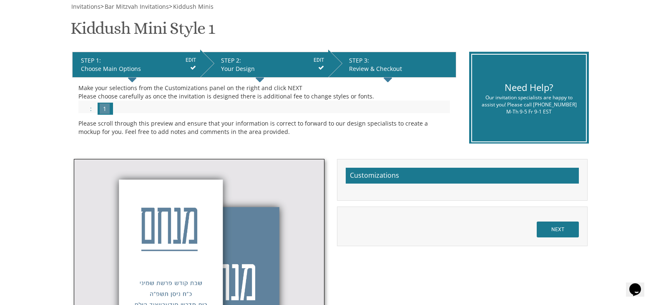
scroll to position [167, 0]
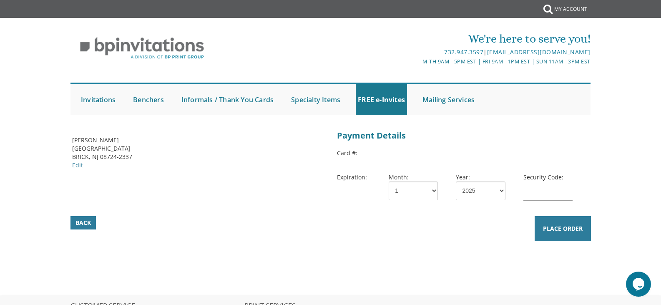
scroll to position [42, 0]
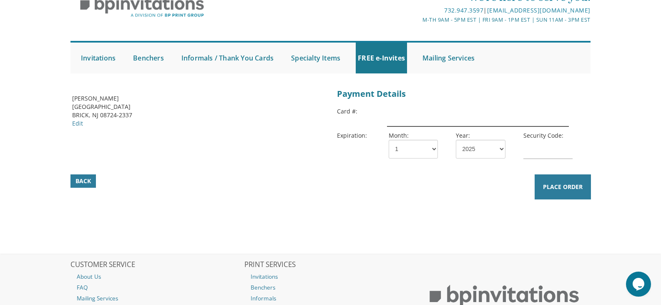
click at [405, 118] on input "text" at bounding box center [478, 116] width 182 height 19
drag, startPoint x: 414, startPoint y: 116, endPoint x: 420, endPoint y: 116, distance: 6.7
click at [420, 116] on input "42463152" at bounding box center [478, 116] width 182 height 19
type input "4246315413995176"
click at [407, 149] on select "1 2 3 4 5 6 7 8 9 10 11 12" at bounding box center [413, 149] width 49 height 19
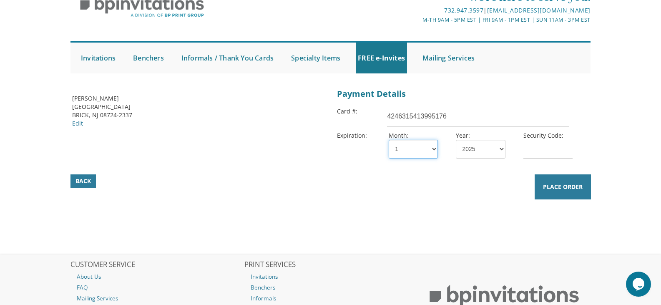
select select "12"
click at [389, 140] on select "1 2 3 4 5 6 7 8 9 10 11 12" at bounding box center [413, 149] width 49 height 19
click at [475, 151] on select "2025 2026 2027 2028 2029 2030 2031 2032 2033 2034 2035" at bounding box center [480, 149] width 49 height 19
select select "27"
click at [456, 140] on select "2025 2026 2027 2028 2029 2030 2031 2032 2033 2034 2035" at bounding box center [480, 149] width 49 height 19
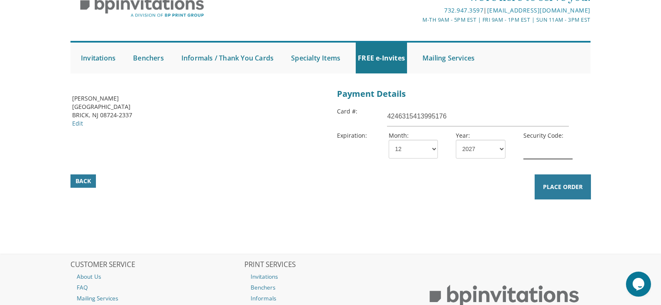
click at [540, 157] on input "text" at bounding box center [548, 149] width 49 height 19
type input "180"
click at [446, 187] on div "Back Place Order" at bounding box center [331, 181] width 523 height 15
click at [558, 192] on button "Place Order" at bounding box center [563, 186] width 56 height 25
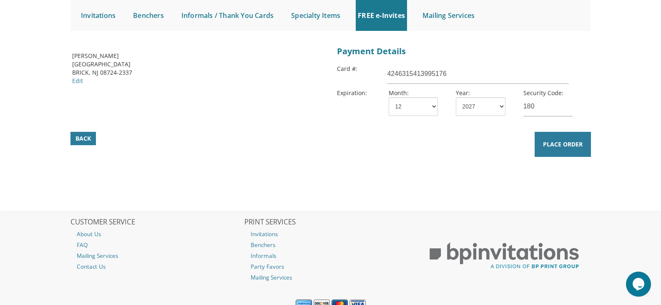
scroll to position [120, 0]
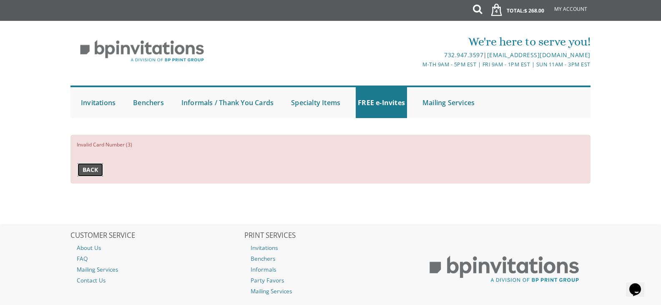
click at [86, 164] on link "Back" at bounding box center [90, 169] width 25 height 13
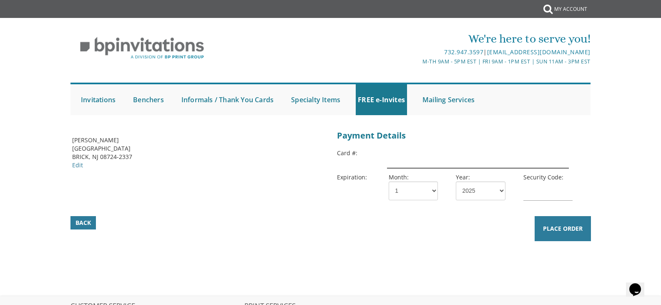
click at [401, 164] on input "text" at bounding box center [478, 158] width 182 height 19
type input "[CREDIT_CARD_NUMBER]"
click at [405, 189] on select "1 2 3 4 5 6 7 8 9 10 11 12" at bounding box center [413, 191] width 49 height 19
select select "12"
click at [389, 182] on select "1 2 3 4 5 6 7 8 9 10 11 12" at bounding box center [413, 191] width 49 height 19
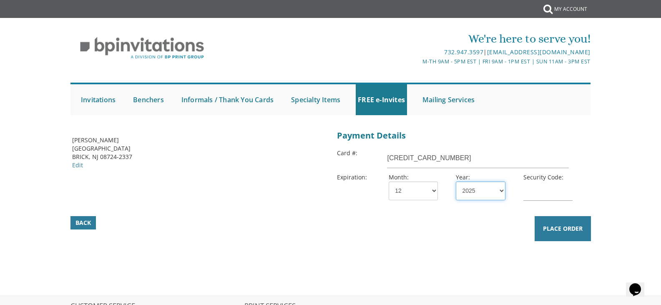
click at [471, 194] on select "2025 2026 2027 2028 2029 2030 2031 2032 2033 2034 2035" at bounding box center [480, 191] width 49 height 19
select select "27"
click at [456, 182] on select "2025 2026 2027 2028 2029 2030 2031 2032 2033 2034 2035" at bounding box center [480, 191] width 49 height 19
click at [538, 196] on input "text" at bounding box center [548, 191] width 49 height 19
type input "180"
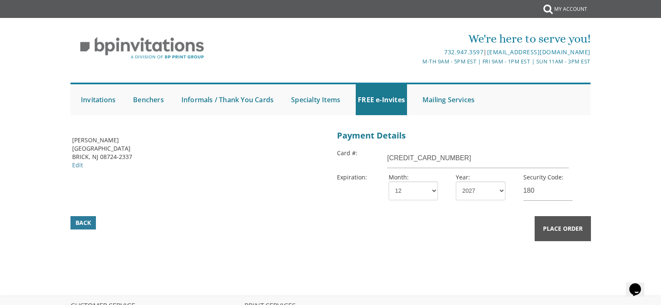
click at [555, 229] on span "Place Order" at bounding box center [563, 229] width 40 height 8
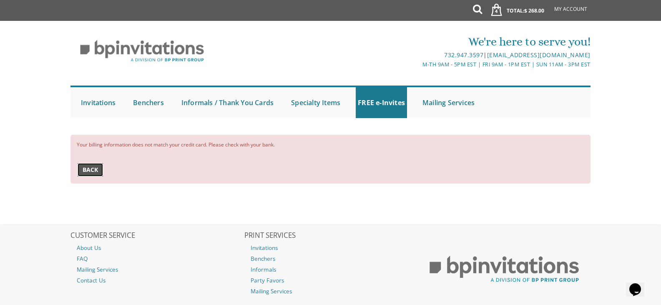
click at [93, 166] on span "Back" at bounding box center [90, 170] width 15 height 8
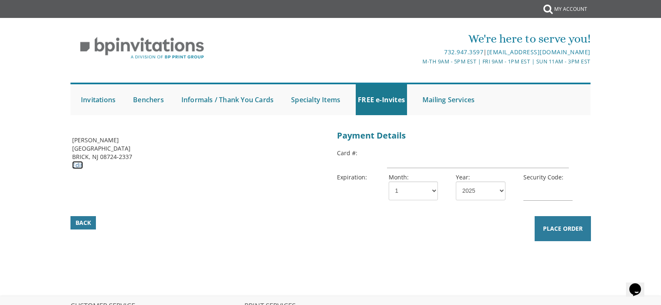
click at [76, 163] on link "Edit" at bounding box center [77, 165] width 11 height 8
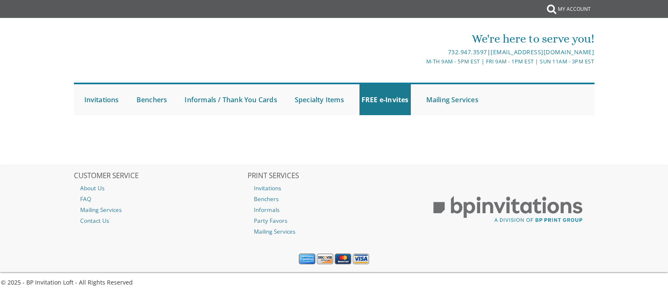
select select
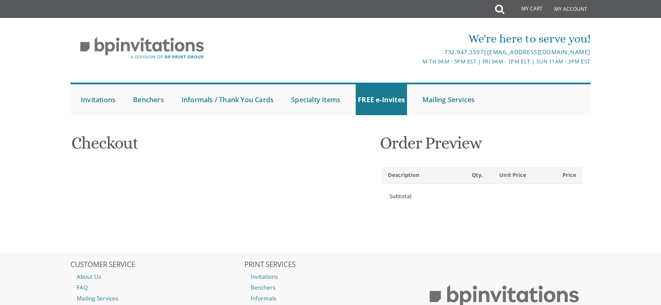
type input "[EMAIL_ADDRESS][DOMAIN_NAME]"
type input "Sara"
type input "Landsberg"
type input "1431 GREEN GROVE RD"
type input "BRICK"
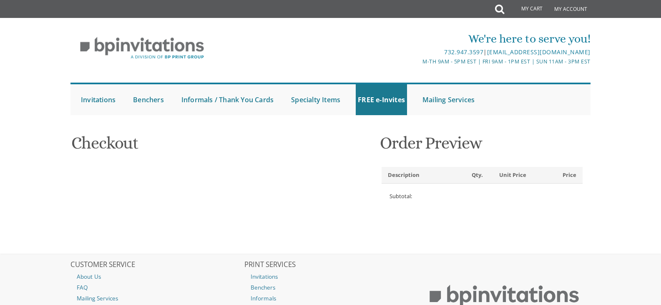
type input "08724-2337"
select select "US"
select select "NJ"
type input "7328067766"
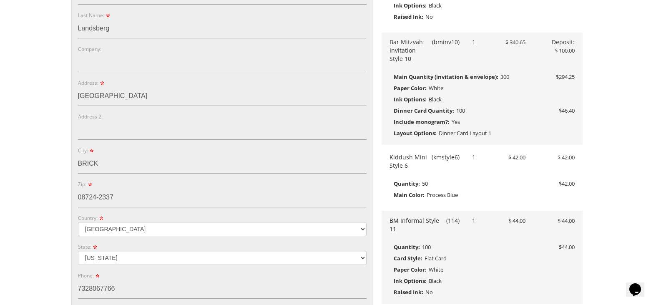
scroll to position [250, 0]
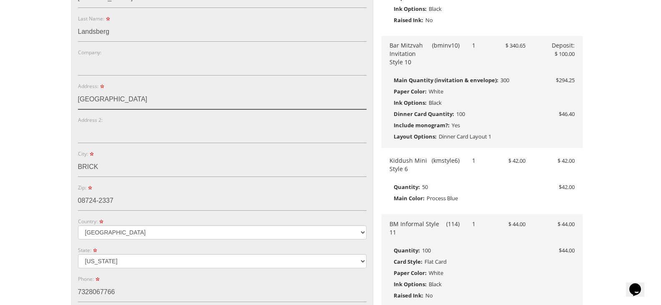
drag, startPoint x: 149, startPoint y: 102, endPoint x: 75, endPoint y: 92, distance: 75.0
click at [75, 92] on div "E-mail: sreidler@gmail.com Password: Password Confirm: First Name: Sara Last Na…" at bounding box center [222, 155] width 301 height 430
type input "20 Waterview Dr"
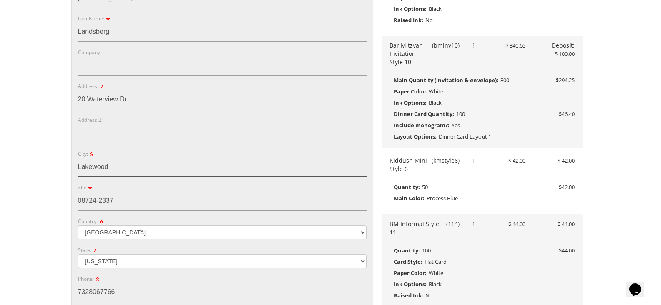
type input "Lakewood"
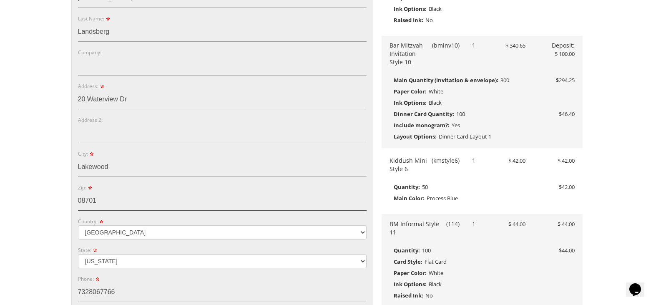
type input "08701"
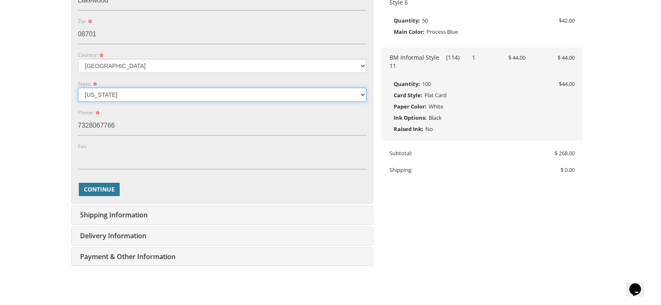
scroll to position [417, 0]
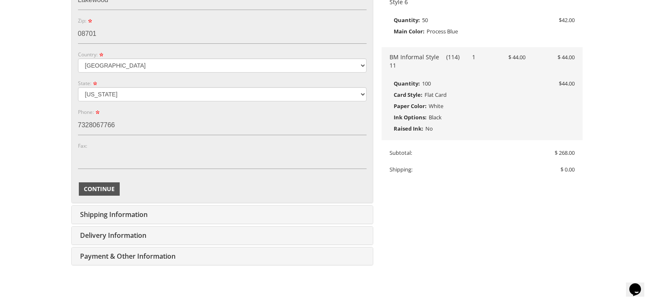
click at [95, 185] on span "Continue" at bounding box center [99, 189] width 31 height 8
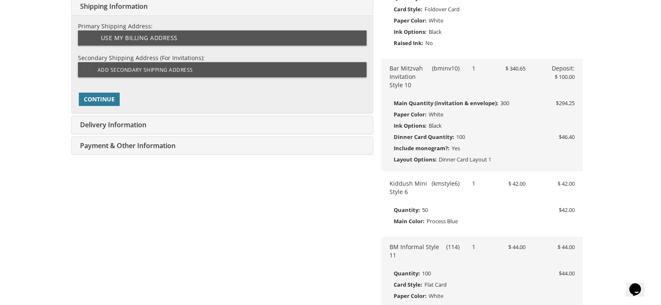
scroll to position [210, 0]
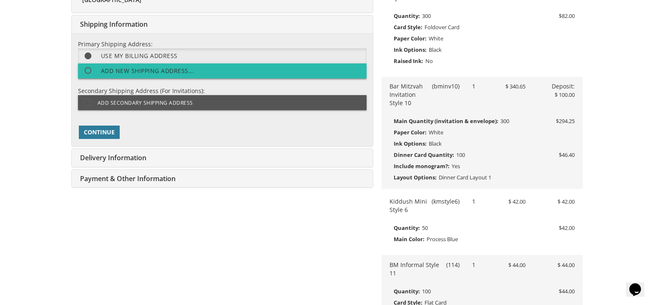
click at [116, 72] on label "Add new shipping address..." at bounding box center [222, 70] width 289 height 15
select select "NJ"
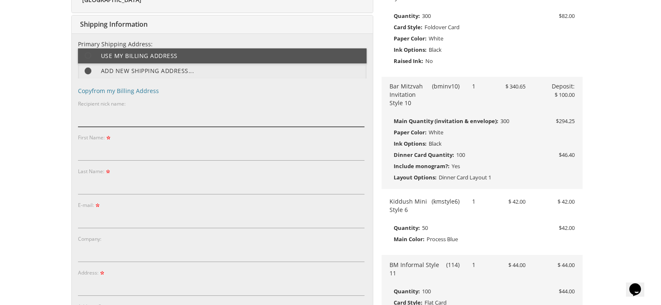
click at [118, 112] on input "Recipient nick name:" at bounding box center [221, 117] width 287 height 19
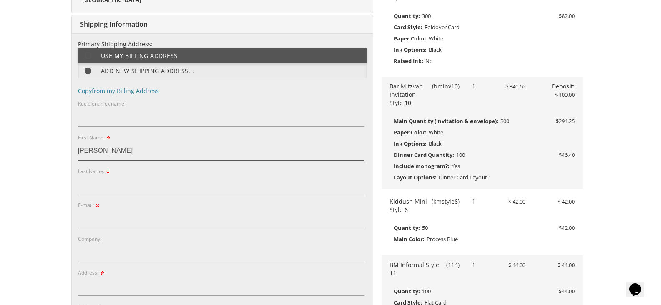
type input "Sara"
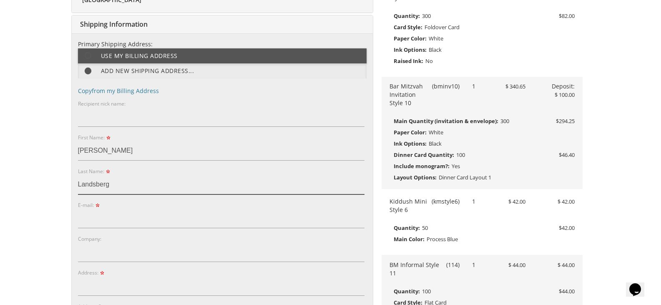
type input "Landsberg"
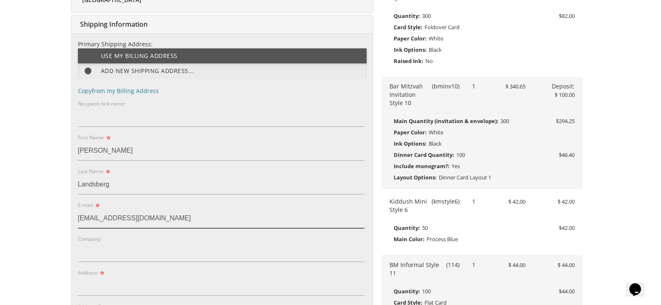
type input "sreidler@gmail.com"
type input "1431 Green Grove Road"
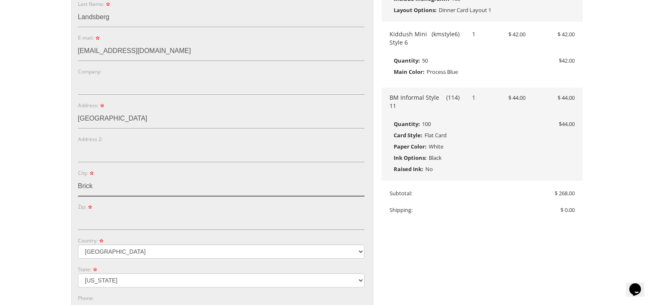
type input "Brick"
type input "08724"
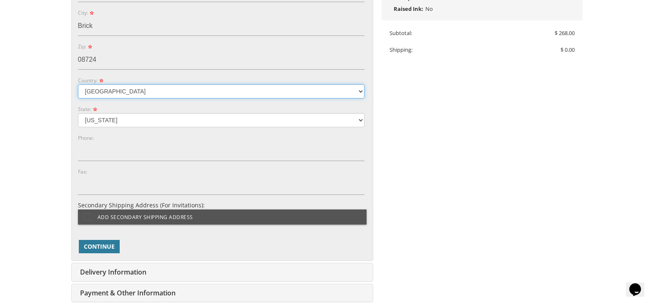
scroll to position [544, 0]
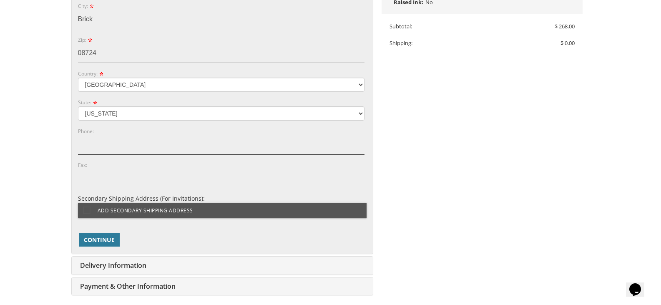
click at [98, 150] on input "Phone:" at bounding box center [221, 144] width 287 height 19
type input "732.806.7766"
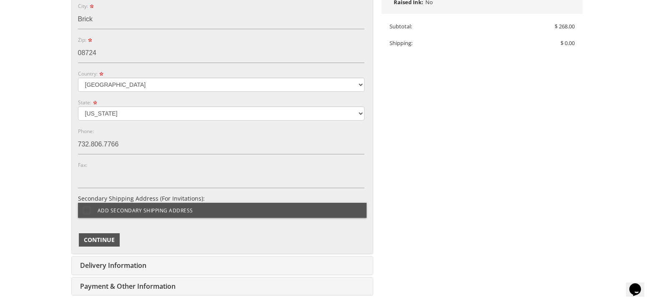
click at [98, 244] on button "Continue" at bounding box center [99, 239] width 41 height 13
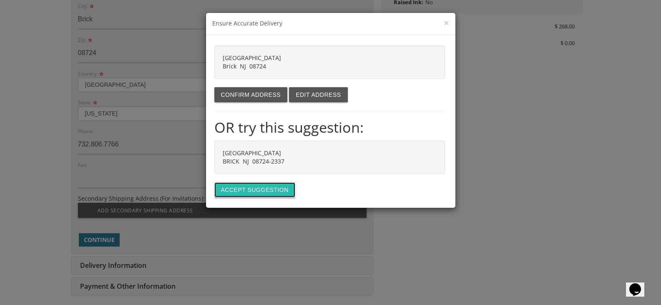
click at [257, 186] on button "Accept suggestion" at bounding box center [255, 189] width 81 height 15
type input "1431 GREEN GROVE RD"
type input "BRICK"
type input "08724-2337"
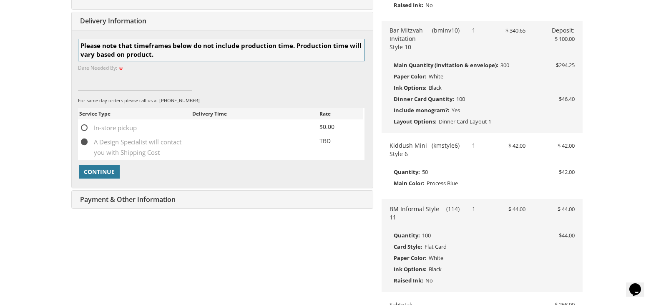
scroll to position [262, 0]
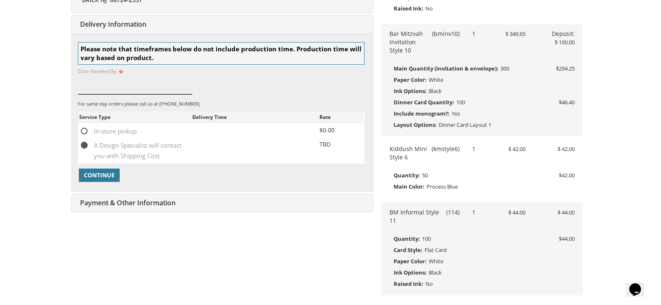
click at [79, 86] on input at bounding box center [135, 84] width 115 height 19
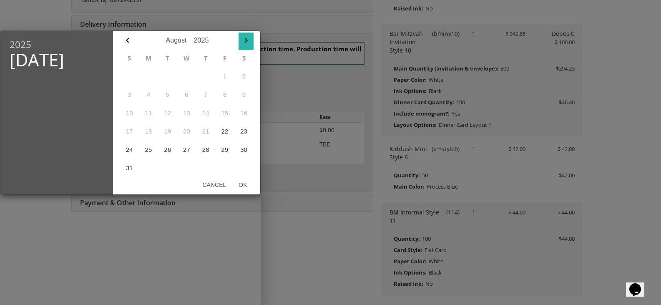
click at [247, 44] on icon "button" at bounding box center [246, 40] width 10 height 10
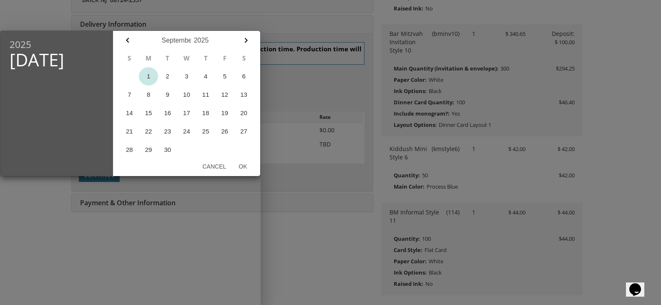
click at [151, 78] on button "1" at bounding box center [148, 76] width 19 height 18
click at [242, 165] on button "Ok" at bounding box center [242, 166] width 21 height 15
type input "Sep 01, 2025"
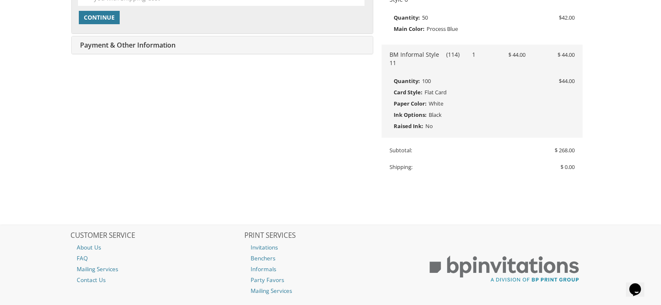
scroll to position [429, 0]
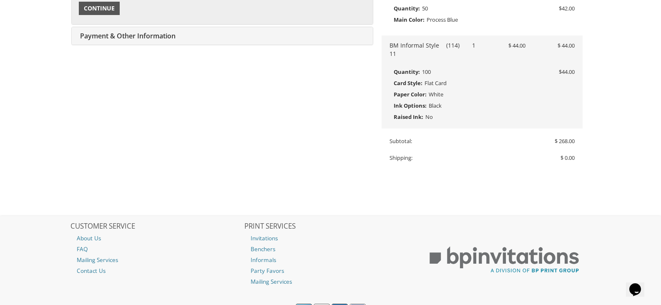
click at [106, 15] on button "Continue" at bounding box center [99, 8] width 41 height 13
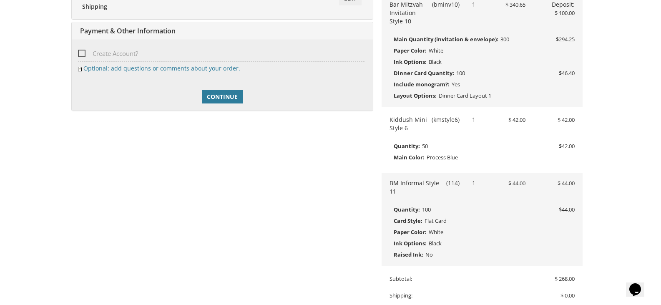
scroll to position [298, 0]
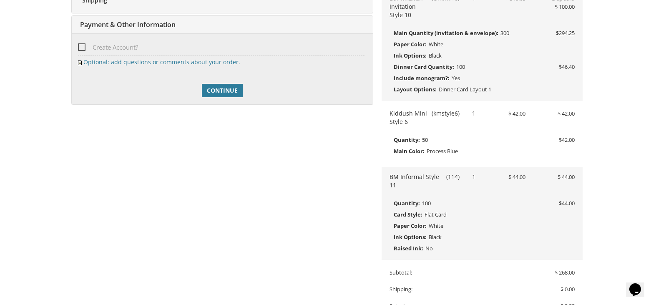
click at [84, 53] on span "Create Account?" at bounding box center [108, 47] width 60 height 10
click at [83, 49] on input "Create Account?" at bounding box center [80, 46] width 5 height 5
checkbox input "true"
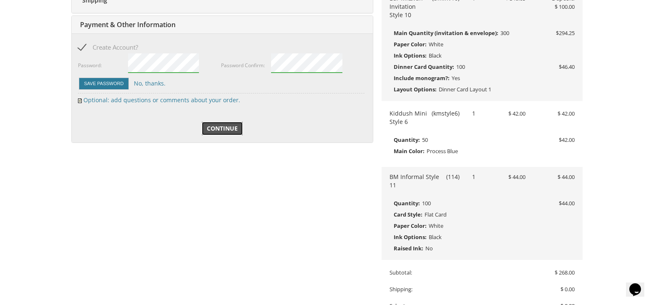
click at [215, 131] on span "Continue" at bounding box center [222, 128] width 31 height 8
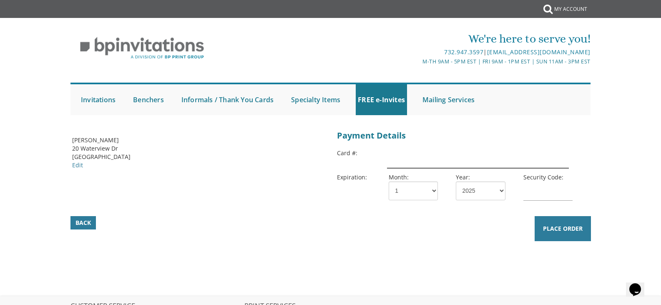
click at [399, 160] on input "text" at bounding box center [478, 158] width 182 height 19
type input "[CREDIT_CARD_NUMBER]"
click at [413, 195] on select "1 2 3 4 5 6 7 8 9 10 11 12" at bounding box center [413, 191] width 49 height 19
select select "12"
click at [389, 182] on select "1 2 3 4 5 6 7 8 9 10 11 12" at bounding box center [413, 191] width 49 height 19
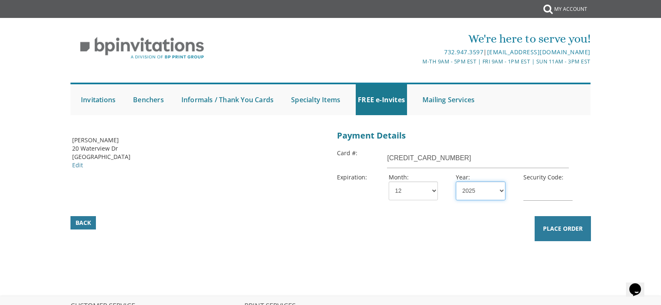
click at [458, 186] on select "2025 2026 2027 2028 2029 2030 2031 2032 2033 2034 2035" at bounding box center [480, 191] width 49 height 19
select select "27"
click at [456, 182] on select "2025 2026 2027 2028 2029 2030 2031 2032 2033 2034 2035" at bounding box center [480, 191] width 49 height 19
click at [535, 197] on input "text" at bounding box center [548, 191] width 49 height 19
type input "520"
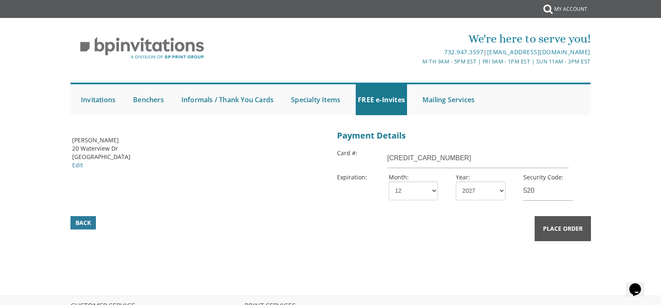
click at [571, 236] on button "Place Order" at bounding box center [563, 228] width 56 height 25
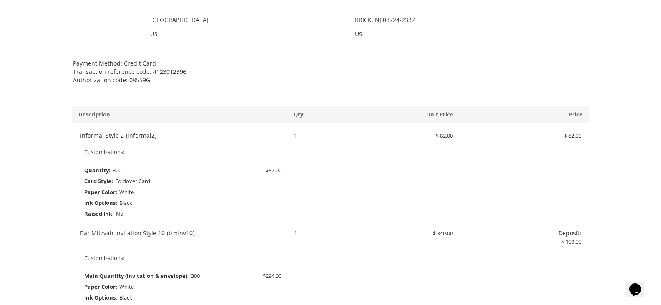
scroll to position [209, 0]
